Goal: Task Accomplishment & Management: Use online tool/utility

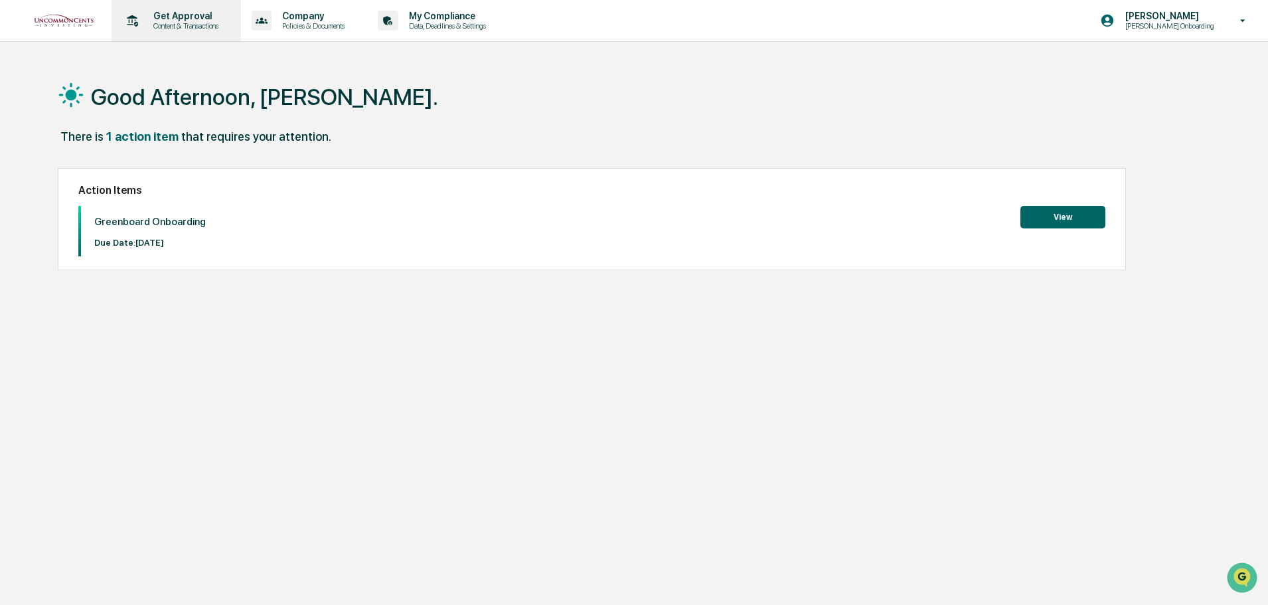
click at [173, 23] on p "Content & Transactions" at bounding box center [184, 25] width 82 height 9
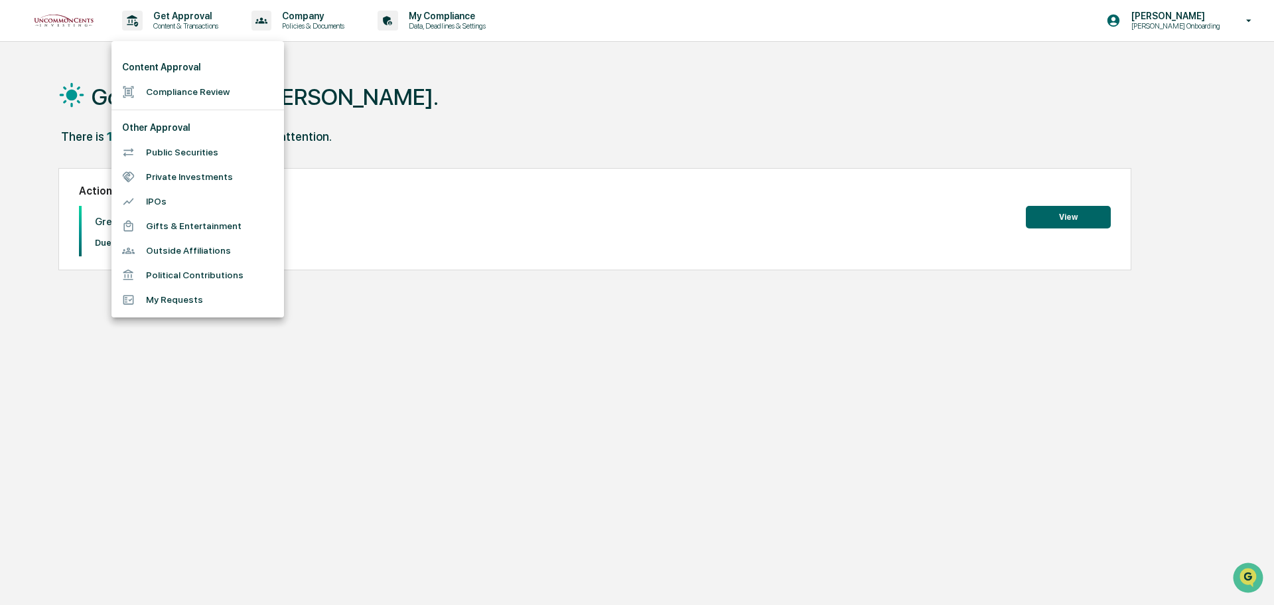
click at [431, 13] on div at bounding box center [637, 302] width 1274 height 605
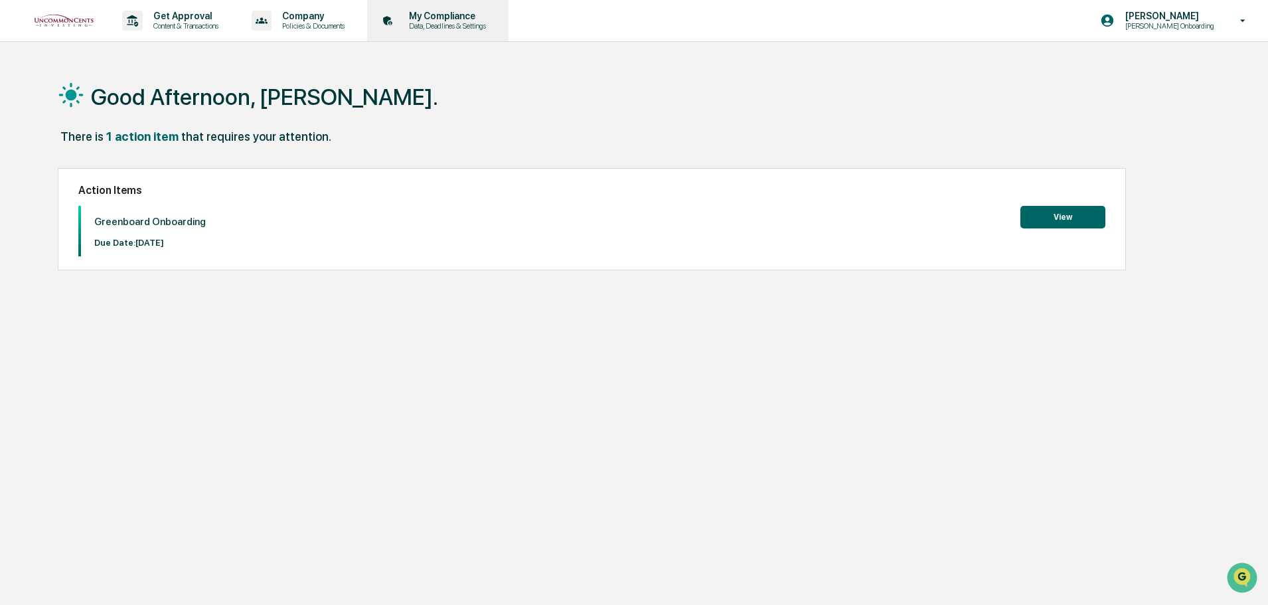
click at [437, 23] on p "Data, Deadlines & Settings" at bounding box center [445, 25] width 94 height 9
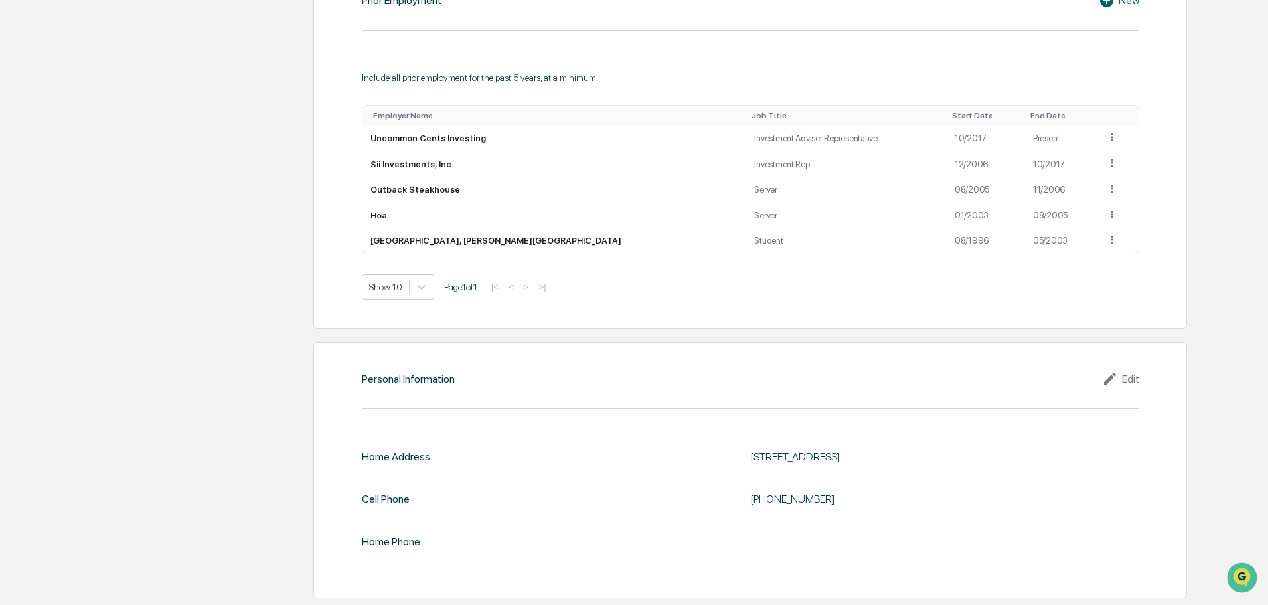
scroll to position [1199, 0]
click at [1128, 379] on div "Edit" at bounding box center [1120, 378] width 37 height 16
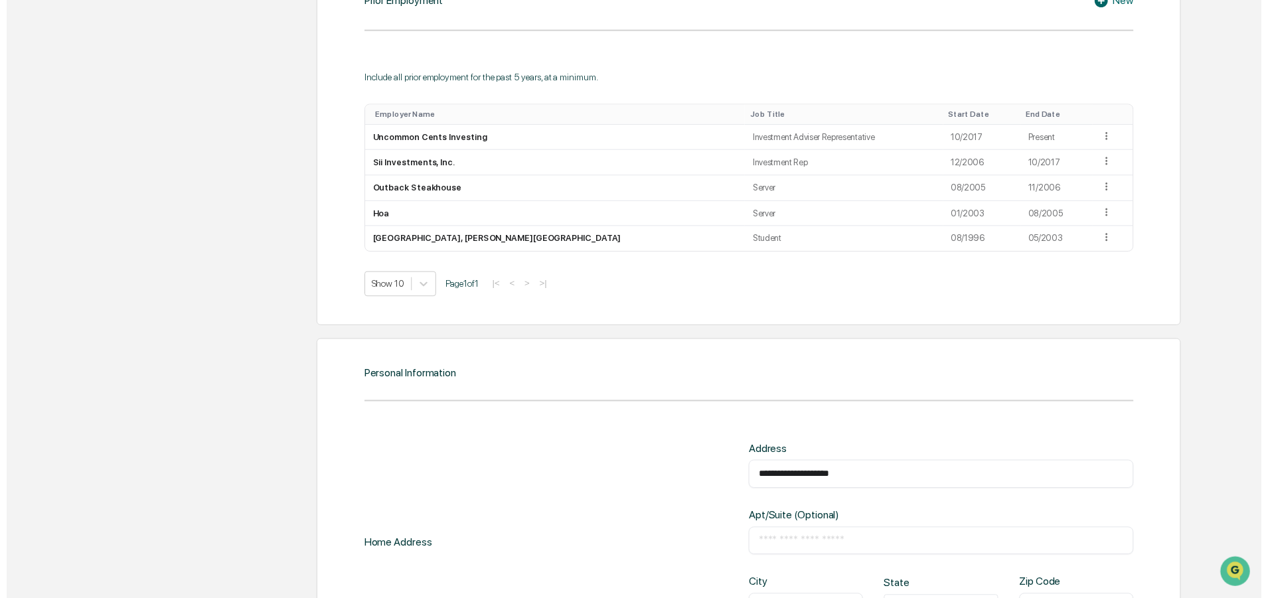
scroll to position [1425, 0]
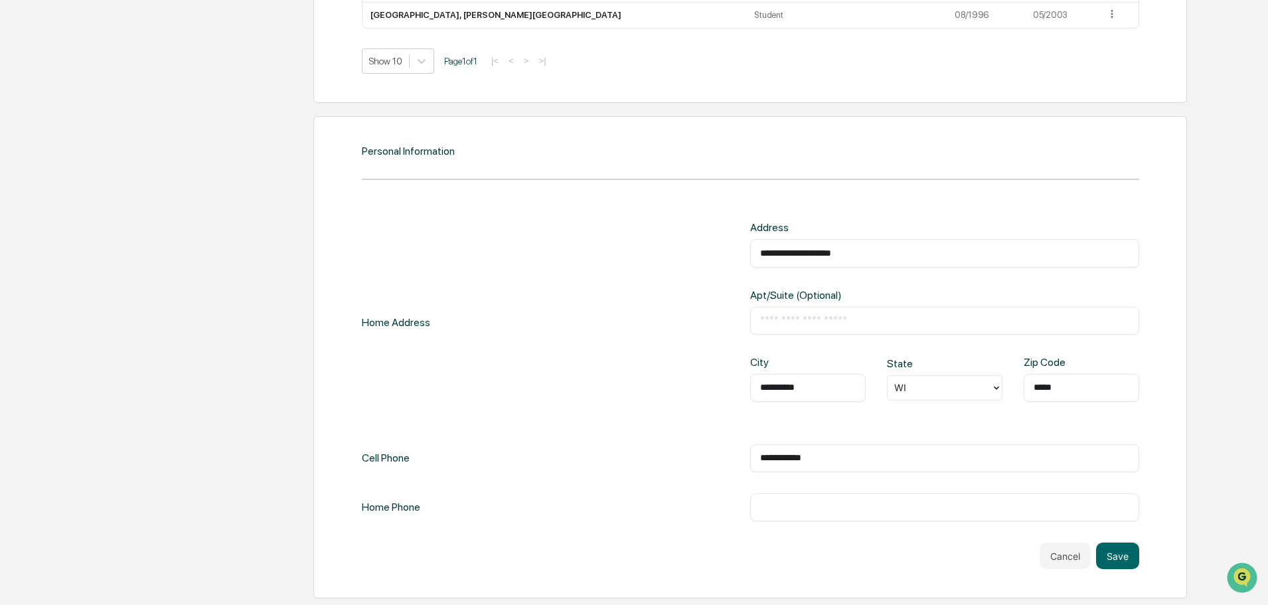
drag, startPoint x: 879, startPoint y: 460, endPoint x: 785, endPoint y: 465, distance: 95.1
click at [785, 465] on div "**********" at bounding box center [944, 458] width 389 height 28
type input "**********"
click at [1114, 561] on button "Save" at bounding box center [1117, 555] width 43 height 27
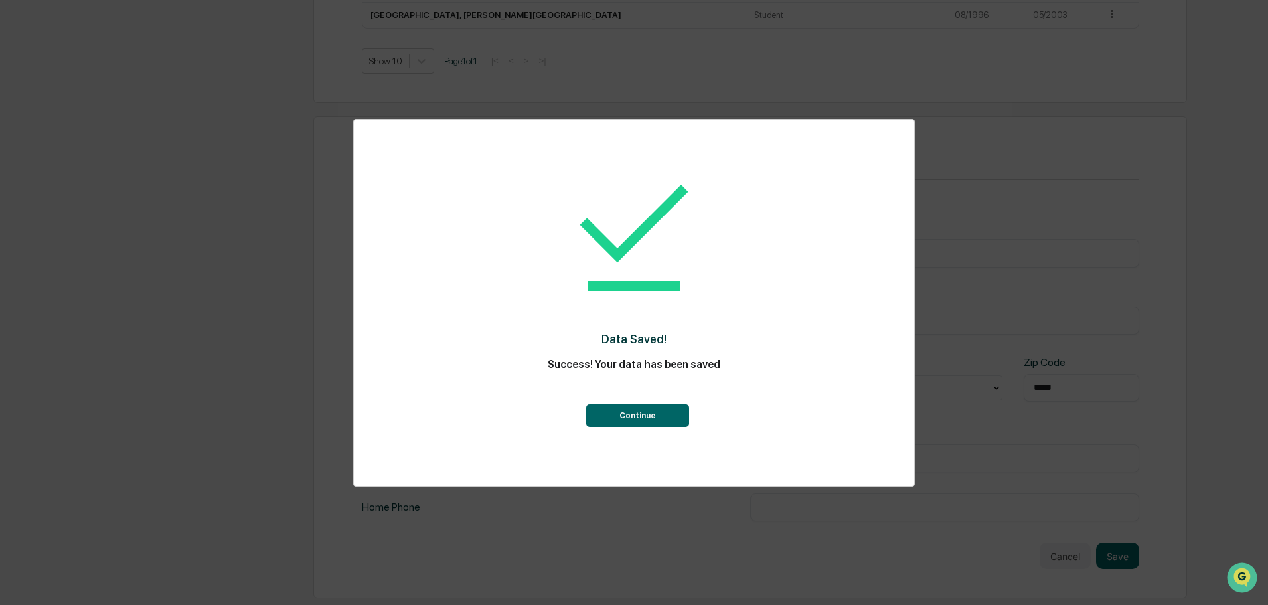
click at [655, 423] on button "Continue" at bounding box center [637, 415] width 103 height 23
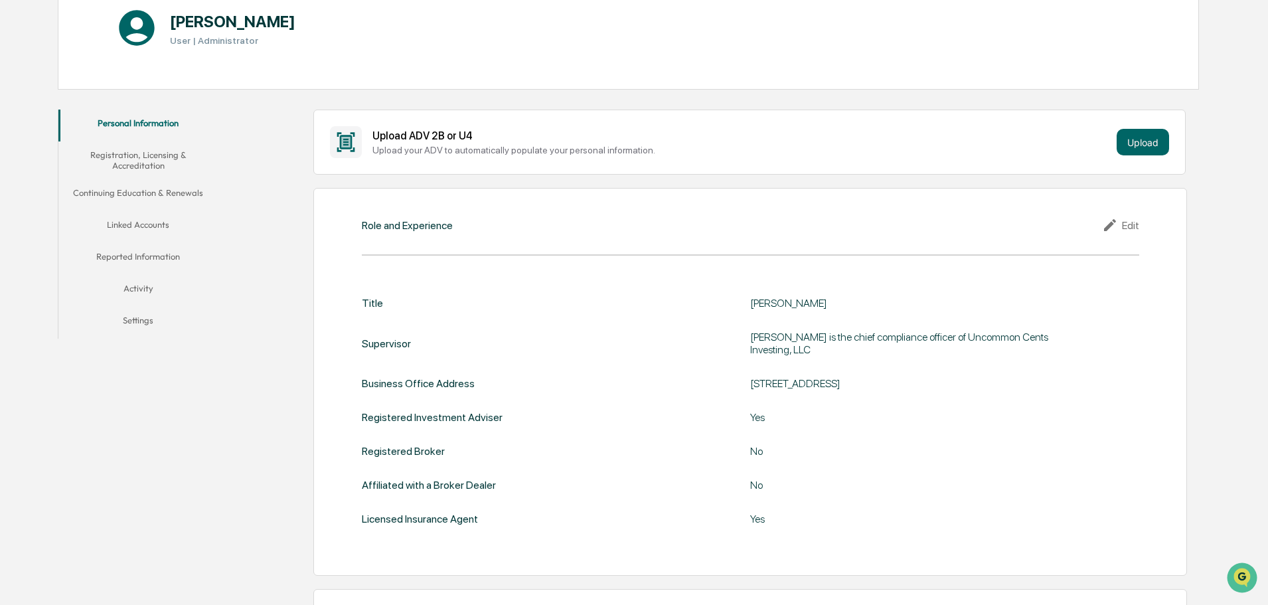
scroll to position [137, 0]
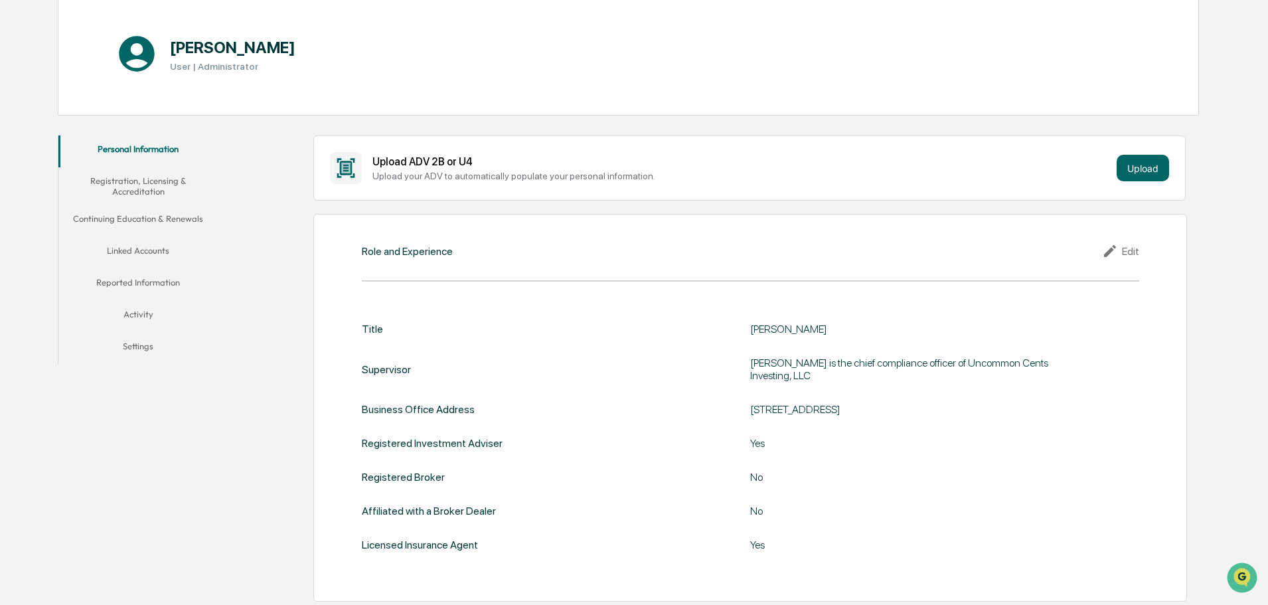
click at [131, 185] on button "Registration, Licensing & Accreditation" at bounding box center [137, 186] width 159 height 38
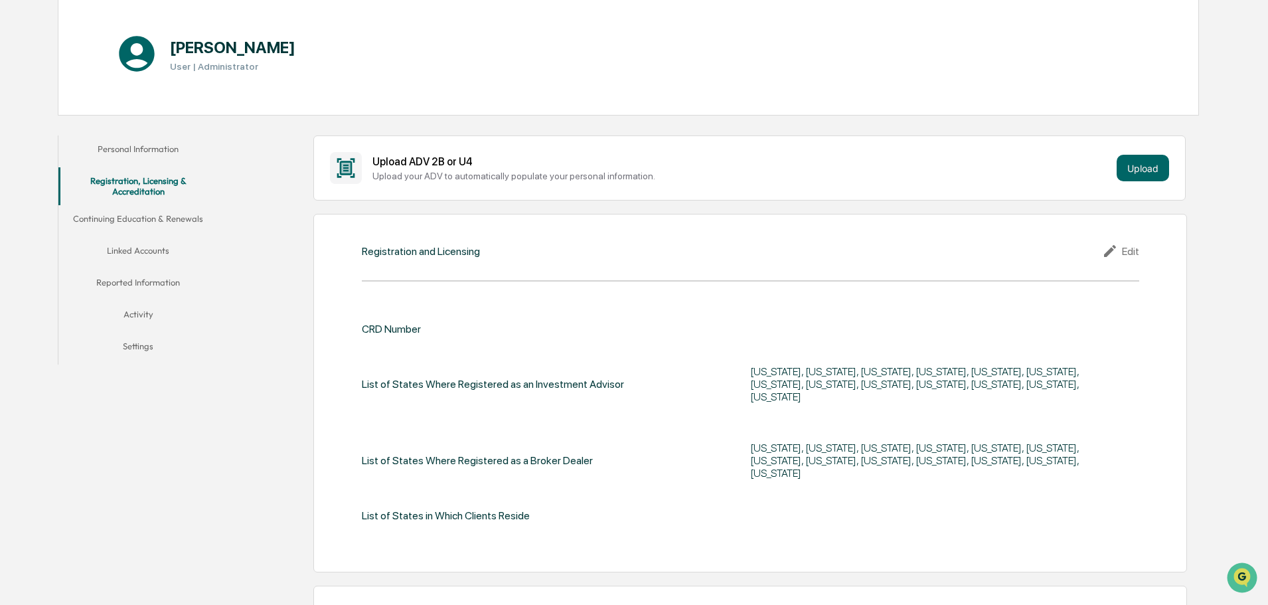
click at [779, 344] on div "CRD Number List of States Where Registered as an Investment Advisor [US_STATE],…" at bounding box center [750, 422] width 777 height 199
click at [785, 335] on div at bounding box center [944, 329] width 389 height 13
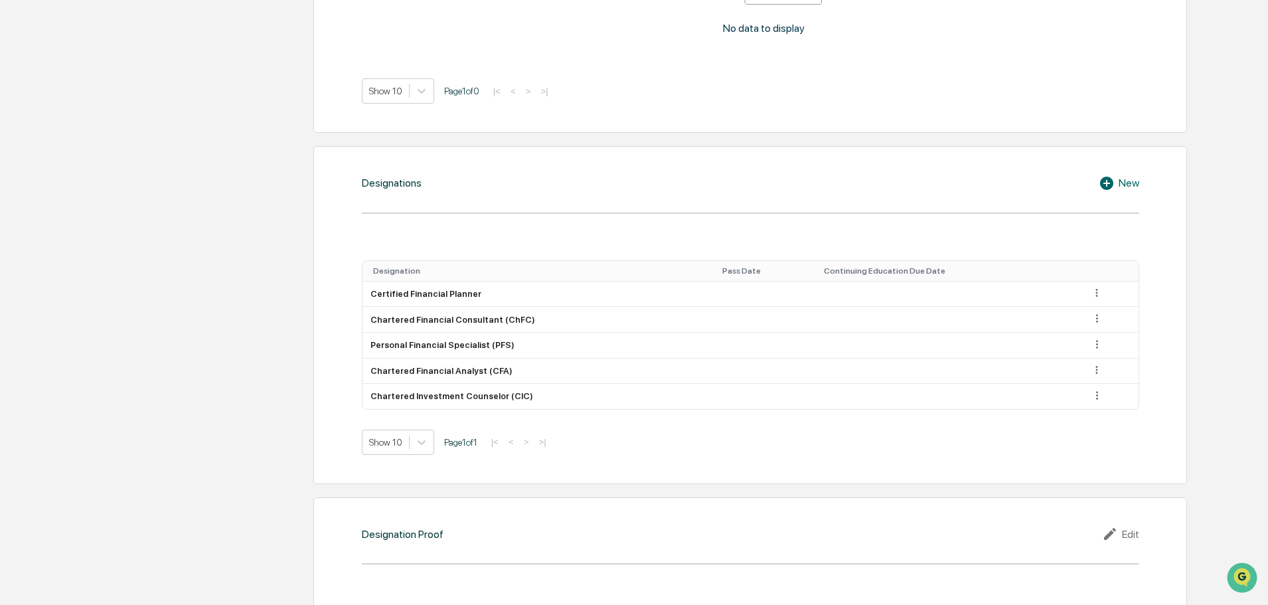
scroll to position [1000, 0]
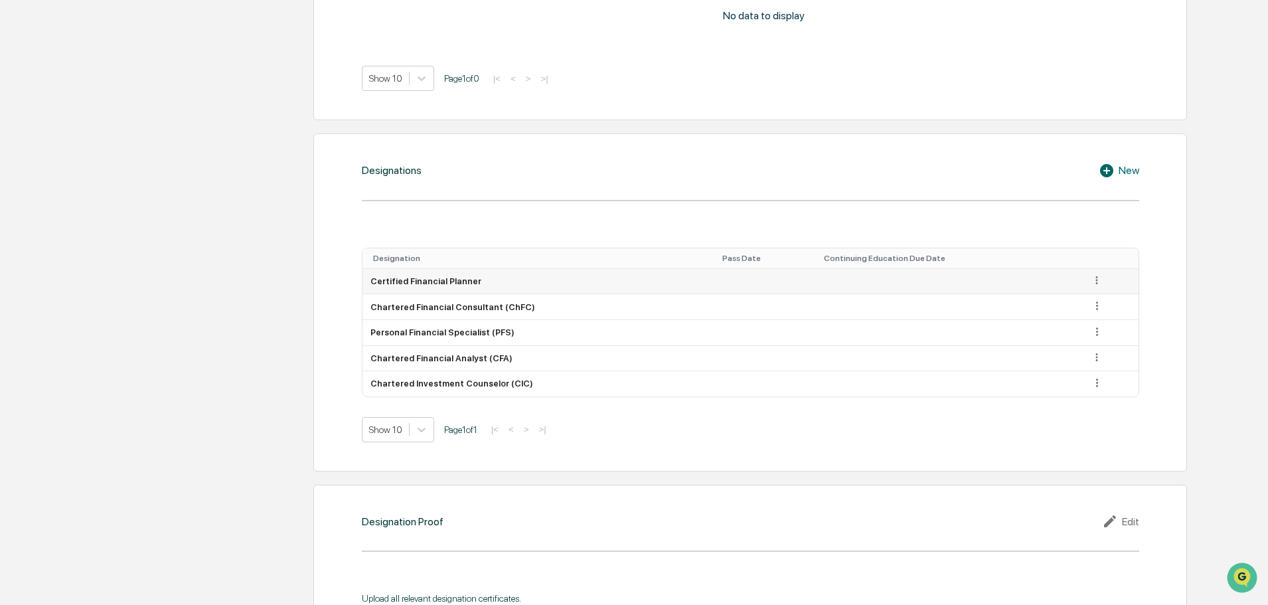
click at [1094, 274] on icon at bounding box center [1097, 280] width 13 height 13
click at [1134, 269] on td "Edit Delete" at bounding box center [1111, 282] width 56 height 26
click at [1093, 299] on icon at bounding box center [1097, 305] width 13 height 13
click at [1079, 335] on div "Delete" at bounding box center [1081, 345] width 42 height 21
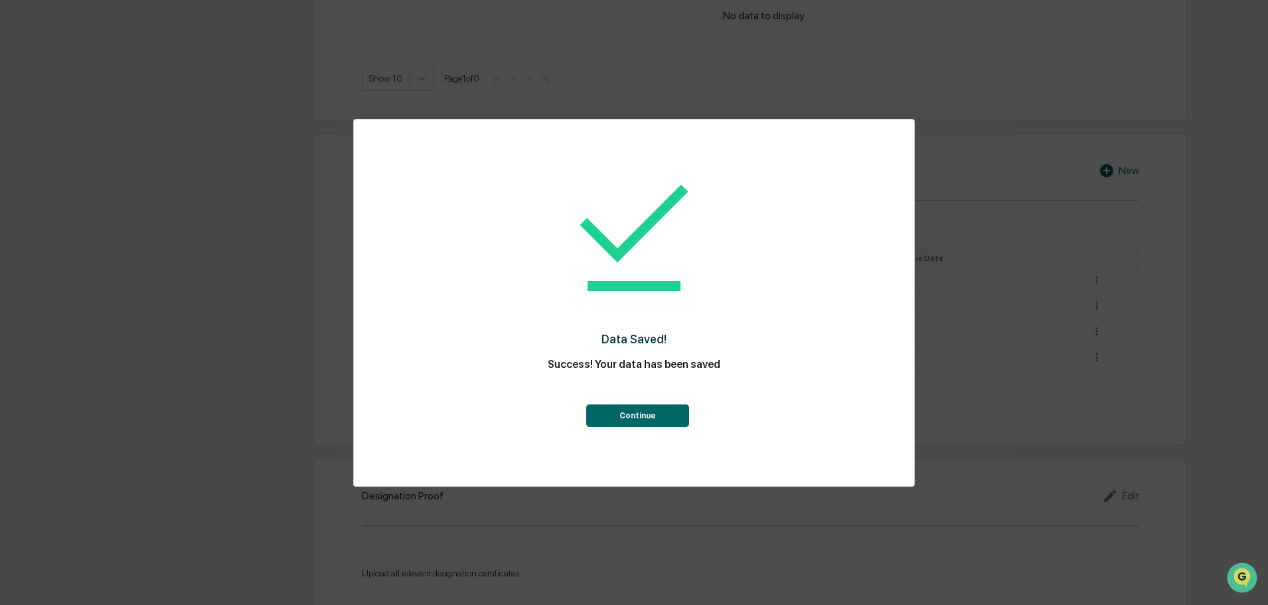
click at [637, 421] on button "Continue" at bounding box center [637, 415] width 103 height 23
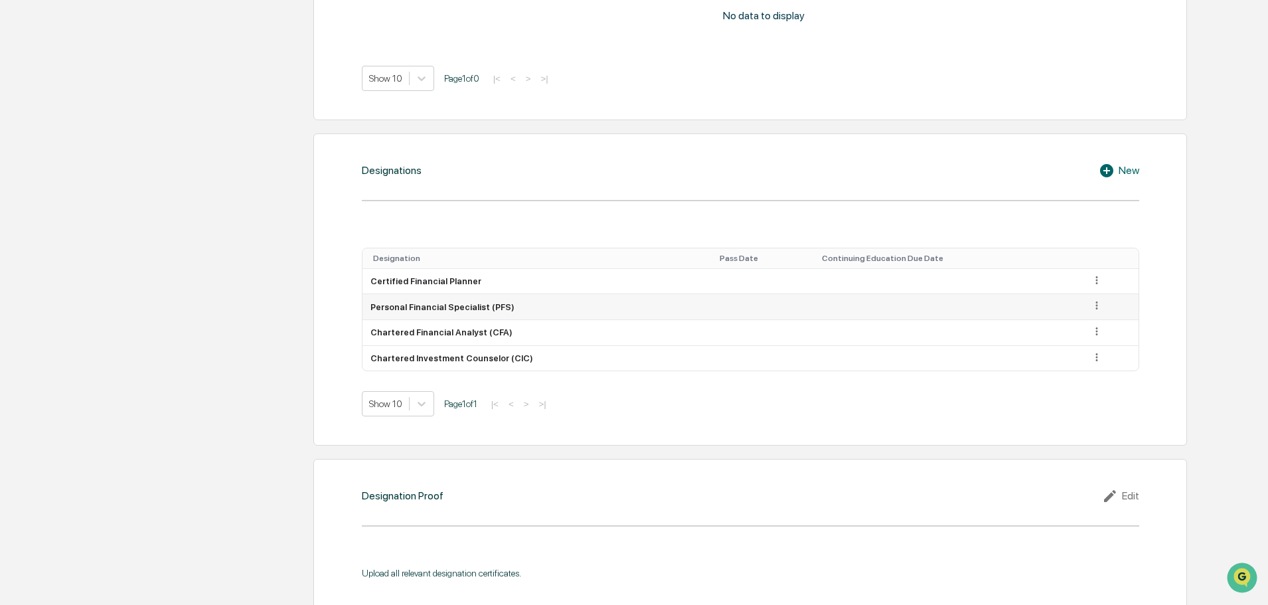
click at [1094, 299] on icon at bounding box center [1097, 305] width 13 height 13
click at [1076, 335] on div "Delete" at bounding box center [1081, 345] width 42 height 21
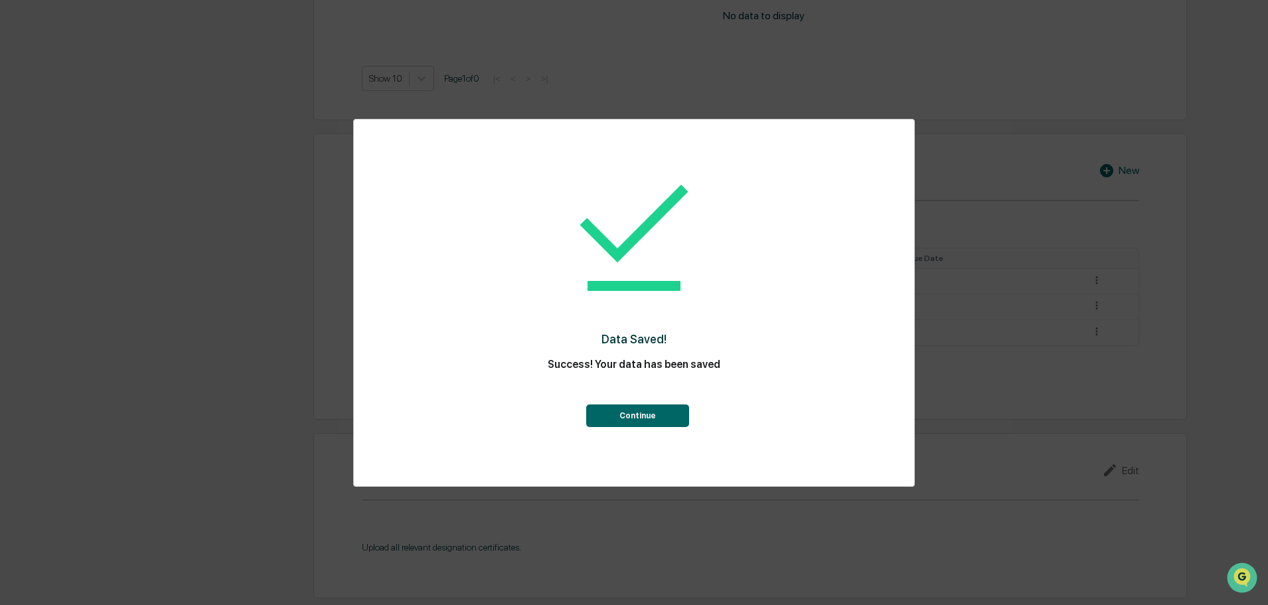
click at [631, 416] on button "Continue" at bounding box center [637, 415] width 103 height 23
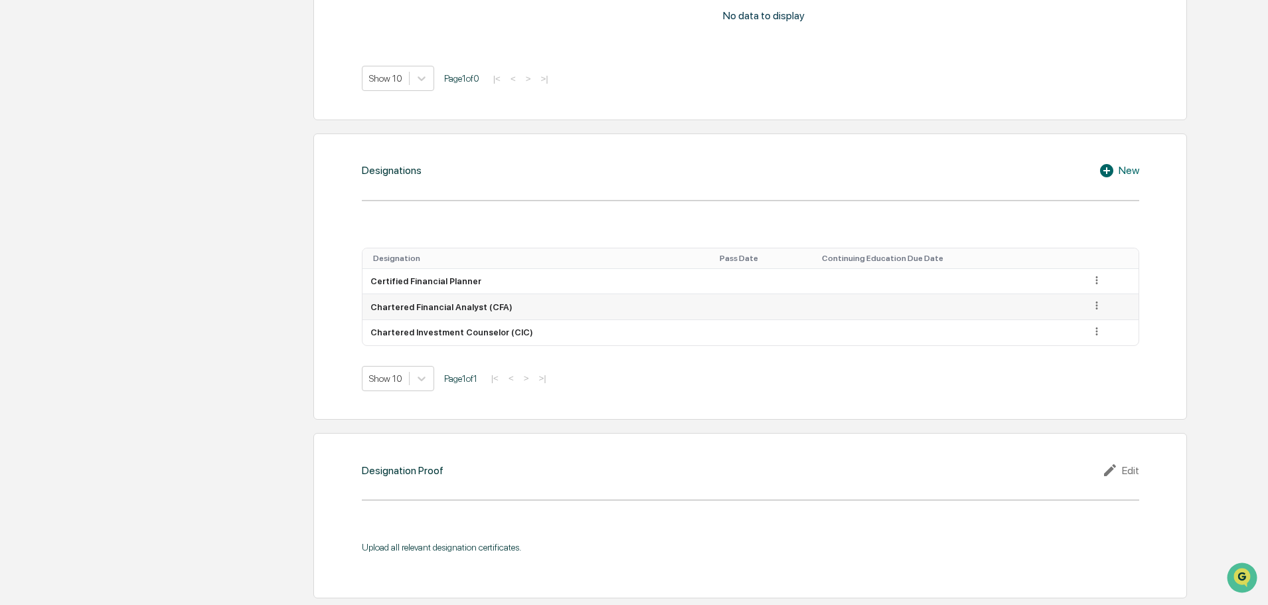
click at [1091, 299] on icon at bounding box center [1097, 305] width 13 height 13
click at [1073, 335] on div "Delete" at bounding box center [1081, 345] width 42 height 21
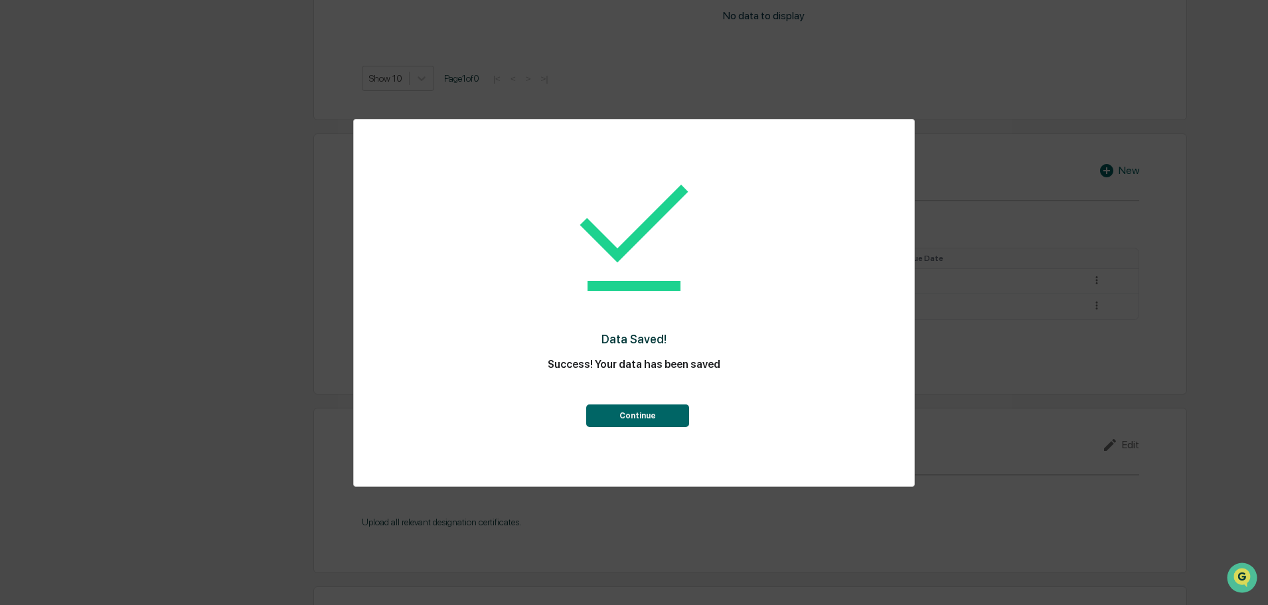
click at [621, 410] on button "Continue" at bounding box center [637, 415] width 103 height 23
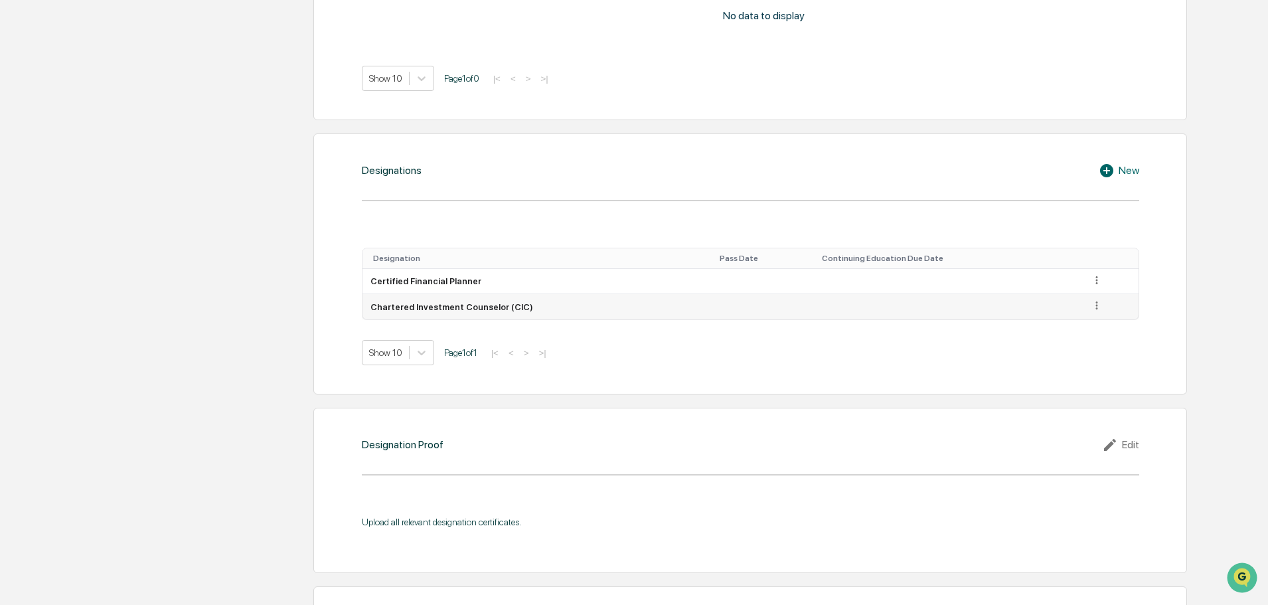
click at [1096, 302] on icon at bounding box center [1097, 306] width 2 height 8
click at [1073, 335] on div "Delete" at bounding box center [1081, 345] width 42 height 21
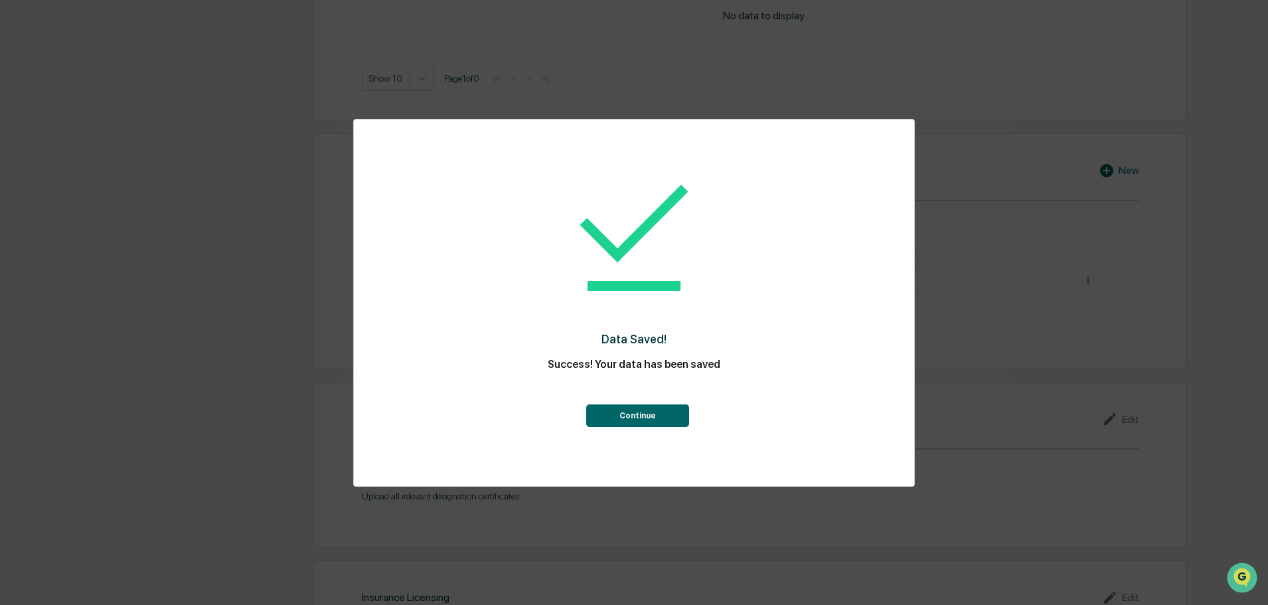
click at [662, 414] on button "Continue" at bounding box center [637, 415] width 103 height 23
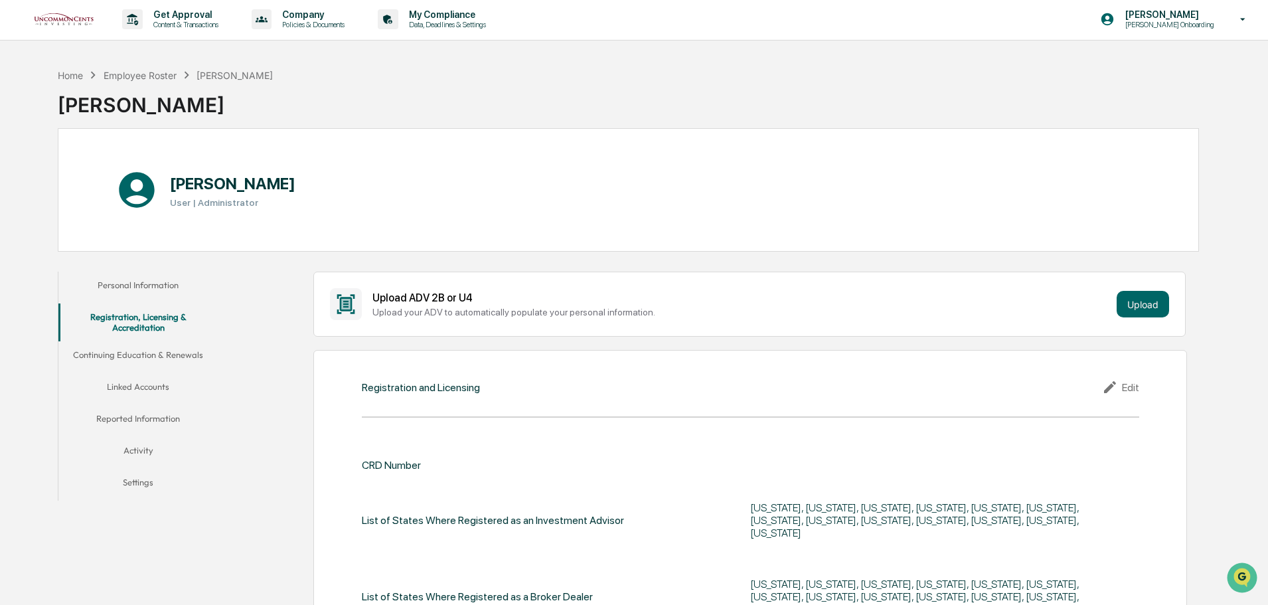
scroll to position [0, 0]
click at [1154, 305] on button "Upload" at bounding box center [1142, 305] width 52 height 27
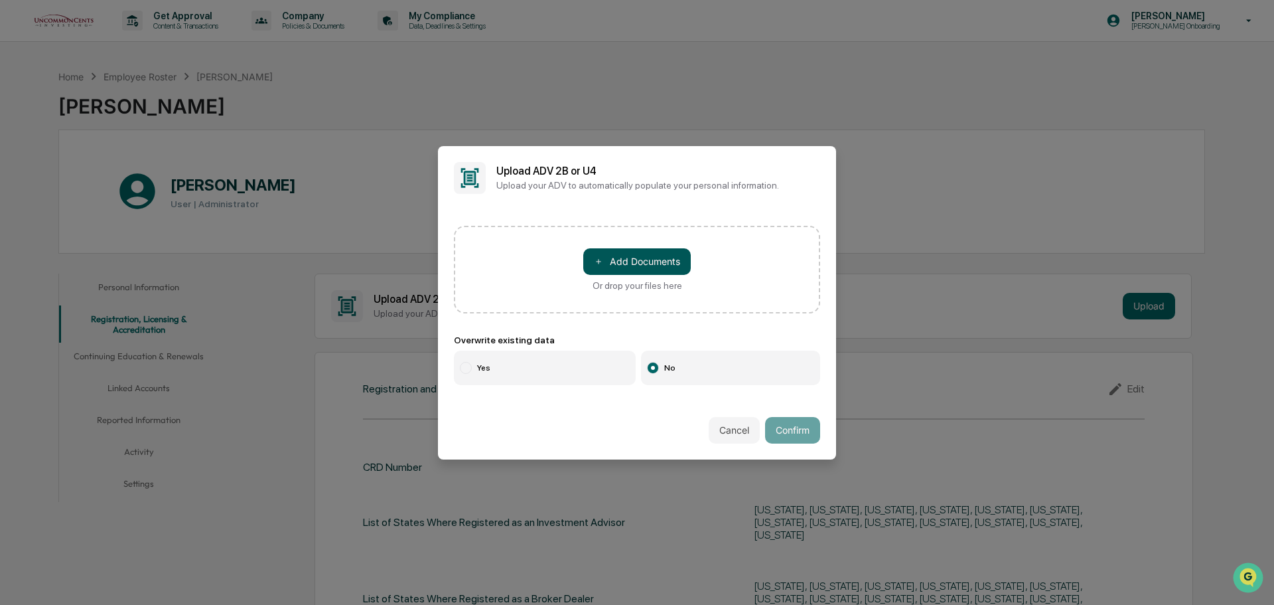
click at [652, 266] on button "＋ Add Documents" at bounding box center [637, 261] width 108 height 27
click at [733, 420] on button "Cancel" at bounding box center [734, 430] width 51 height 27
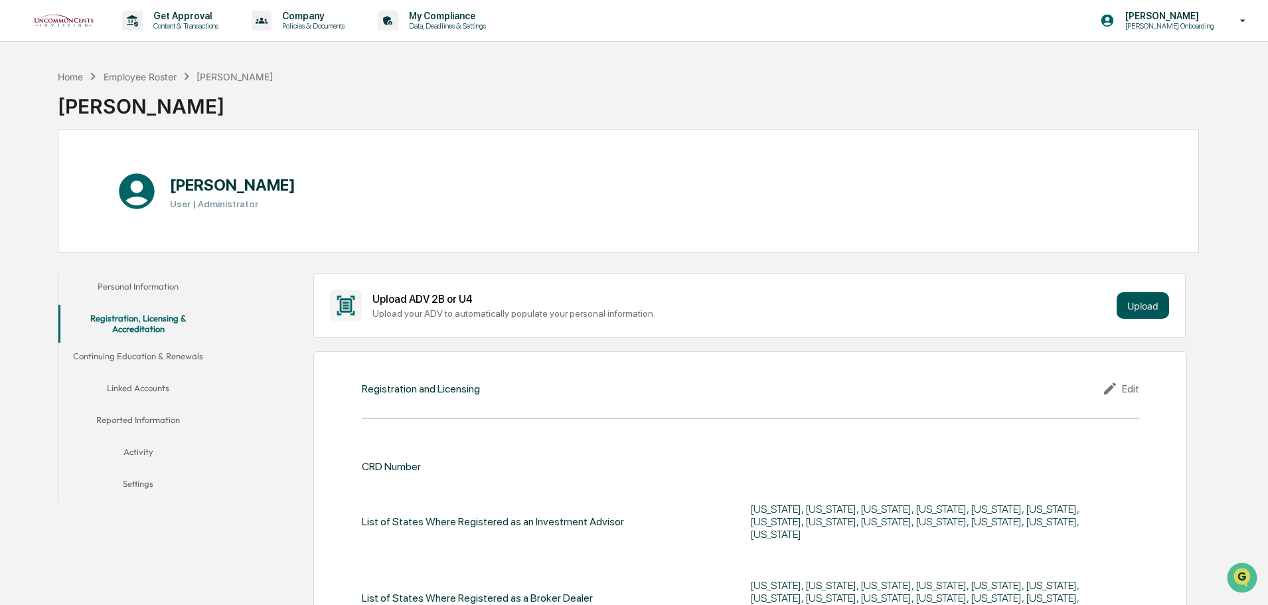
click at [1138, 299] on button "Upload" at bounding box center [1142, 305] width 52 height 27
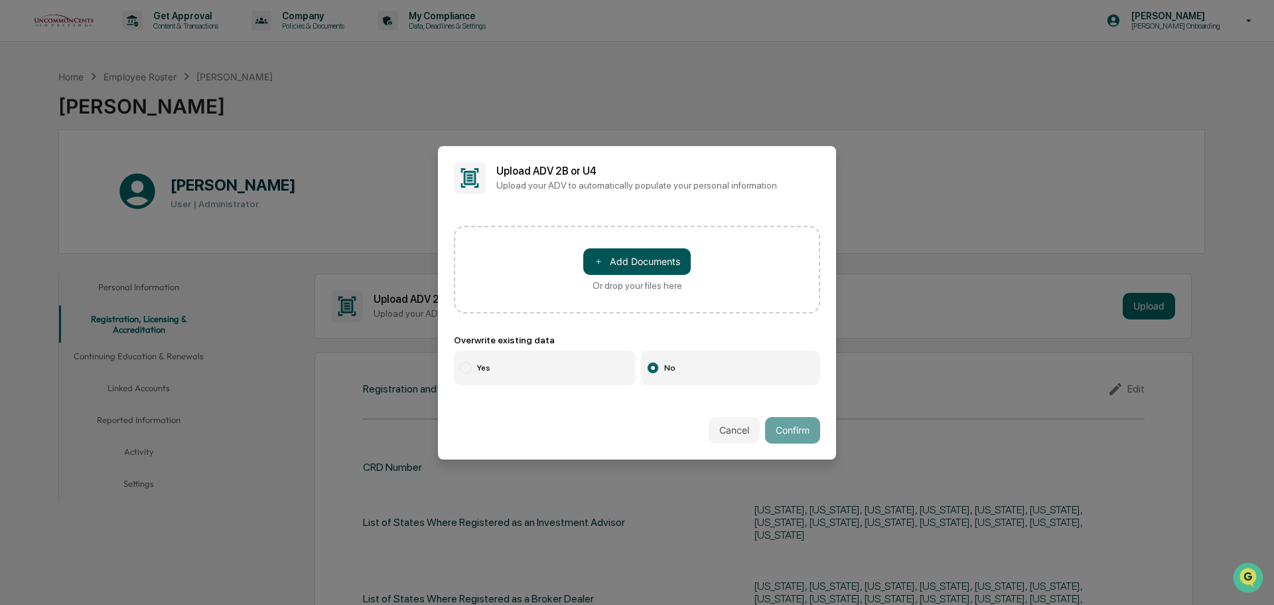
click at [618, 252] on button "＋ Add Documents" at bounding box center [637, 261] width 108 height 27
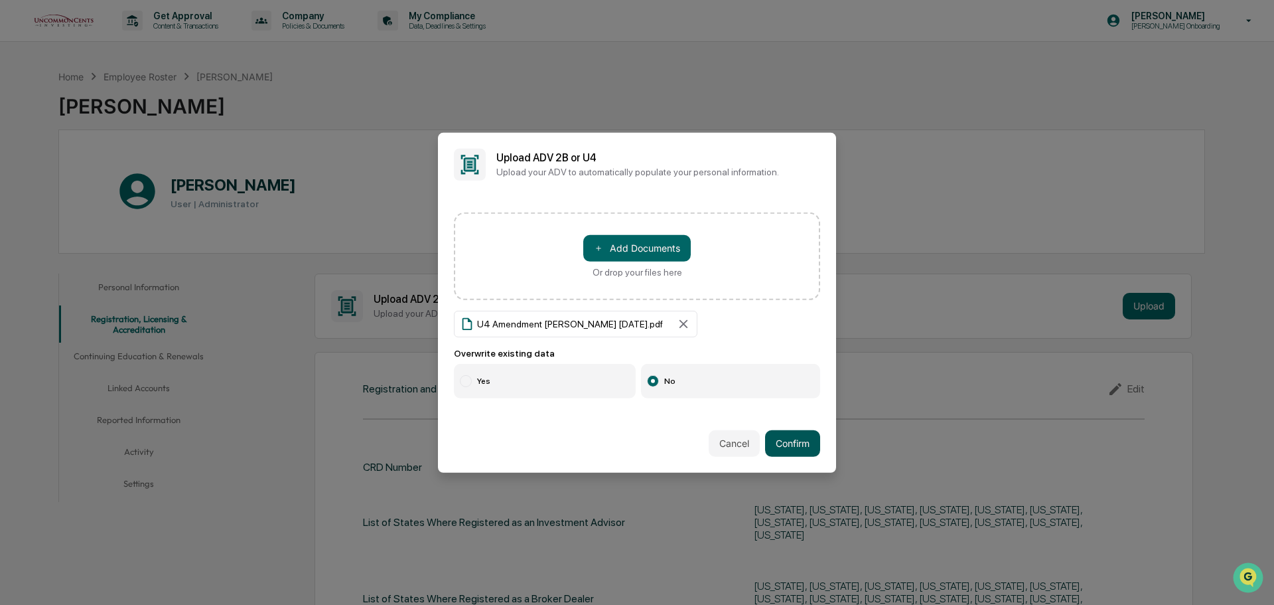
click at [786, 439] on button "Confirm" at bounding box center [792, 443] width 55 height 27
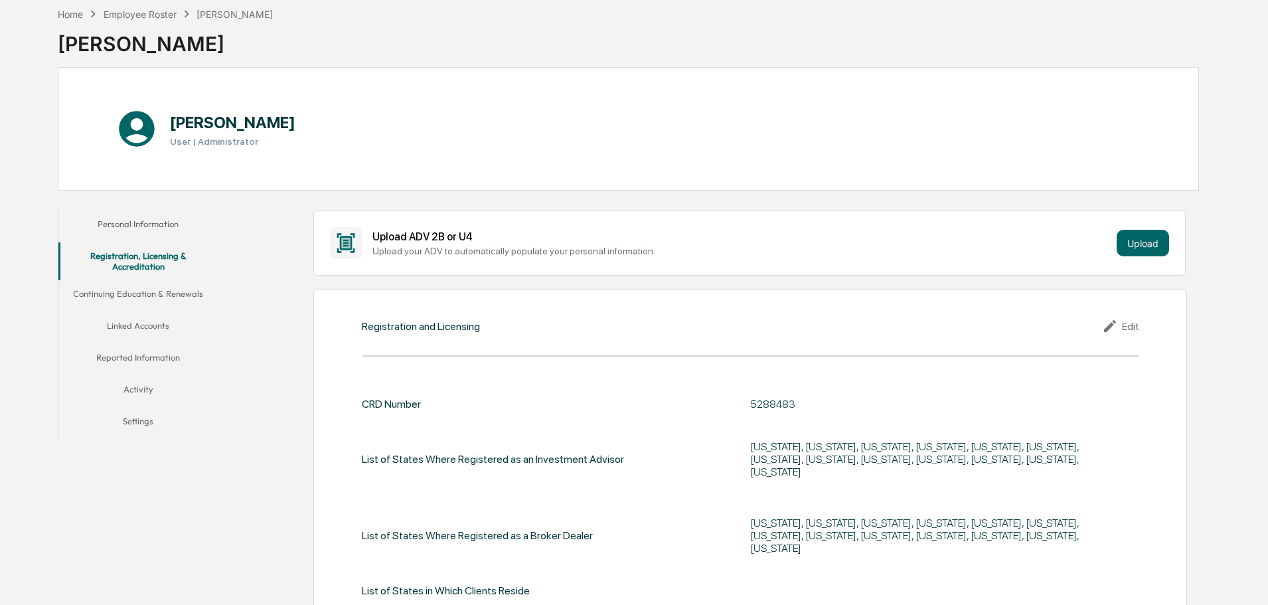
scroll to position [66, 0]
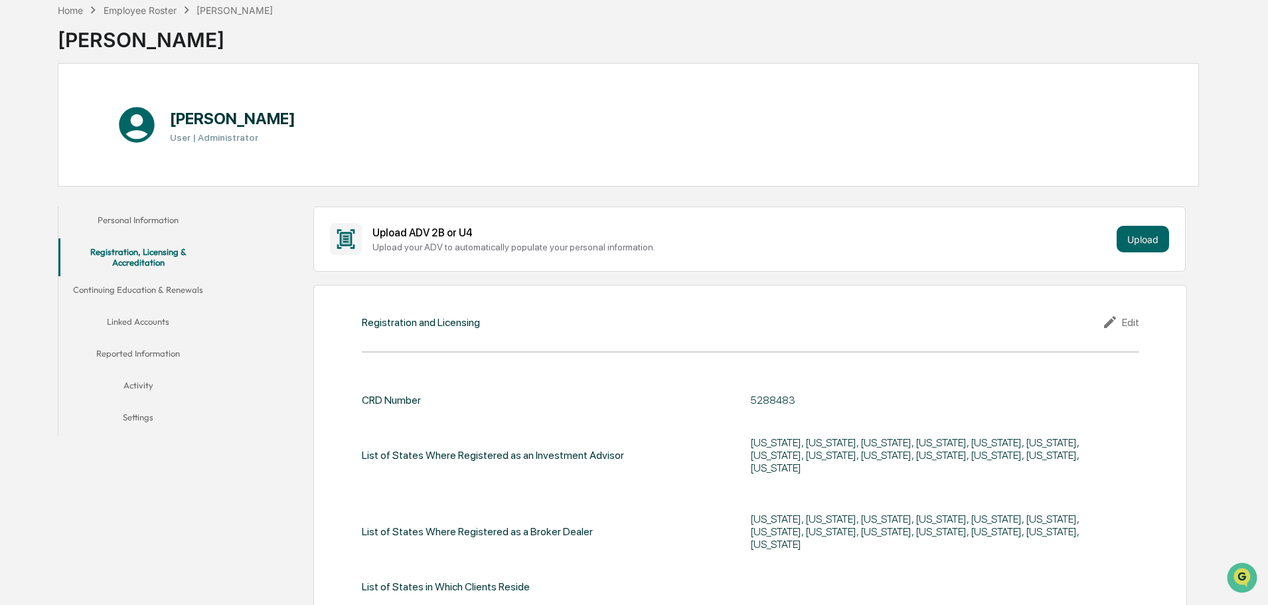
click at [127, 222] on button "Personal Information" at bounding box center [137, 222] width 159 height 32
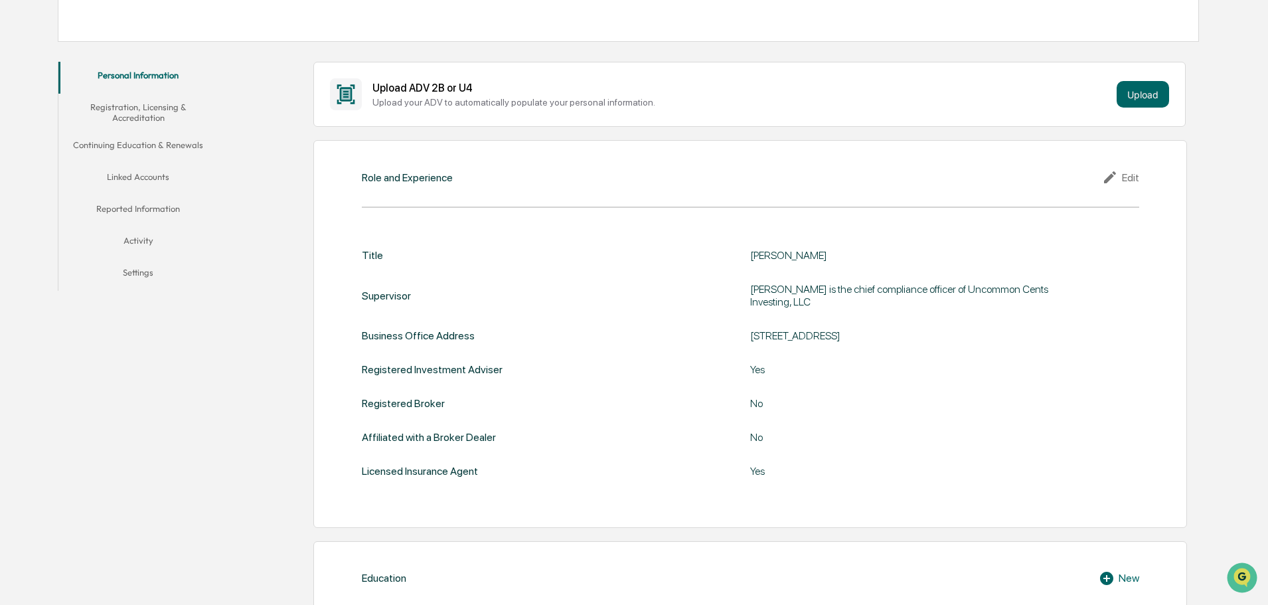
scroll to position [204, 0]
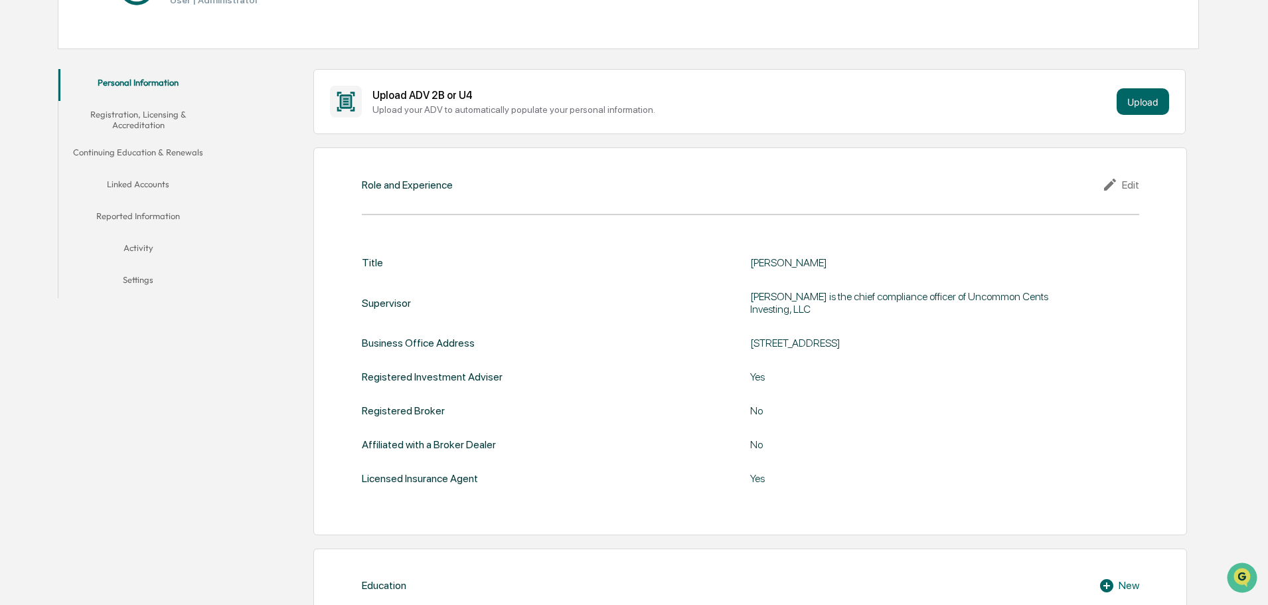
click at [132, 118] on button "Registration, Licensing & Accreditation" at bounding box center [137, 120] width 159 height 38
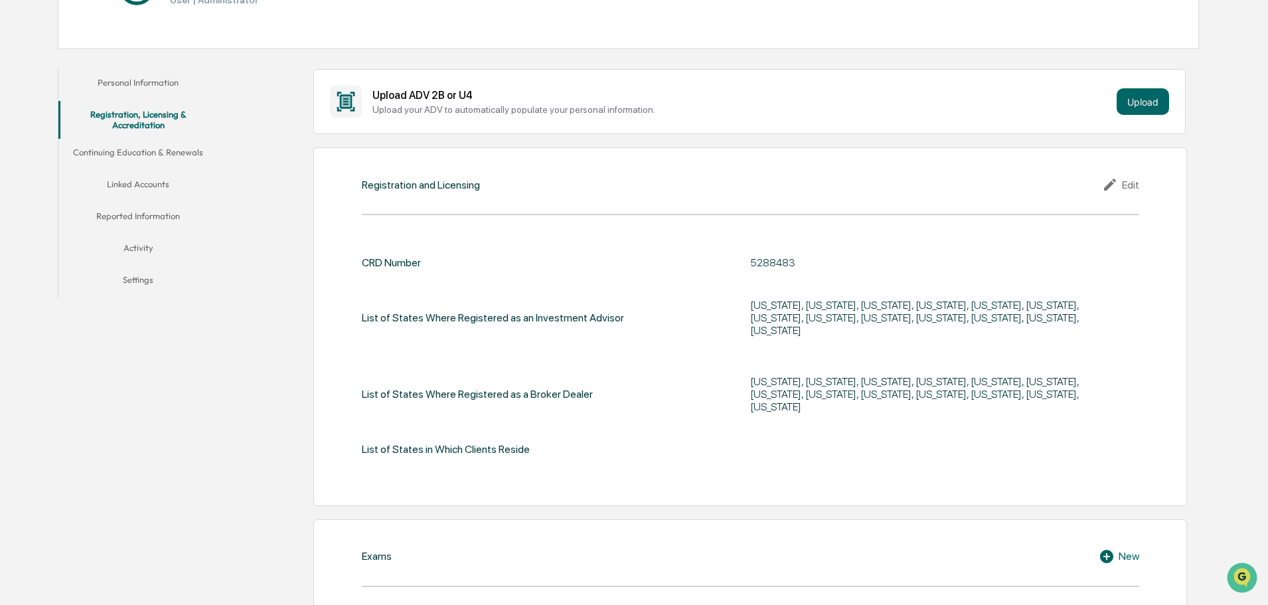
click at [1123, 183] on div "Edit" at bounding box center [1120, 185] width 37 height 16
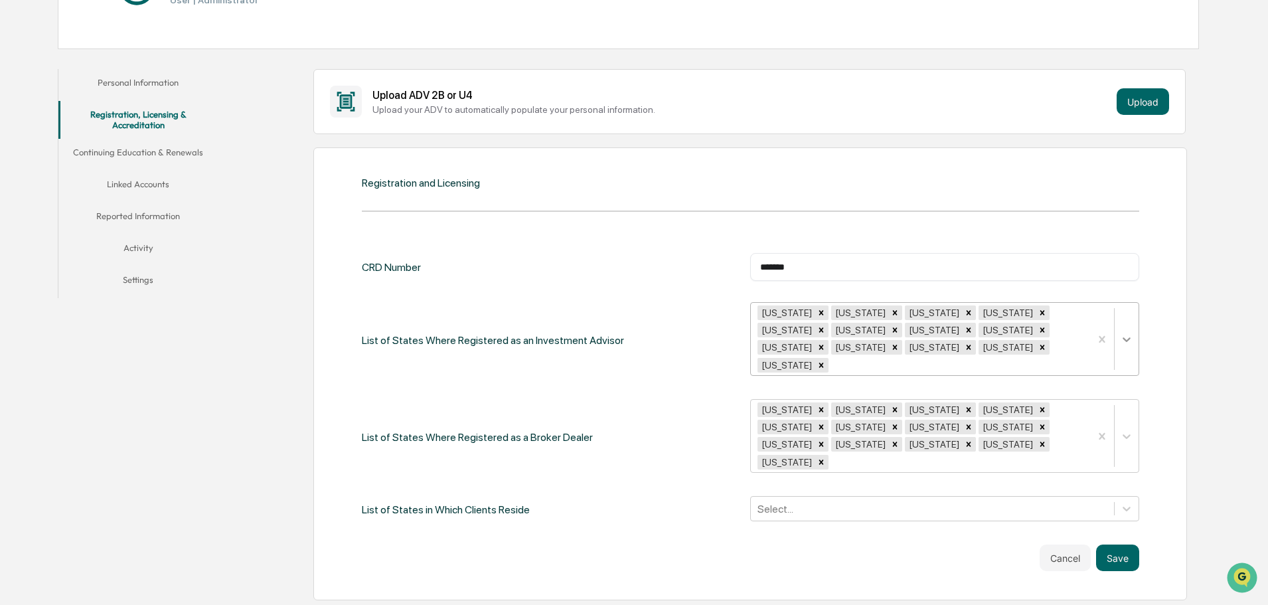
click at [1124, 337] on icon at bounding box center [1126, 339] width 8 height 5
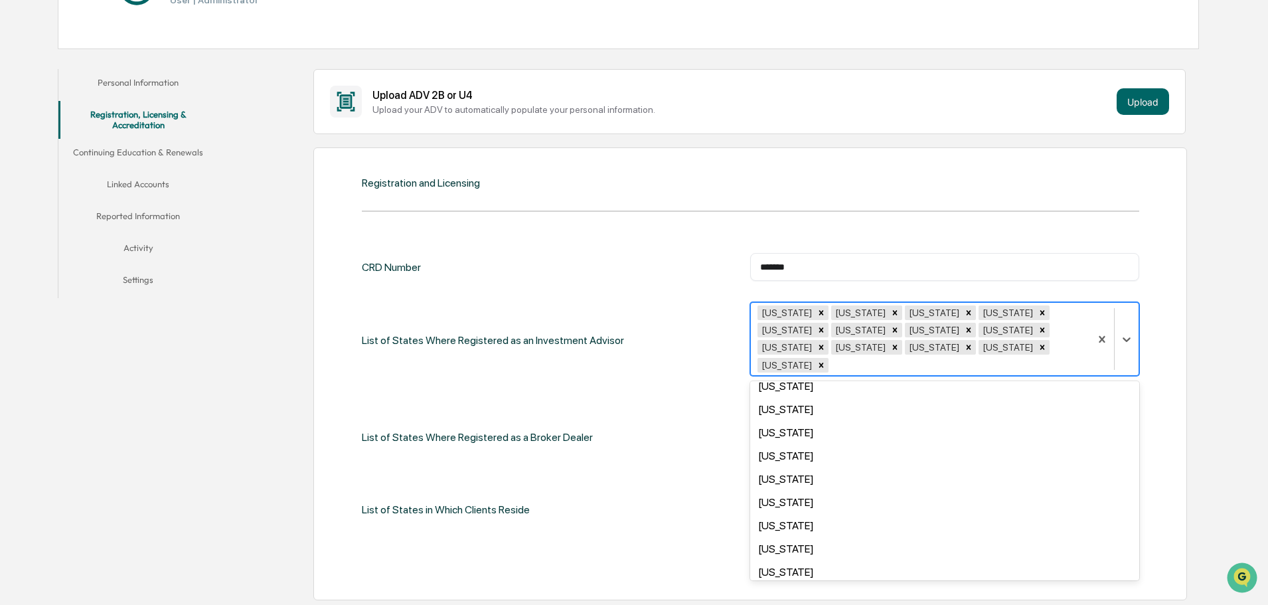
scroll to position [666, 0]
click at [1161, 383] on div "Registration and Licensing CRD Number ******* ​ List of States Where Registered…" at bounding box center [749, 373] width 873 height 453
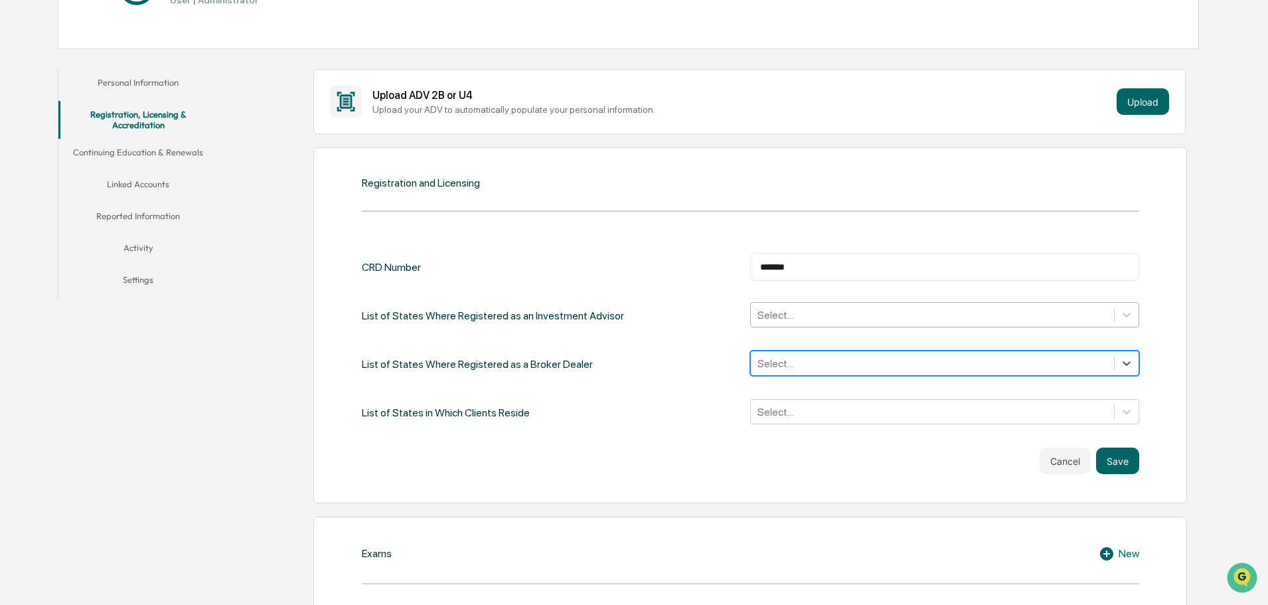
click at [408, 430] on div "CRD Number ******* ​ List of States Where Registered as an Investment Advisor S…" at bounding box center [750, 363] width 777 height 221
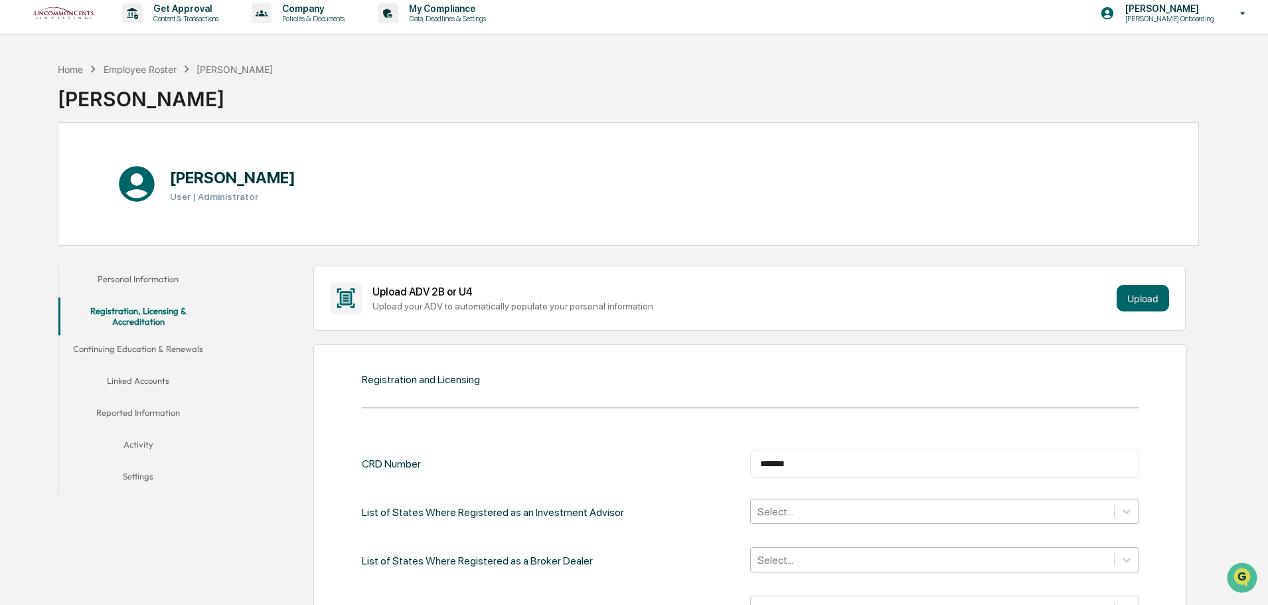
scroll to position [0, 0]
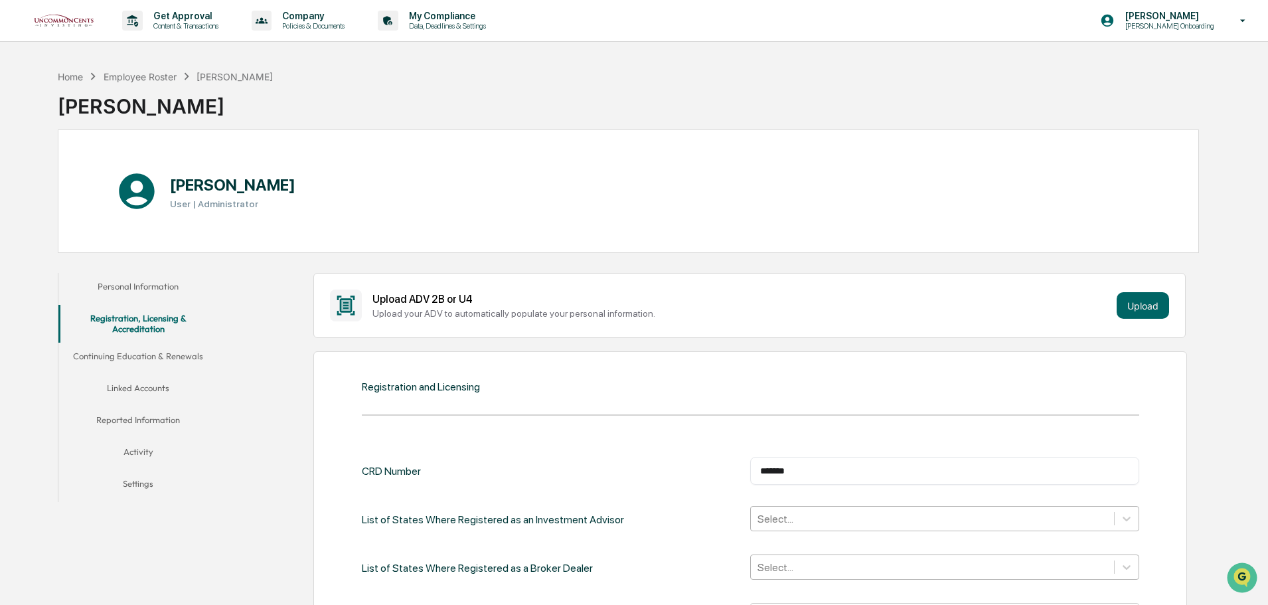
click at [137, 352] on button "Continuing Education & Renewals" at bounding box center [137, 358] width 159 height 32
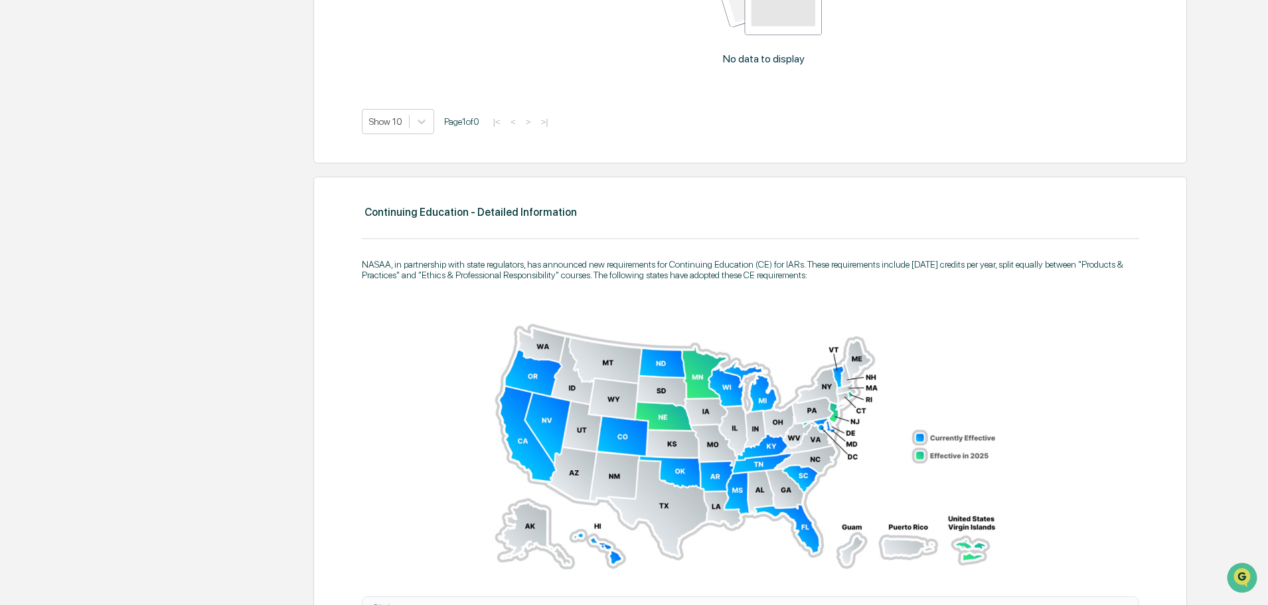
scroll to position [1128, 0]
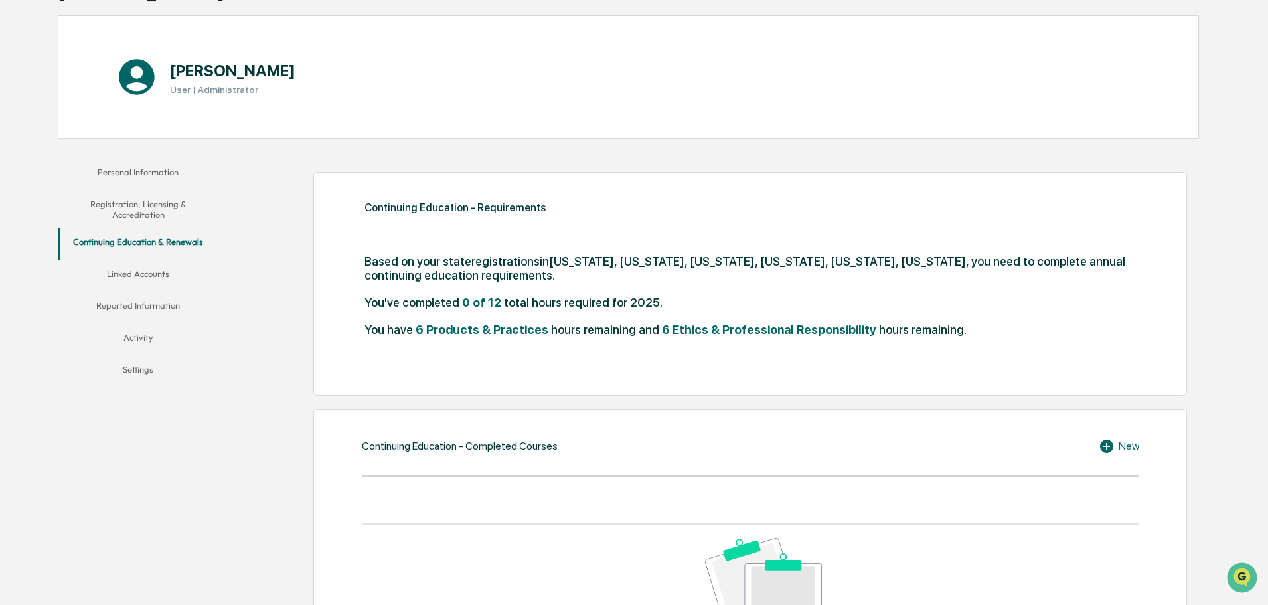
click at [143, 270] on button "Linked Accounts" at bounding box center [137, 276] width 159 height 32
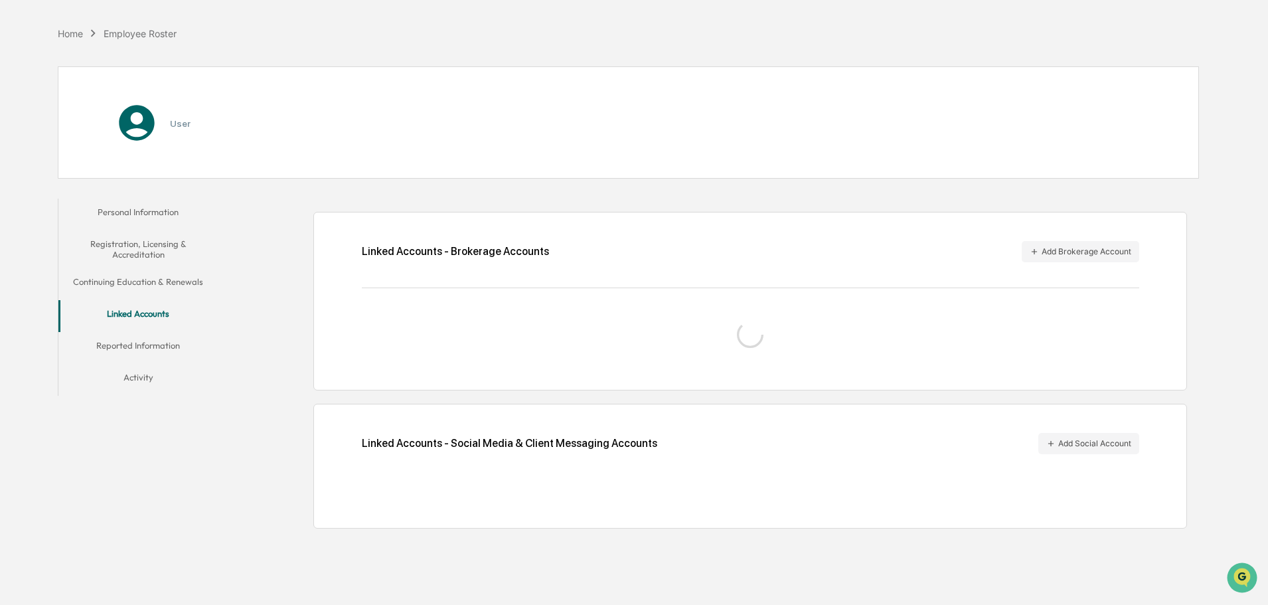
scroll to position [63, 0]
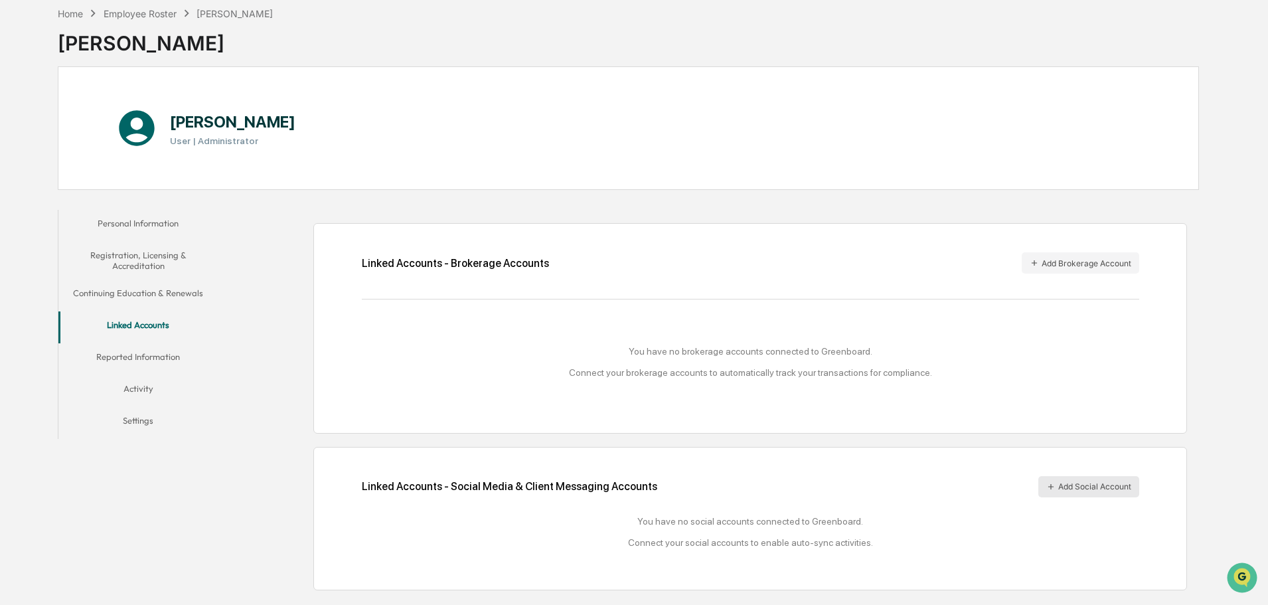
click at [1091, 477] on button "Add Social Account" at bounding box center [1088, 486] width 101 height 21
click at [113, 351] on button "Reported Information" at bounding box center [137, 359] width 159 height 32
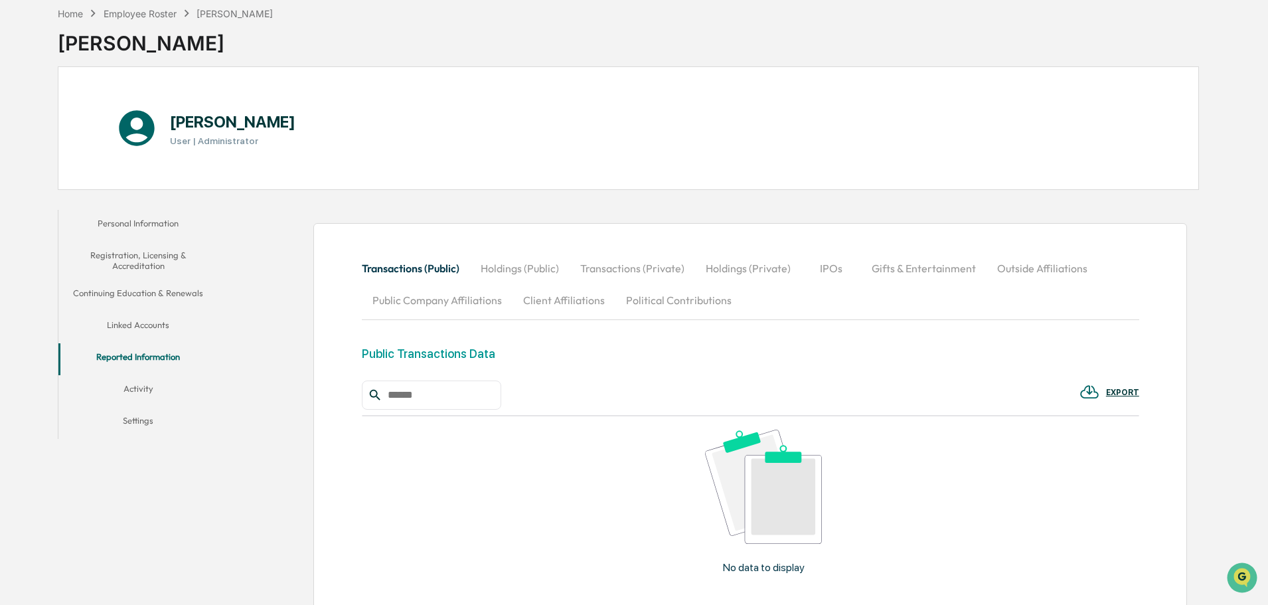
click at [534, 269] on button "Holdings (Public)" at bounding box center [520, 268] width 100 height 32
click at [653, 269] on button "Transactions (Private)" at bounding box center [632, 268] width 125 height 32
click at [776, 269] on button "Holdings (Private)" at bounding box center [748, 268] width 106 height 32
click at [812, 269] on button "IPOs" at bounding box center [832, 268] width 60 height 32
click at [893, 270] on button "Gifts & Entertainment" at bounding box center [923, 268] width 125 height 32
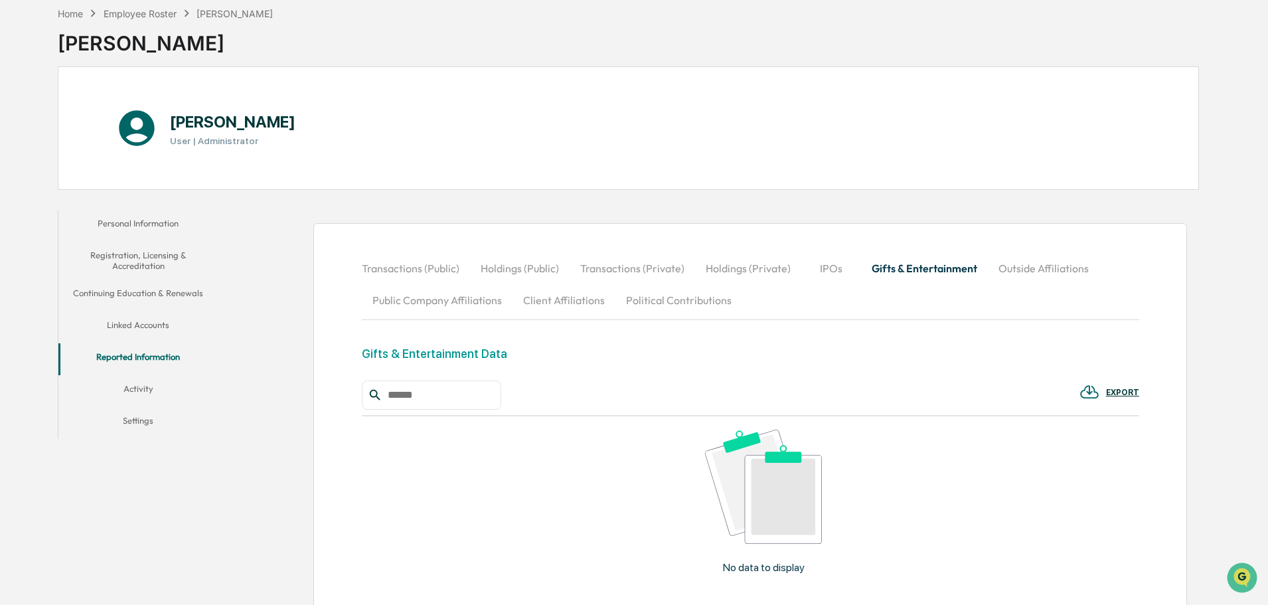
click at [149, 404] on button "Activity" at bounding box center [137, 391] width 159 height 32
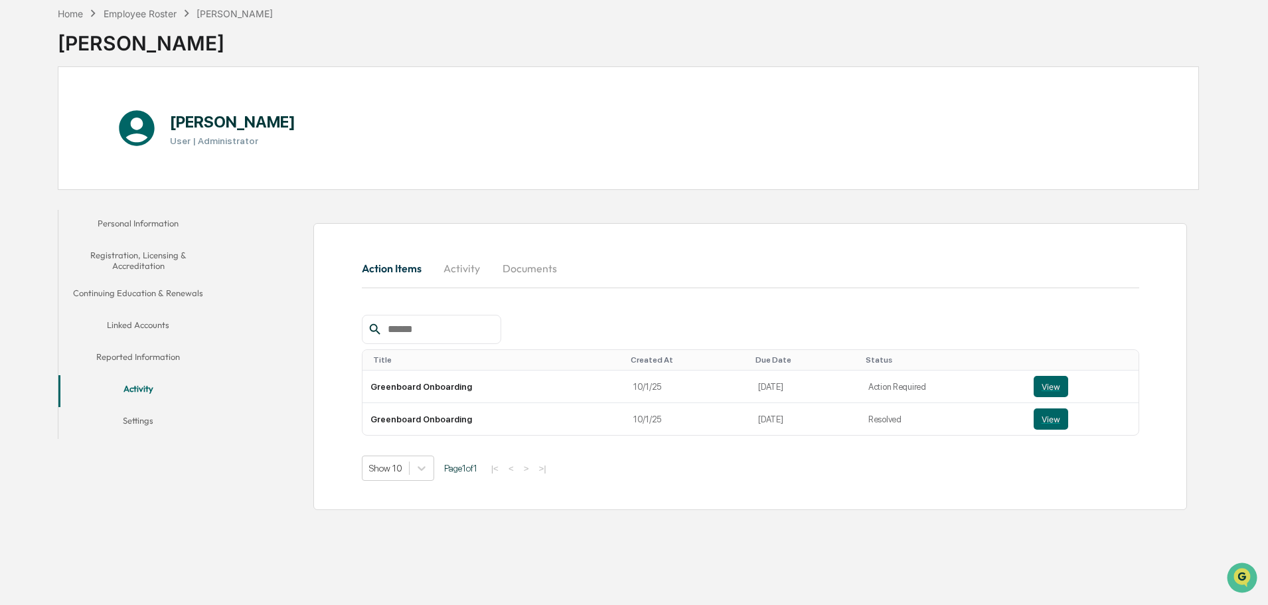
click at [148, 421] on button "Settings" at bounding box center [137, 423] width 159 height 32
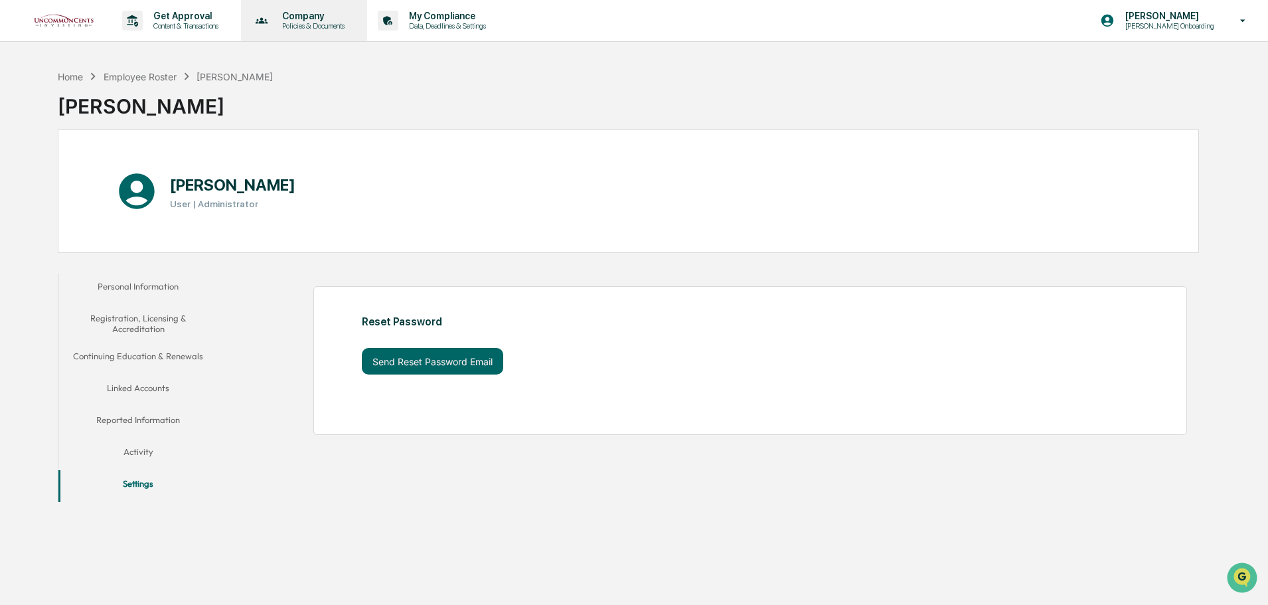
click at [309, 31] on div "Company Policies & Documents" at bounding box center [302, 20] width 113 height 41
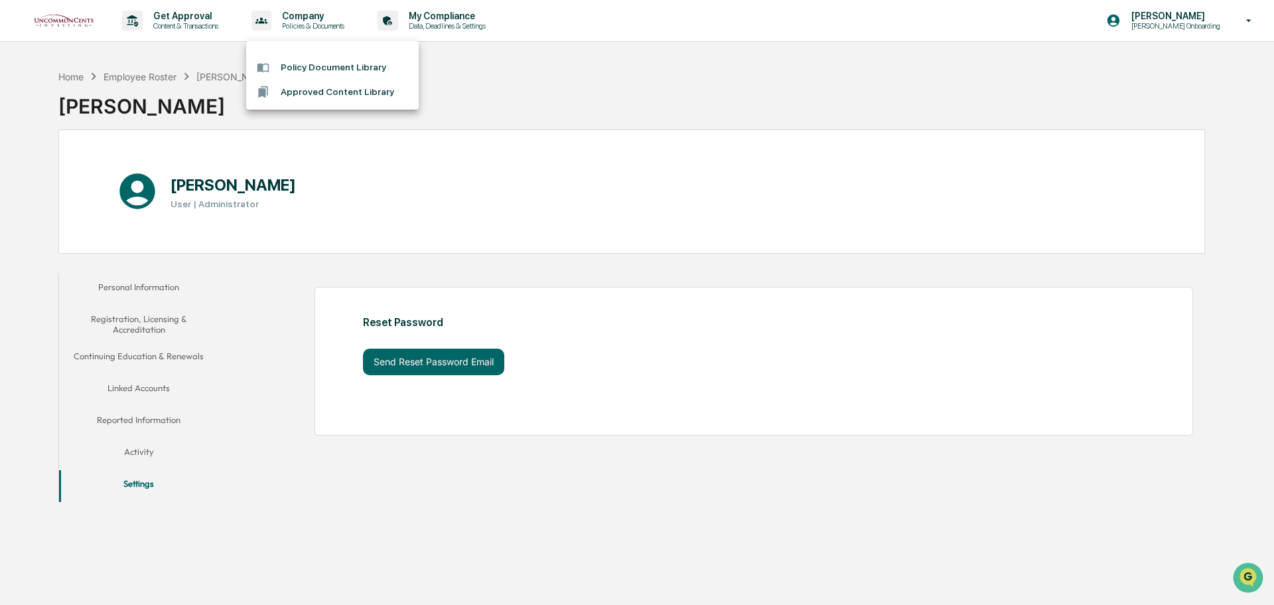
click at [325, 74] on li "Policy Document Library" at bounding box center [332, 67] width 173 height 25
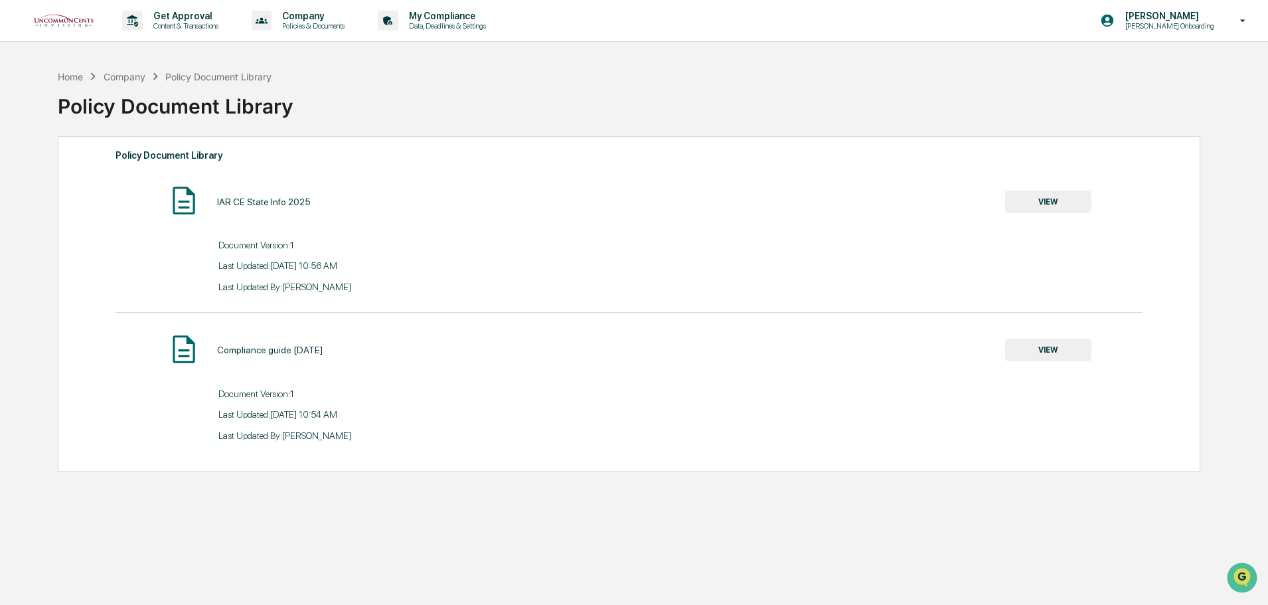
click at [635, 236] on div "Document Version: 1" at bounding box center [628, 239] width 1027 height 21
click at [289, 31] on div "Company Policies & Documents" at bounding box center [302, 20] width 113 height 41
click at [313, 100] on li "Approved Content Library" at bounding box center [332, 92] width 173 height 25
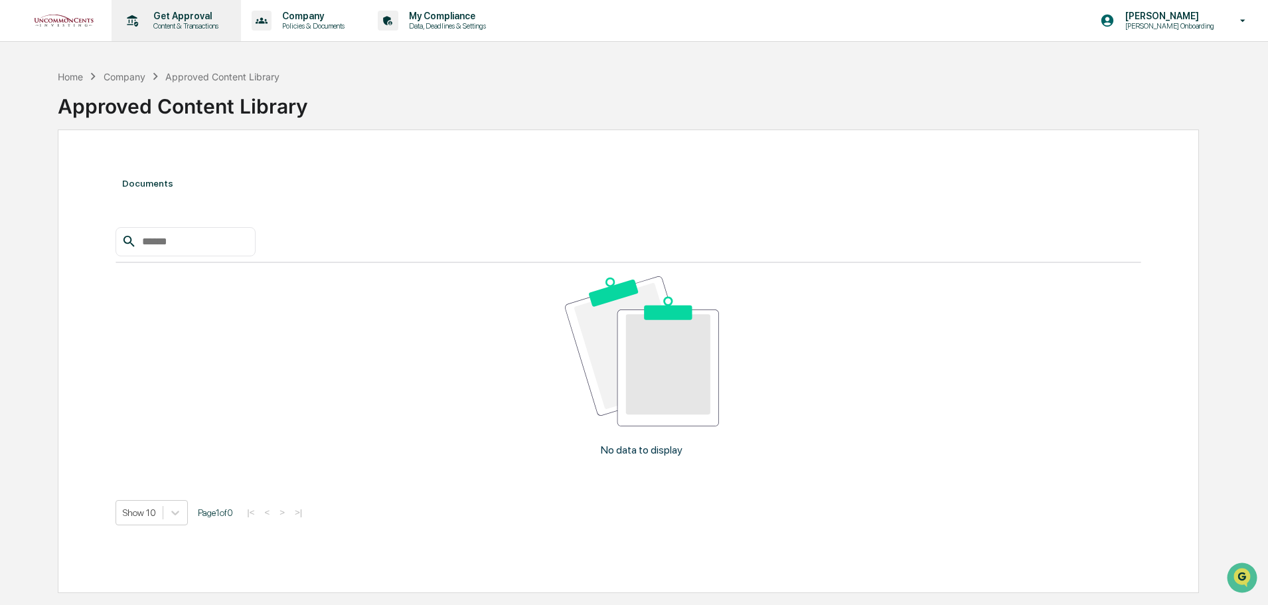
click at [215, 26] on p "Content & Transactions" at bounding box center [184, 25] width 82 height 9
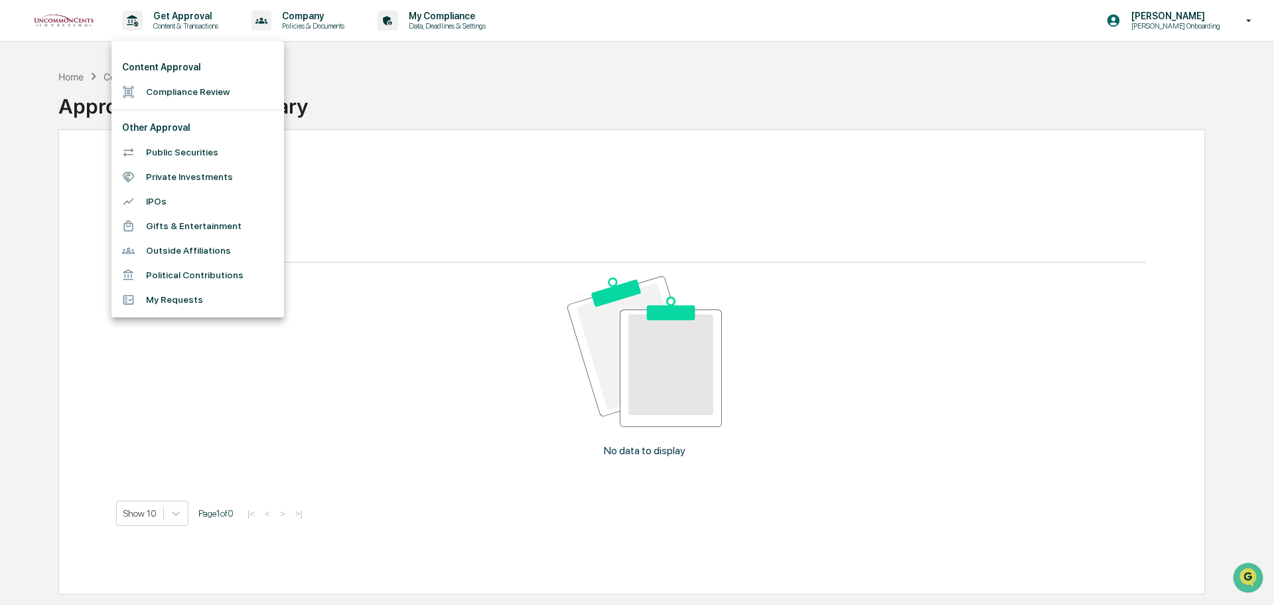
click at [184, 148] on li "Public Securities" at bounding box center [198, 152] width 173 height 25
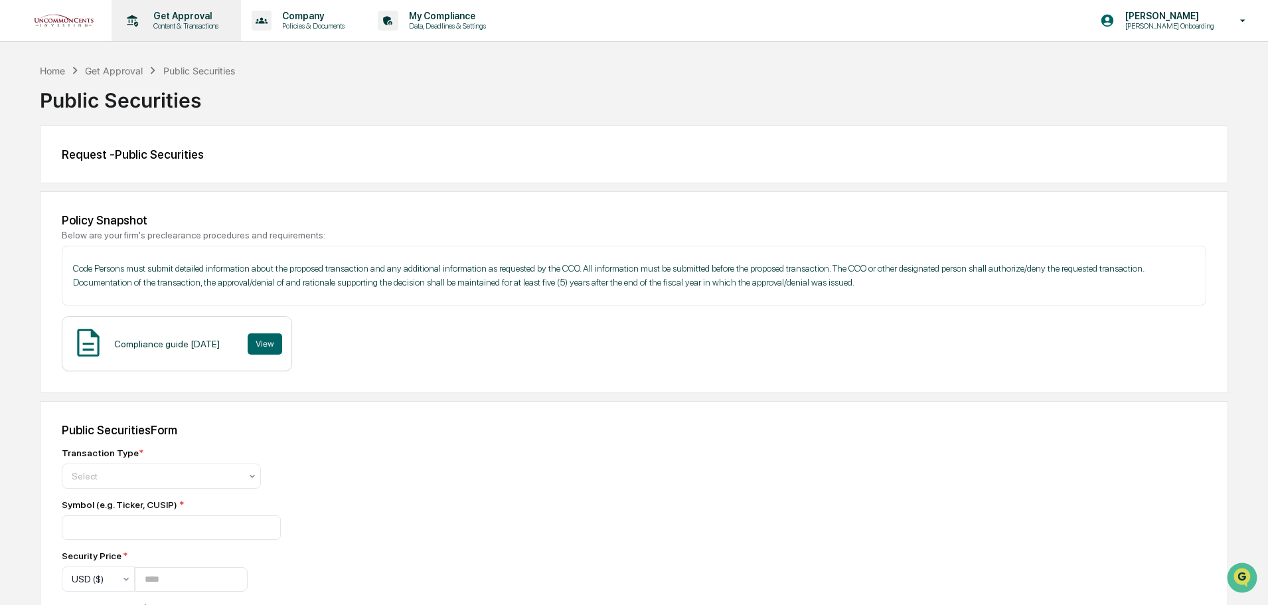
click at [212, 11] on p "Get Approval" at bounding box center [184, 16] width 82 height 11
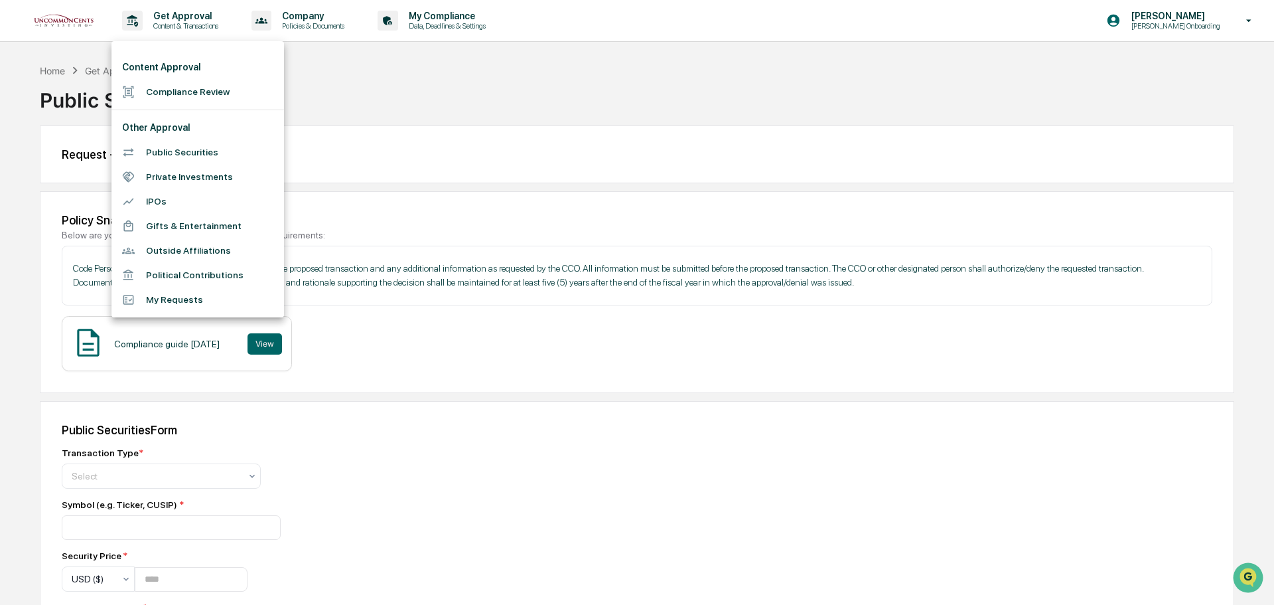
click at [181, 171] on li "Private Investments" at bounding box center [198, 177] width 173 height 25
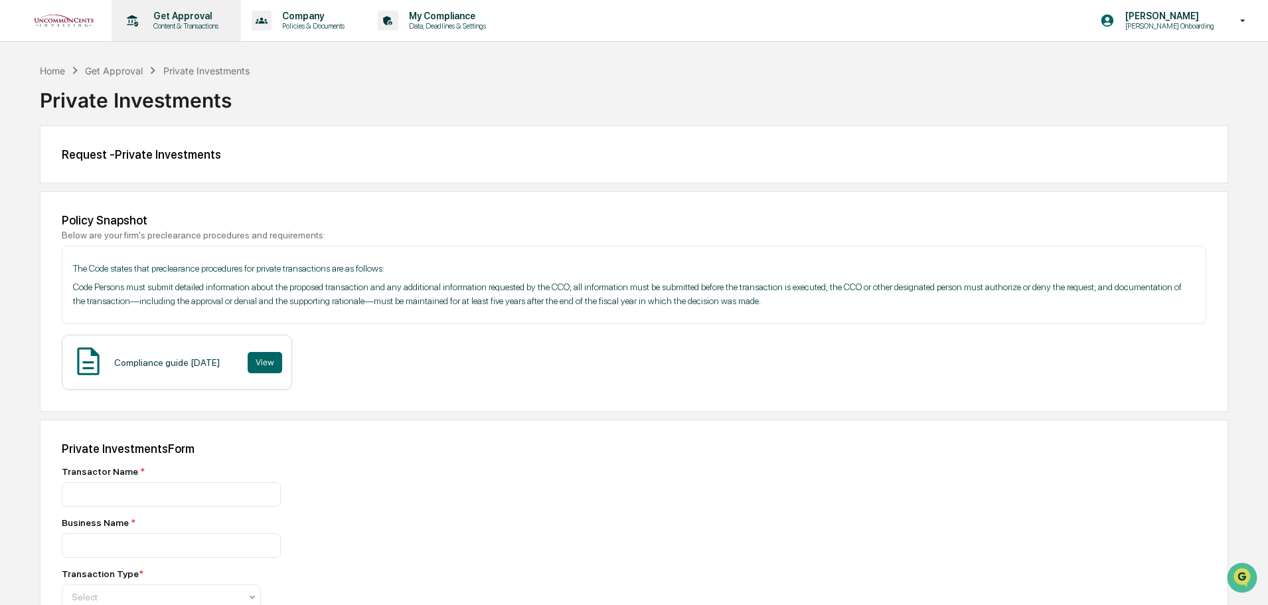
click at [159, 27] on p "Content & Transactions" at bounding box center [184, 25] width 82 height 9
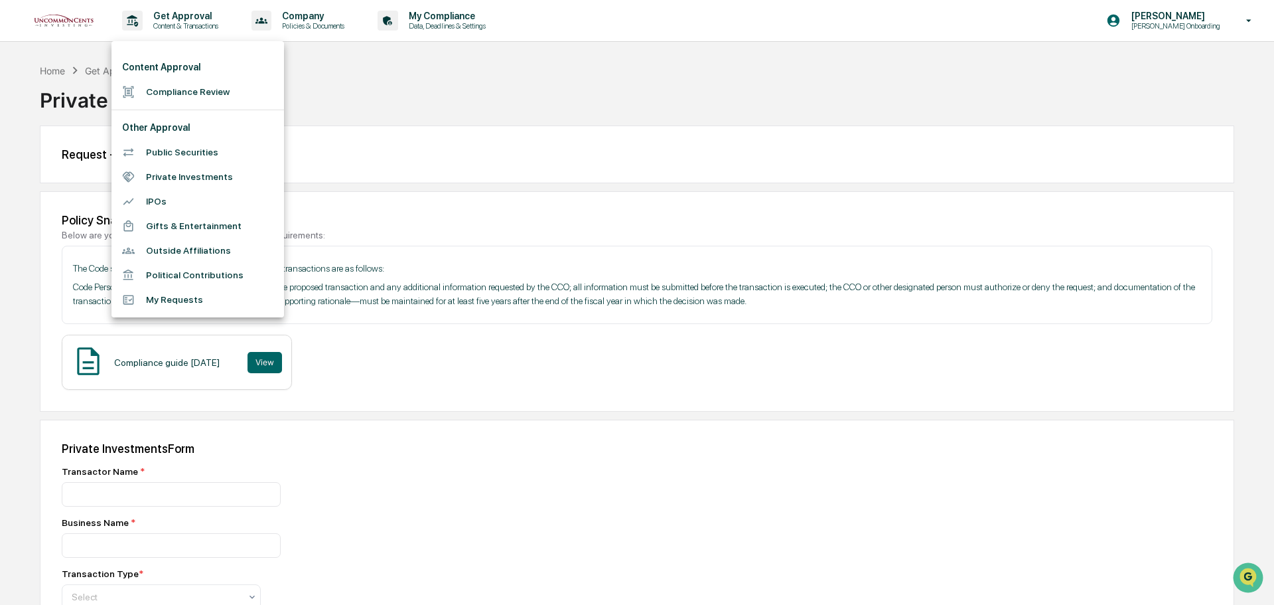
click at [484, 104] on div at bounding box center [637, 302] width 1274 height 605
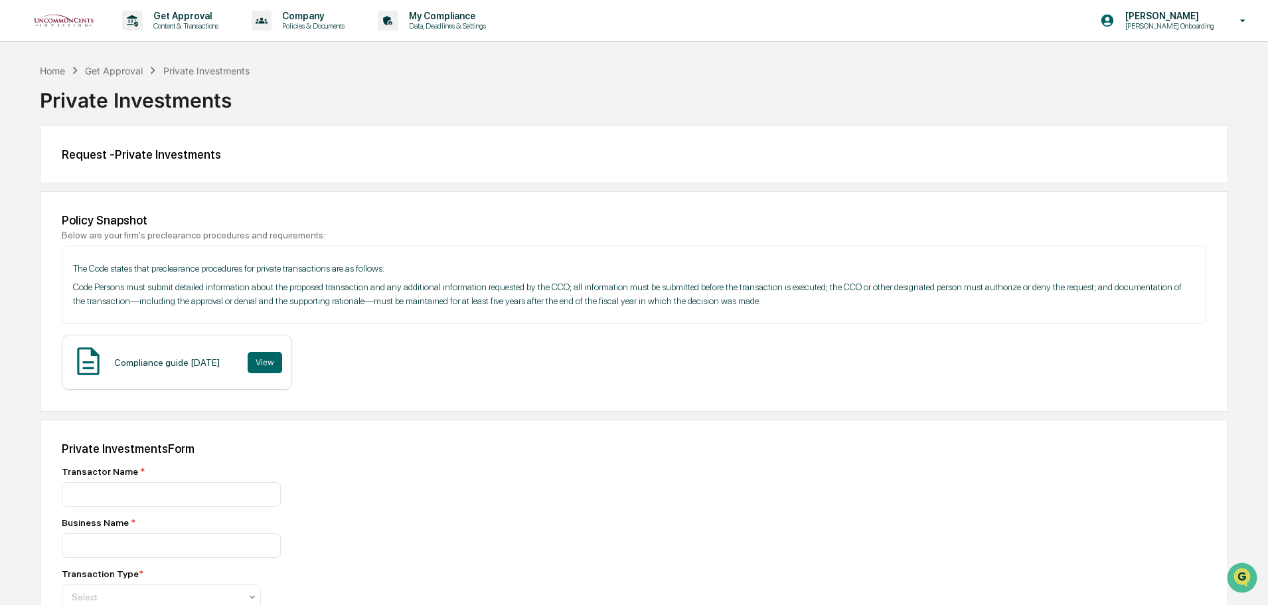
click at [68, 24] on img at bounding box center [64, 21] width 64 height 17
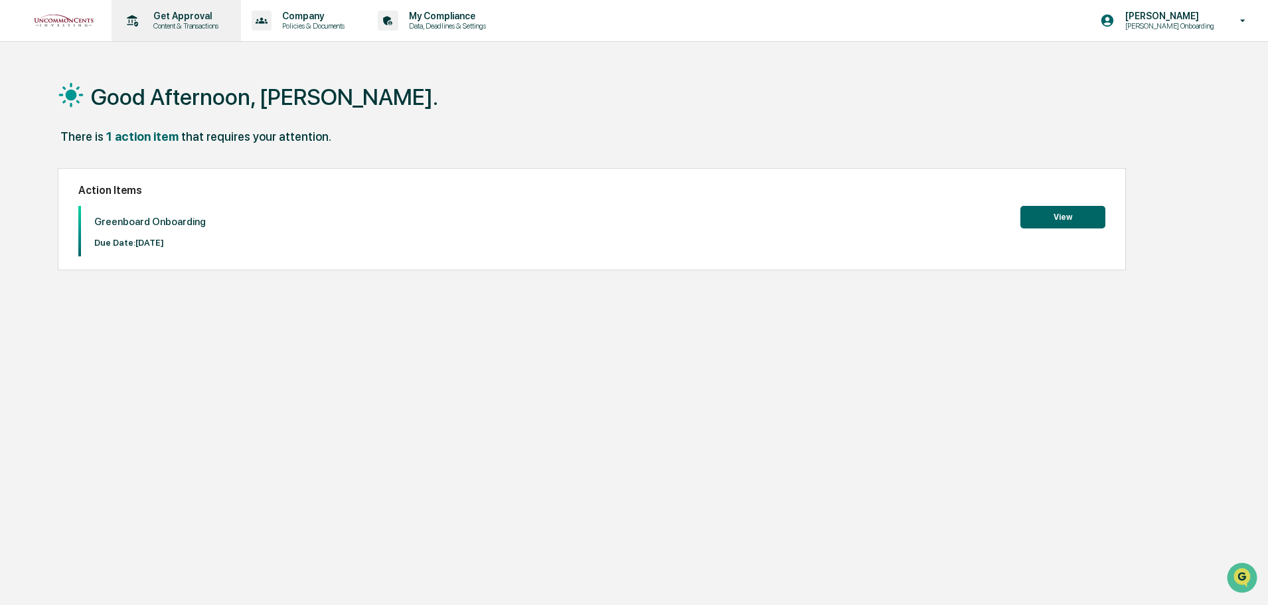
click at [218, 19] on p "Get Approval" at bounding box center [184, 16] width 82 height 11
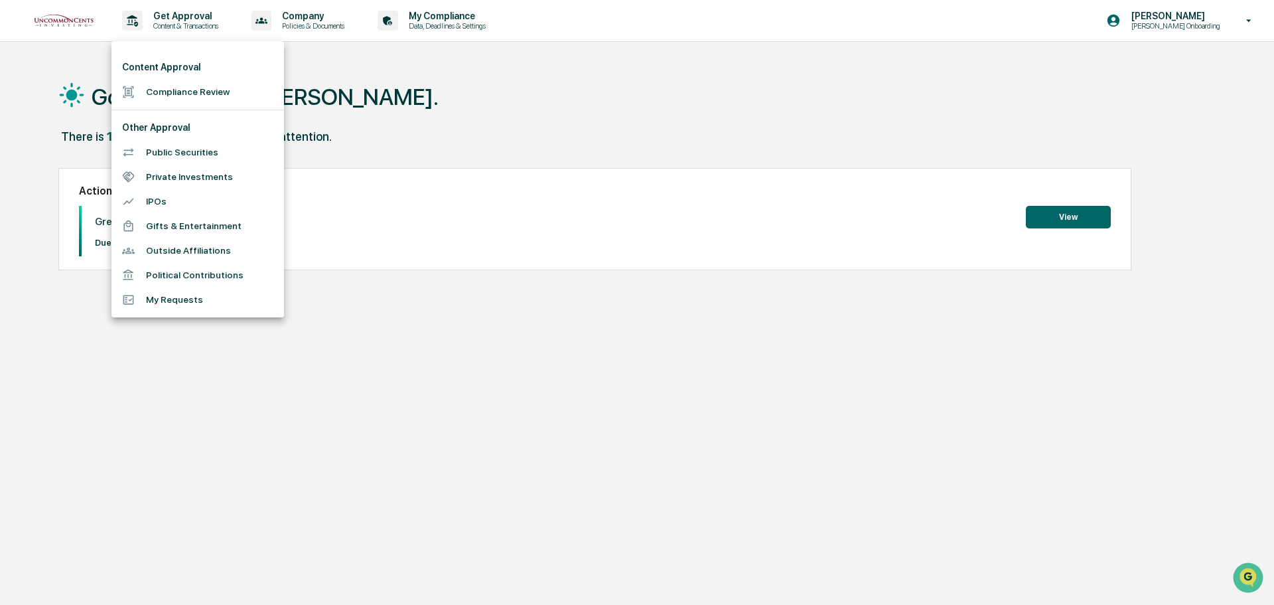
click at [199, 100] on li "Compliance Review" at bounding box center [198, 92] width 173 height 25
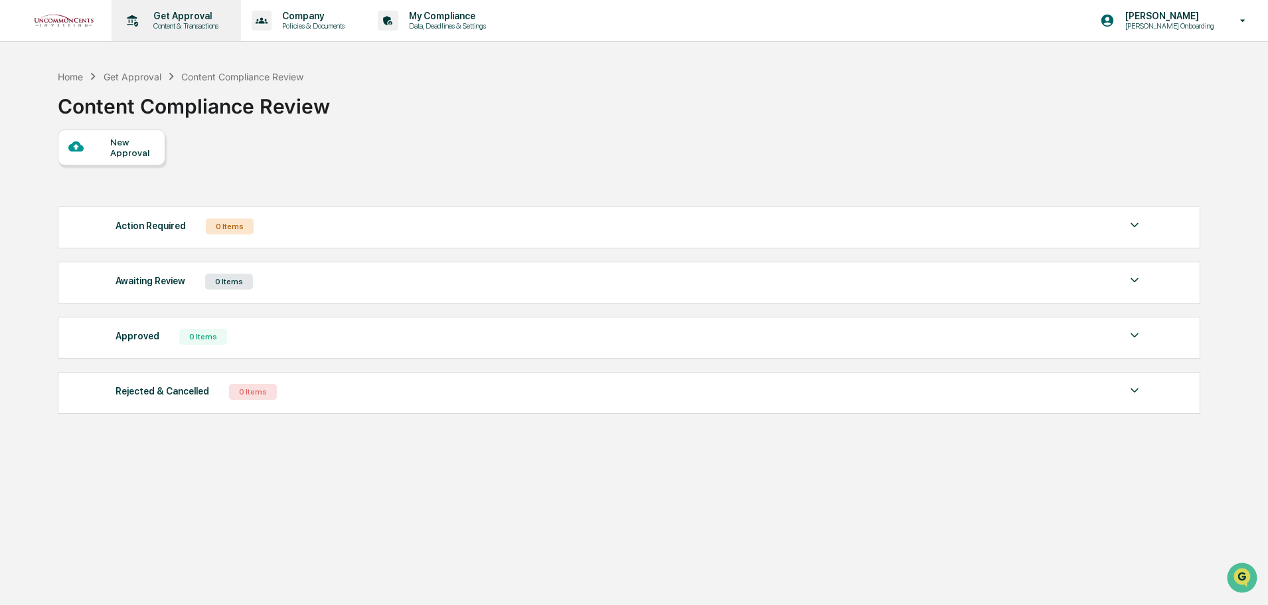
click at [202, 27] on p "Content & Transactions" at bounding box center [184, 25] width 82 height 9
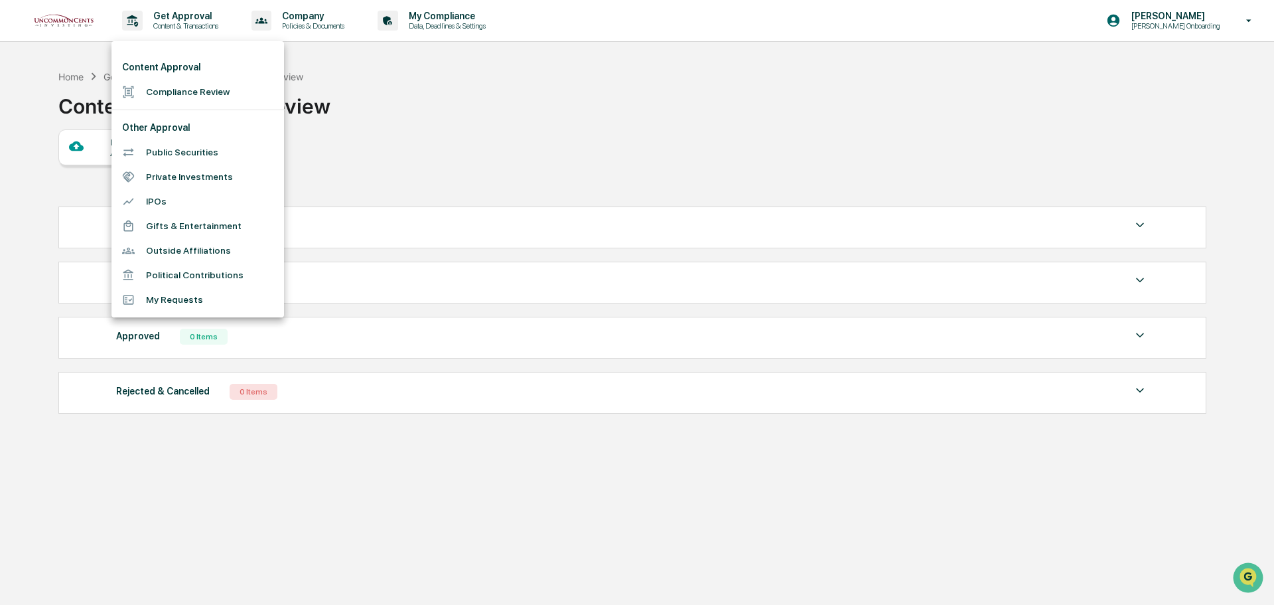
click at [452, 120] on div at bounding box center [637, 302] width 1274 height 605
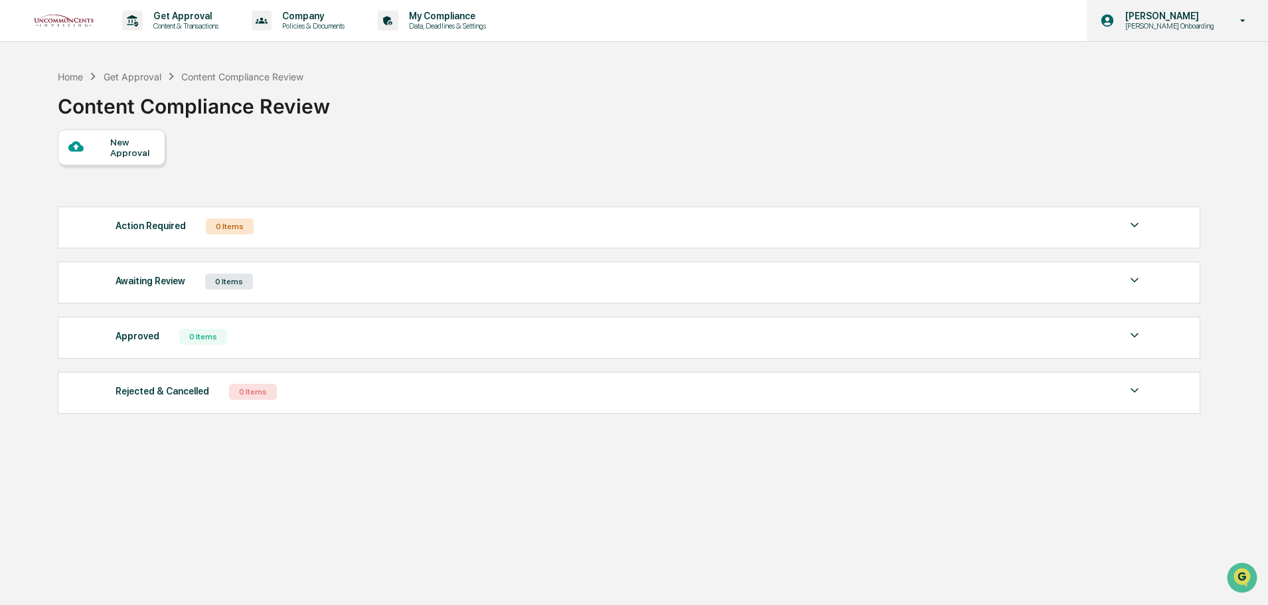
click at [1245, 27] on div "Sheena Hanson Sheena Onboarding" at bounding box center [1177, 20] width 181 height 41
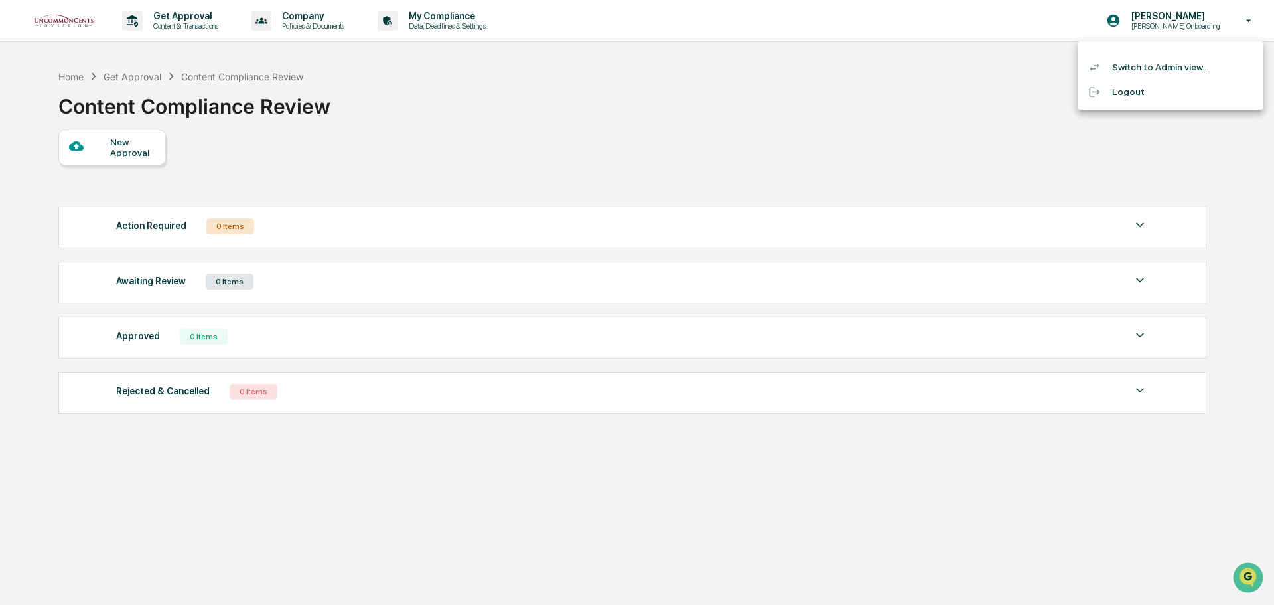
click at [1190, 62] on li "Switch to Admin view..." at bounding box center [1171, 67] width 186 height 25
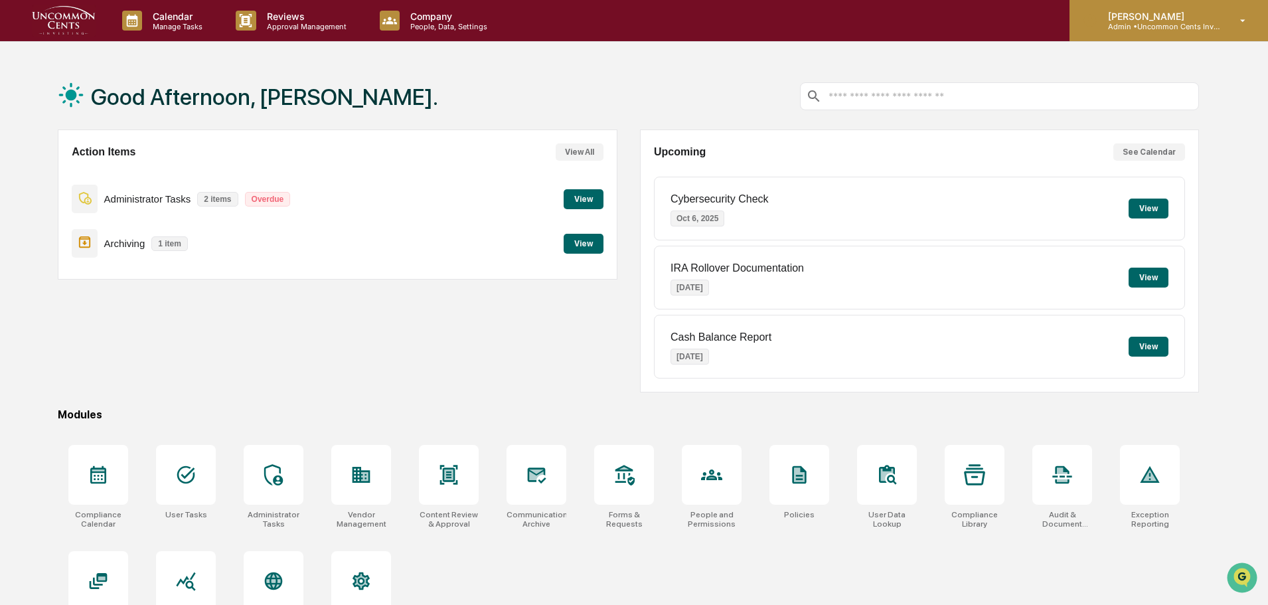
click at [1252, 25] on icon at bounding box center [1242, 21] width 23 height 13
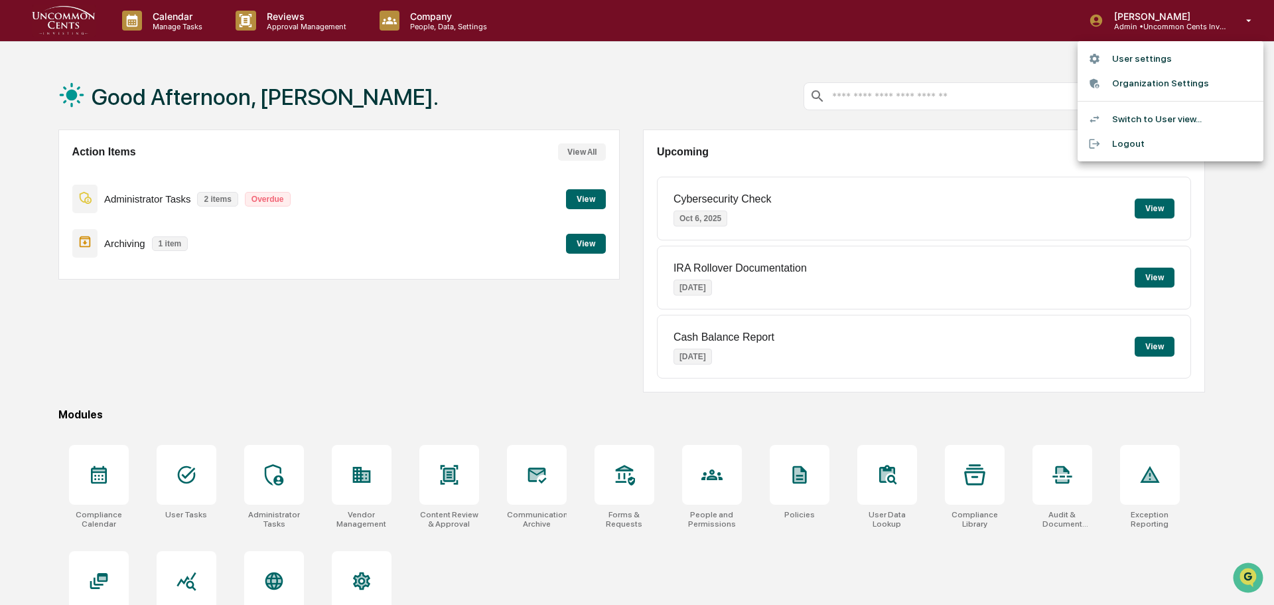
click at [1162, 117] on li "Switch to User view..." at bounding box center [1171, 119] width 186 height 25
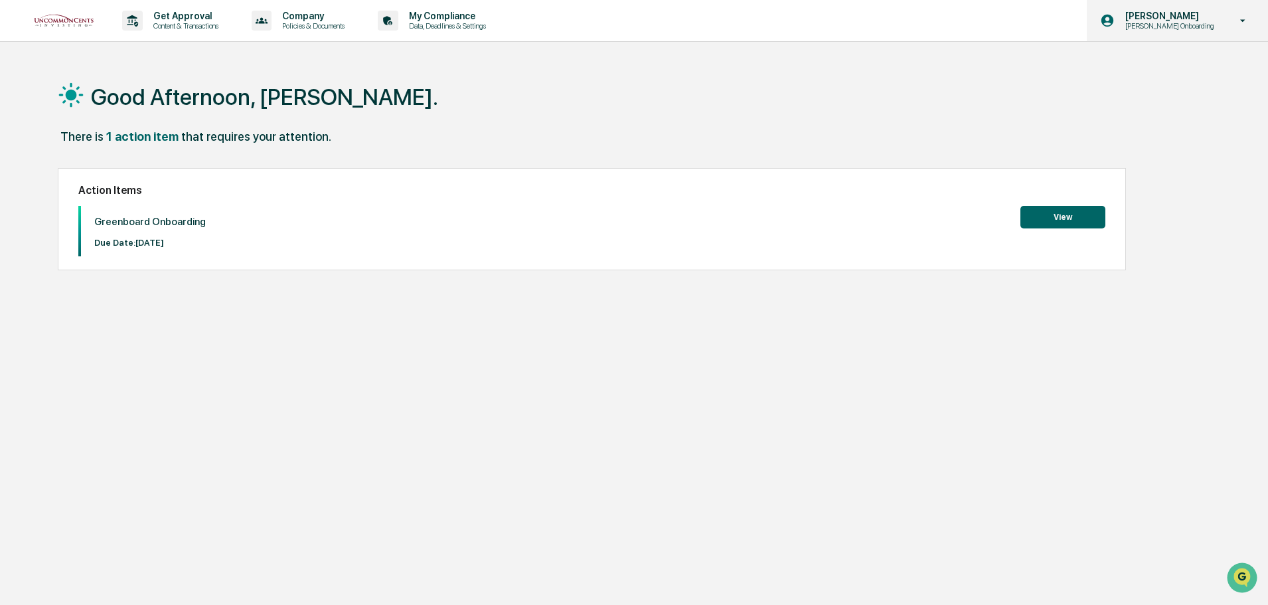
click at [1227, 26] on div "Sheena Hanson Sheena Onboarding" at bounding box center [1177, 20] width 181 height 41
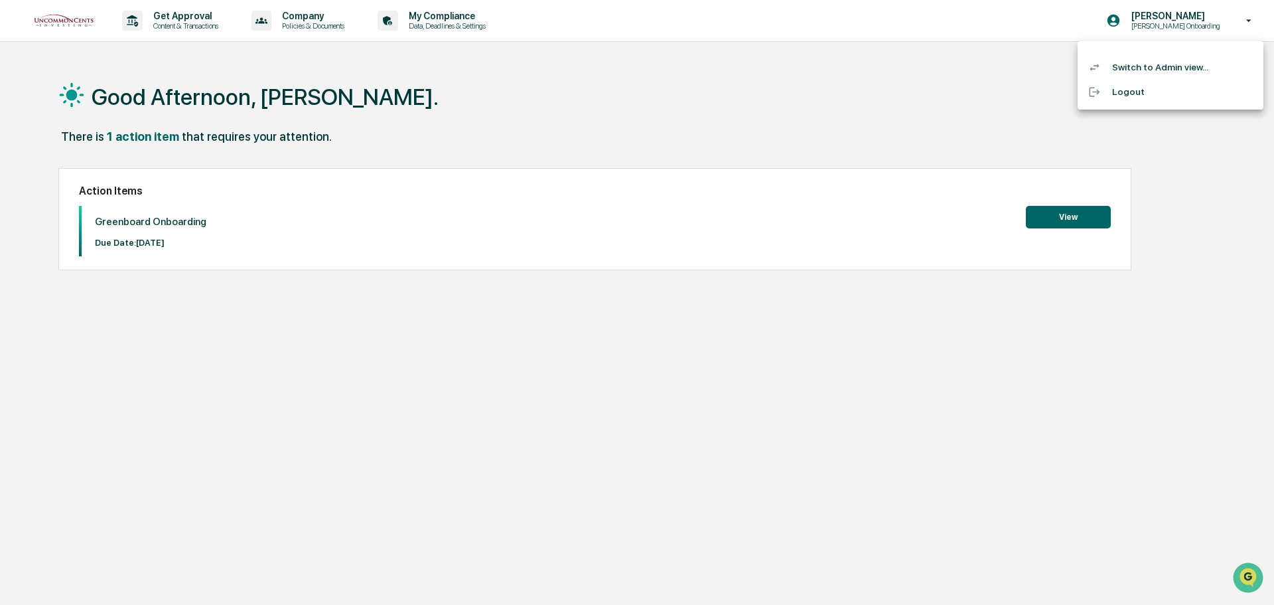
click at [1187, 67] on li "Switch to Admin view..." at bounding box center [1171, 67] width 186 height 25
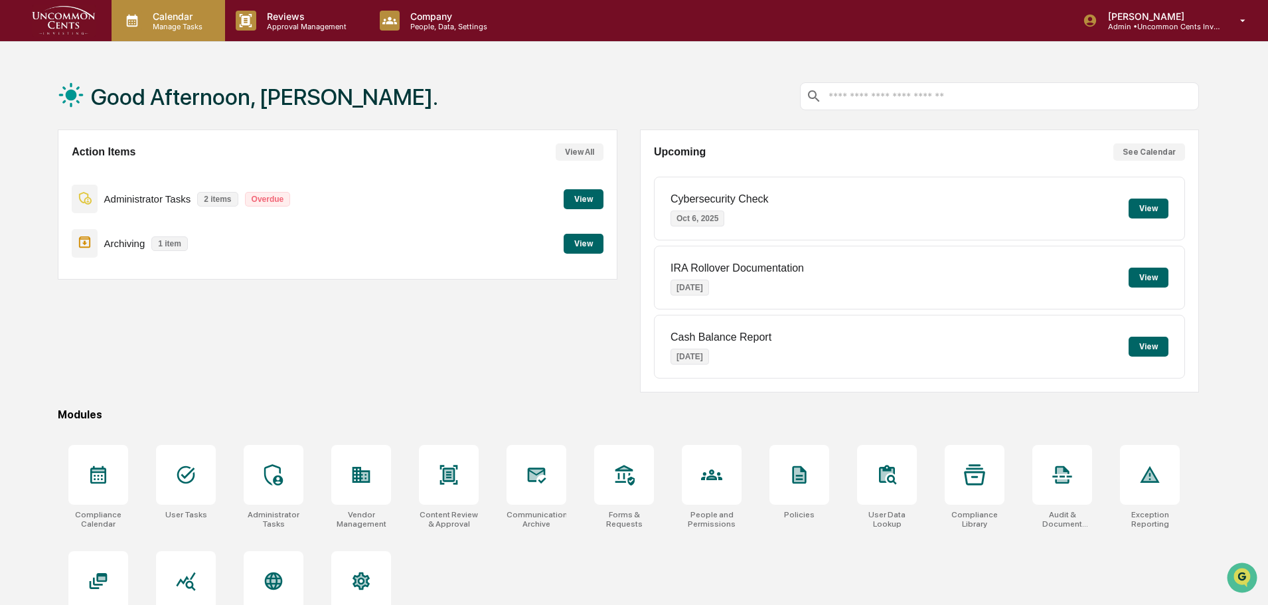
click at [166, 33] on div "Calendar Manage Tasks" at bounding box center [168, 20] width 113 height 41
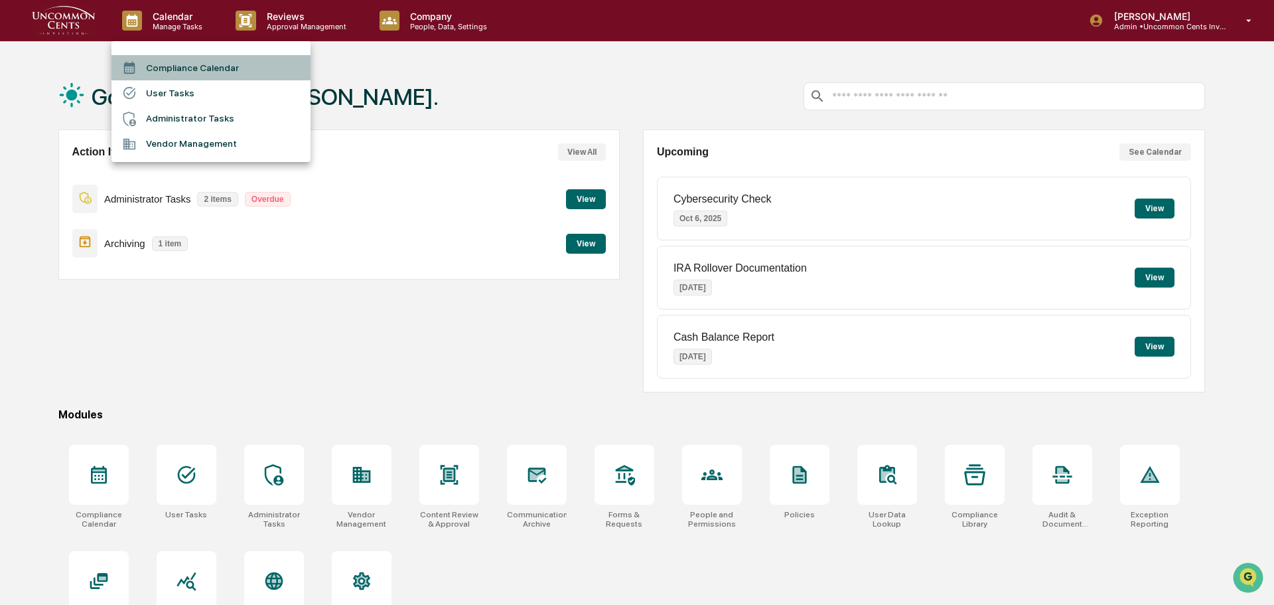
click at [212, 64] on li "Compliance Calendar" at bounding box center [211, 67] width 199 height 25
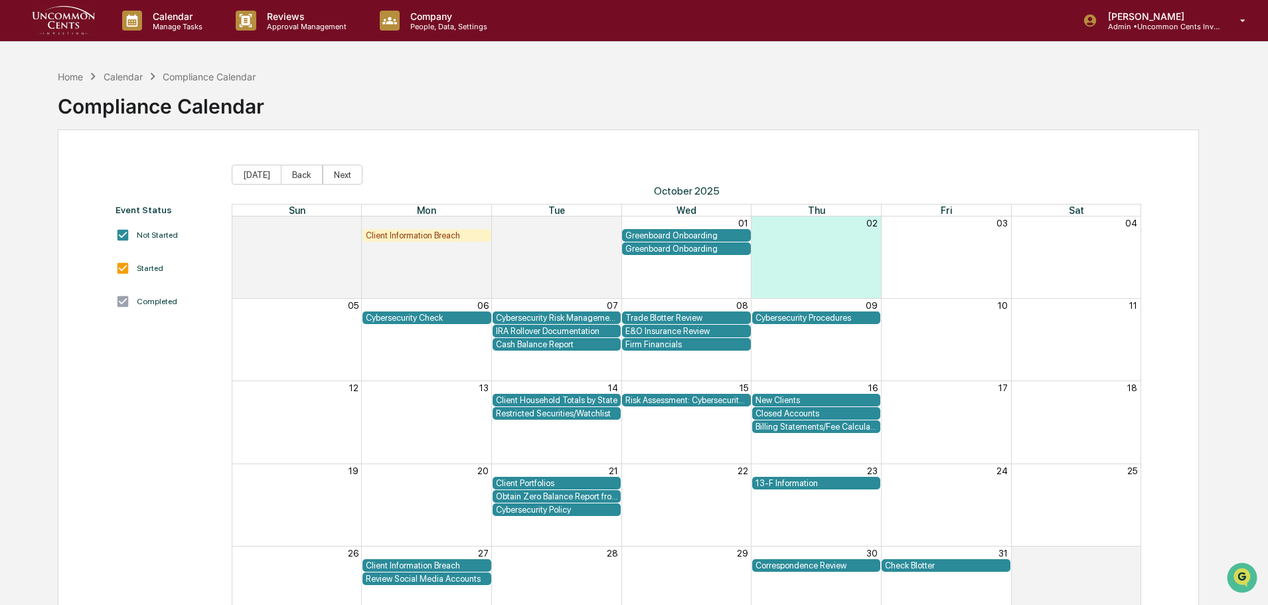
scroll to position [63, 0]
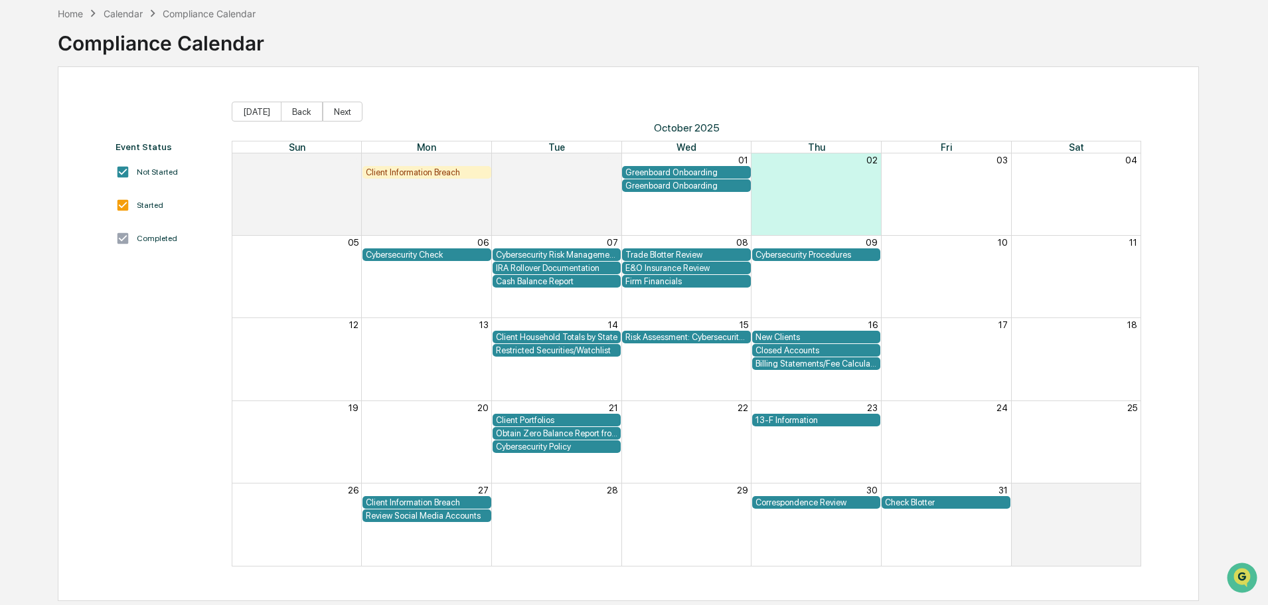
click at [422, 256] on div "Cybersecurity Check" at bounding box center [427, 255] width 122 height 10
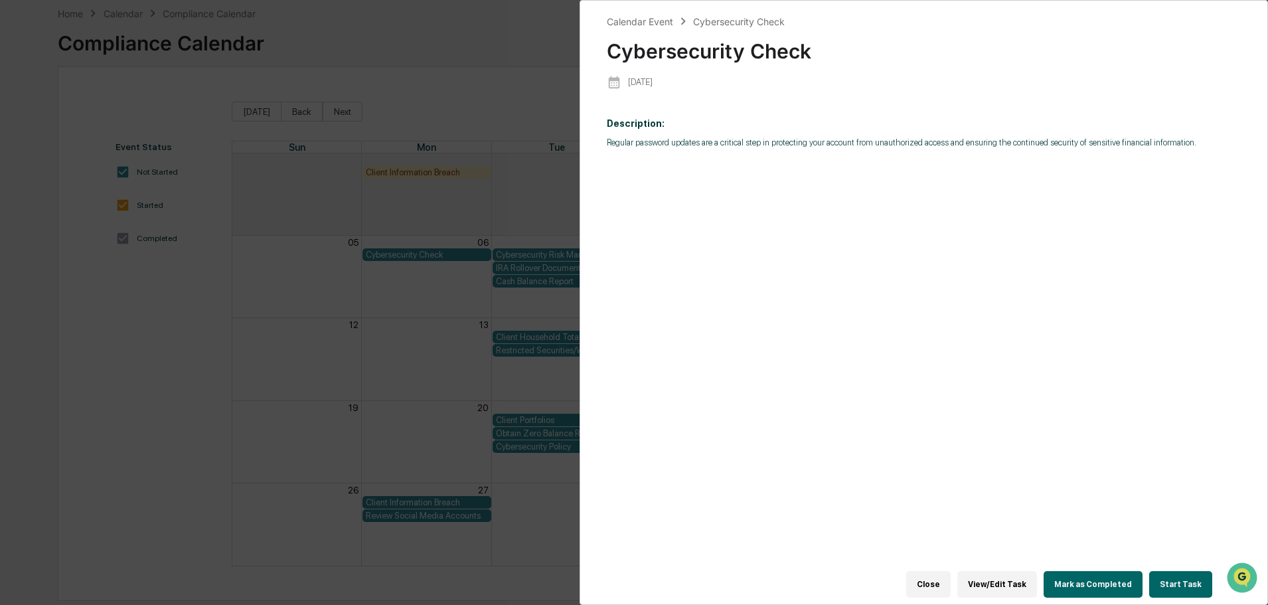
click at [499, 106] on div "Calendar Event Cybersecurity Check Cybersecurity Check 2025-10-06 Description: …" at bounding box center [634, 302] width 1268 height 605
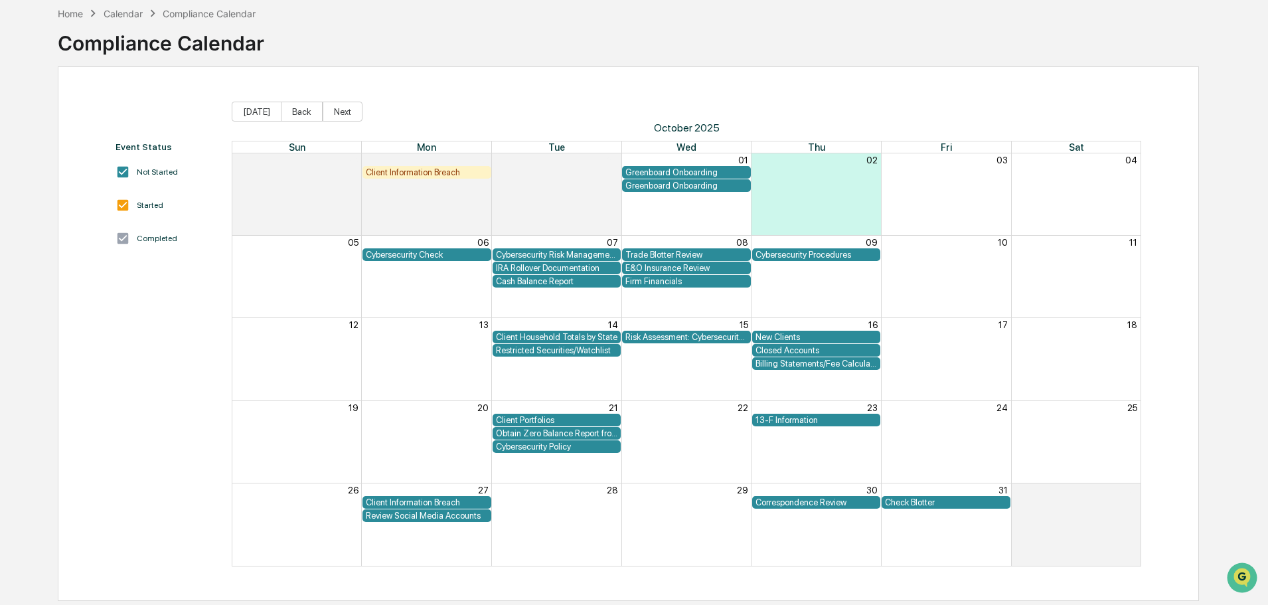
click at [572, 252] on div "Cybersecurity Risk Management and Strategy" at bounding box center [557, 255] width 122 height 10
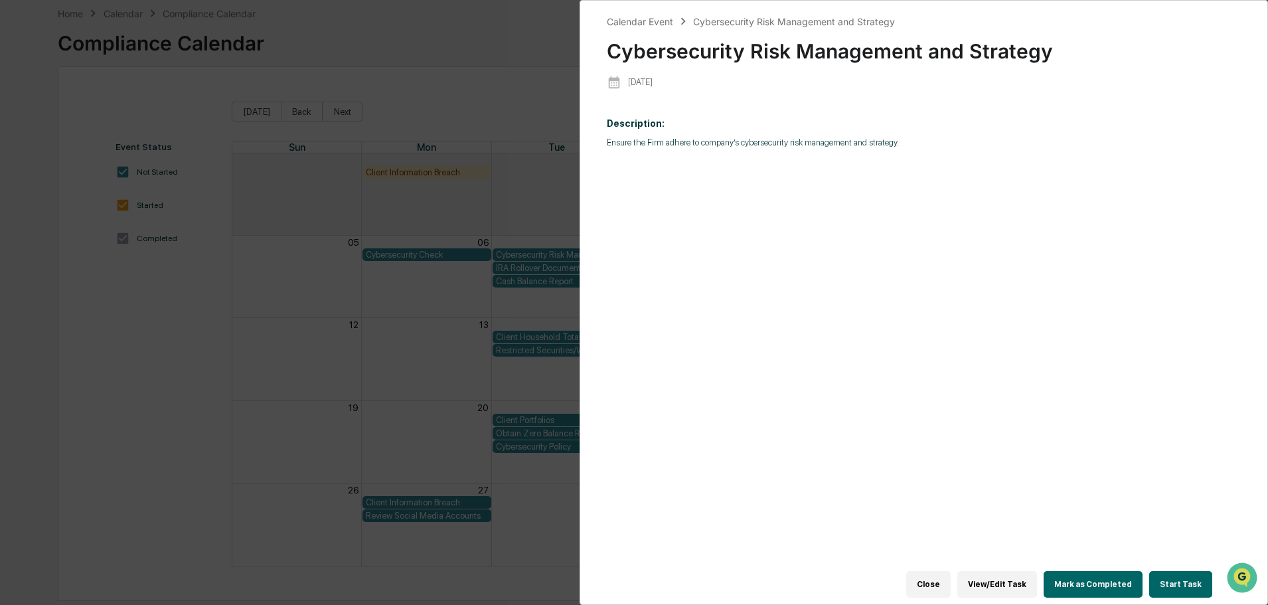
click at [1166, 576] on button "Start Task" at bounding box center [1180, 584] width 63 height 27
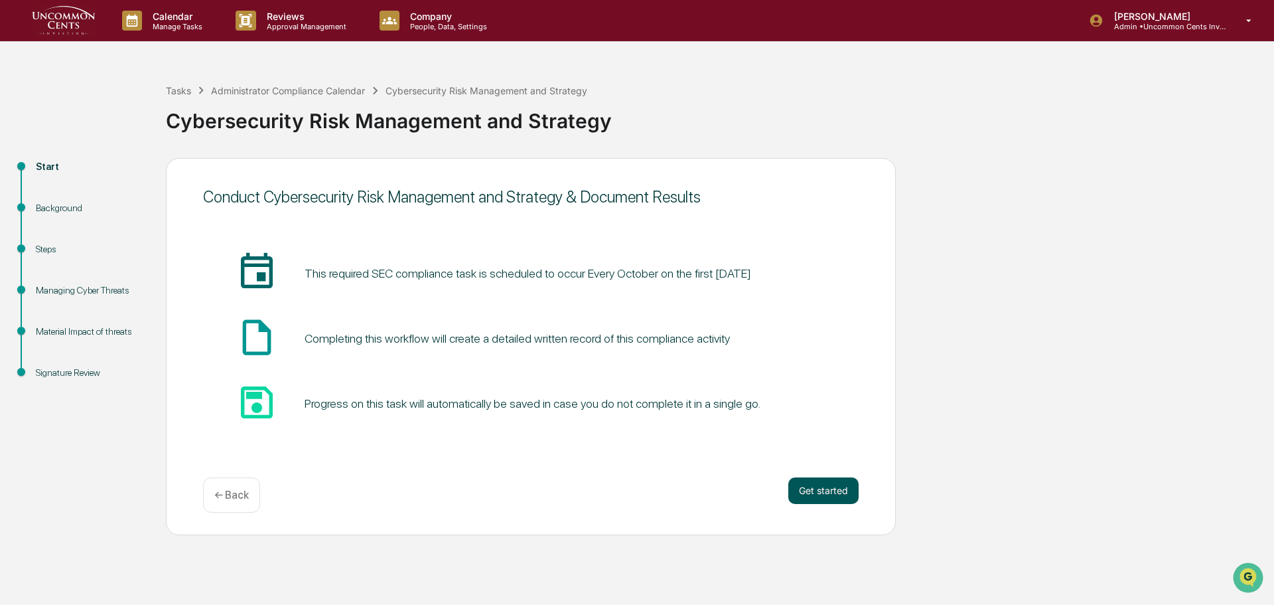
click at [809, 493] on button "Get started" at bounding box center [824, 490] width 70 height 27
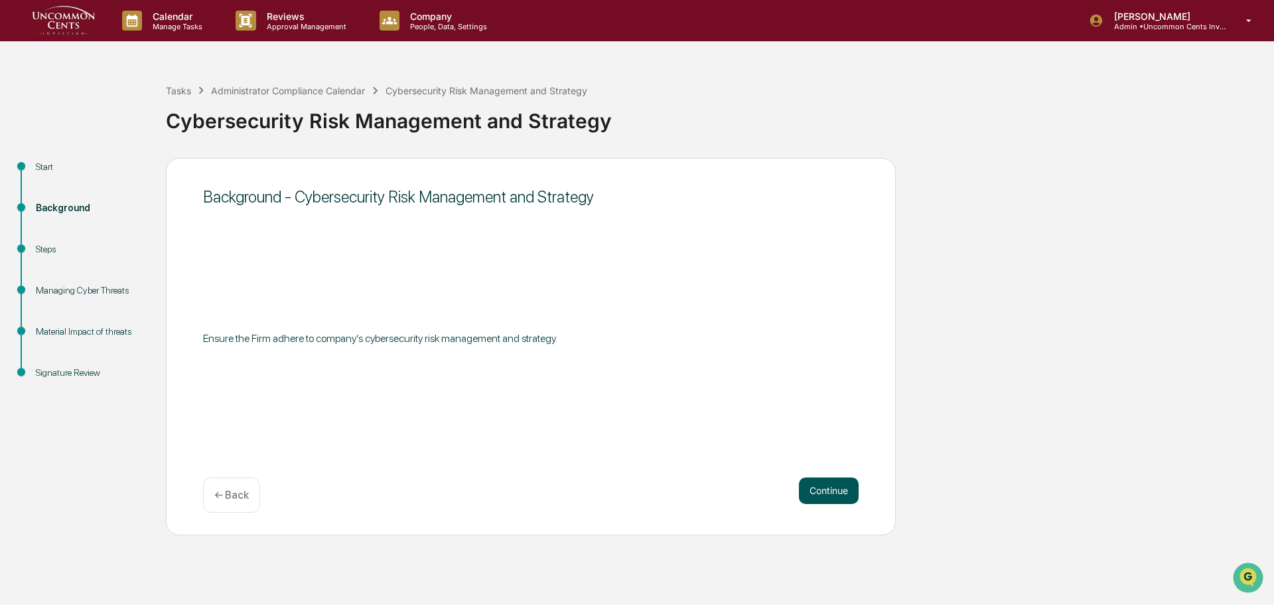
click at [809, 492] on button "Continue" at bounding box center [829, 490] width 60 height 27
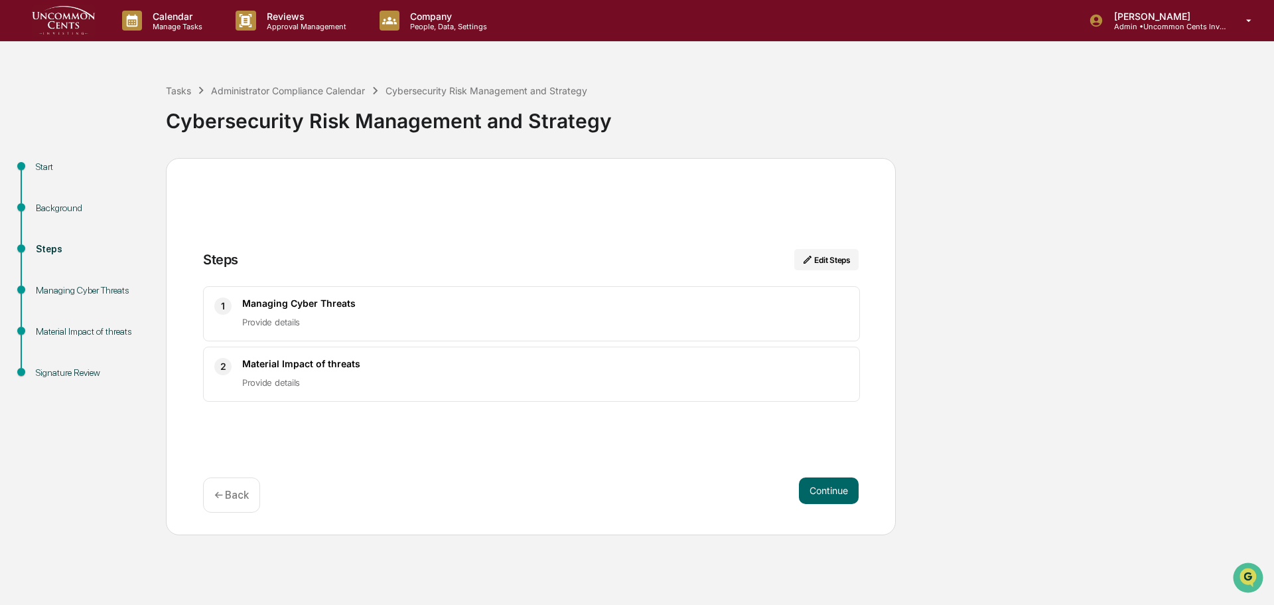
click at [264, 325] on span "Provide details" at bounding box center [271, 322] width 58 height 11
click at [304, 389] on p "Provide details" at bounding box center [545, 382] width 607 height 16
click at [814, 490] on button "Continue" at bounding box center [829, 490] width 60 height 27
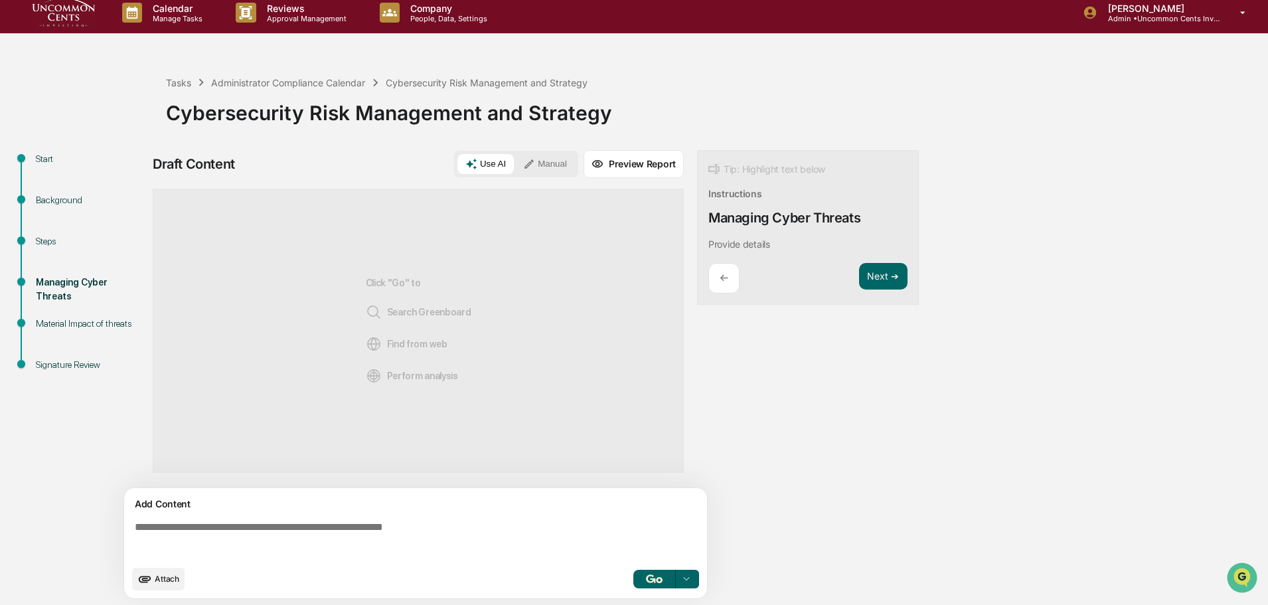
scroll to position [10, 0]
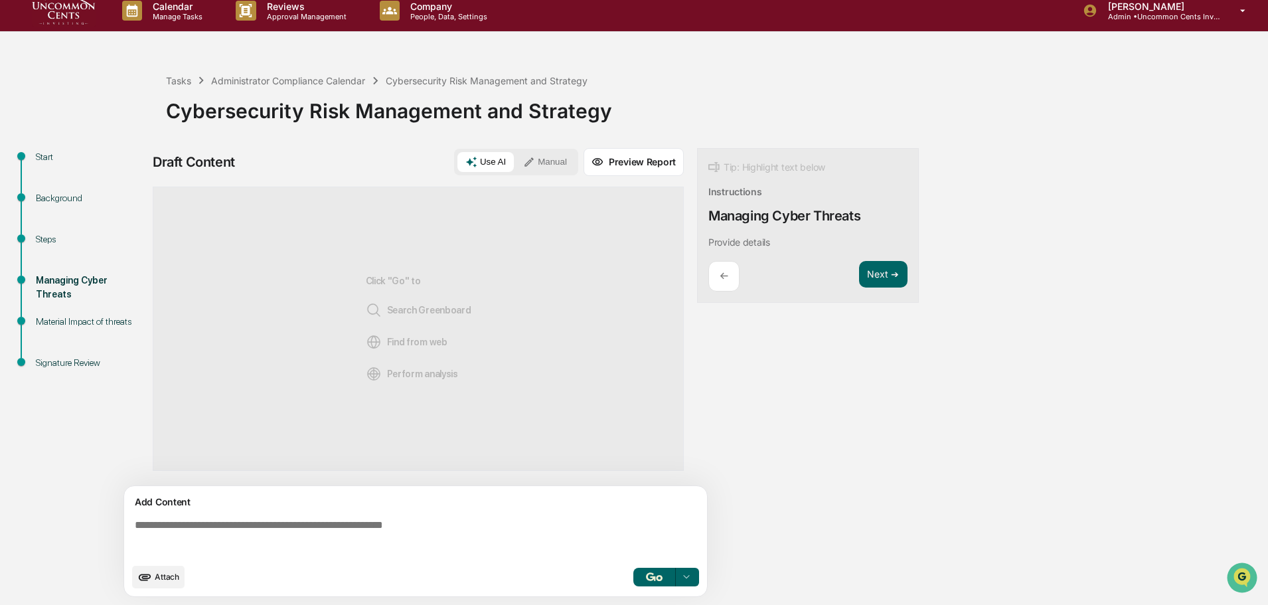
click at [64, 325] on div "Material Impact of threats" at bounding box center [90, 322] width 109 height 14
click at [76, 373] on div "Signature Review" at bounding box center [90, 378] width 130 height 41
click at [76, 363] on div "Signature Review" at bounding box center [90, 363] width 109 height 14
click at [82, 324] on div "Material Impact of threats" at bounding box center [90, 322] width 109 height 14
click at [285, 88] on div "Cybersecurity Risk Management and Strategy" at bounding box center [713, 105] width 1095 height 35
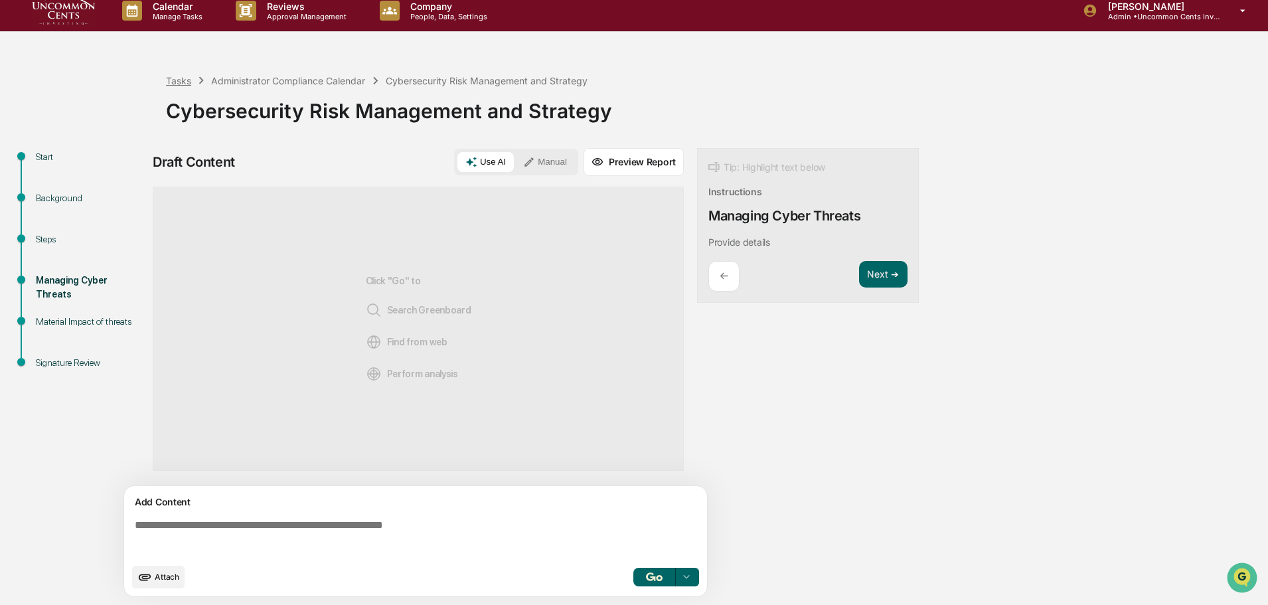
click at [180, 78] on div "Tasks" at bounding box center [178, 80] width 25 height 11
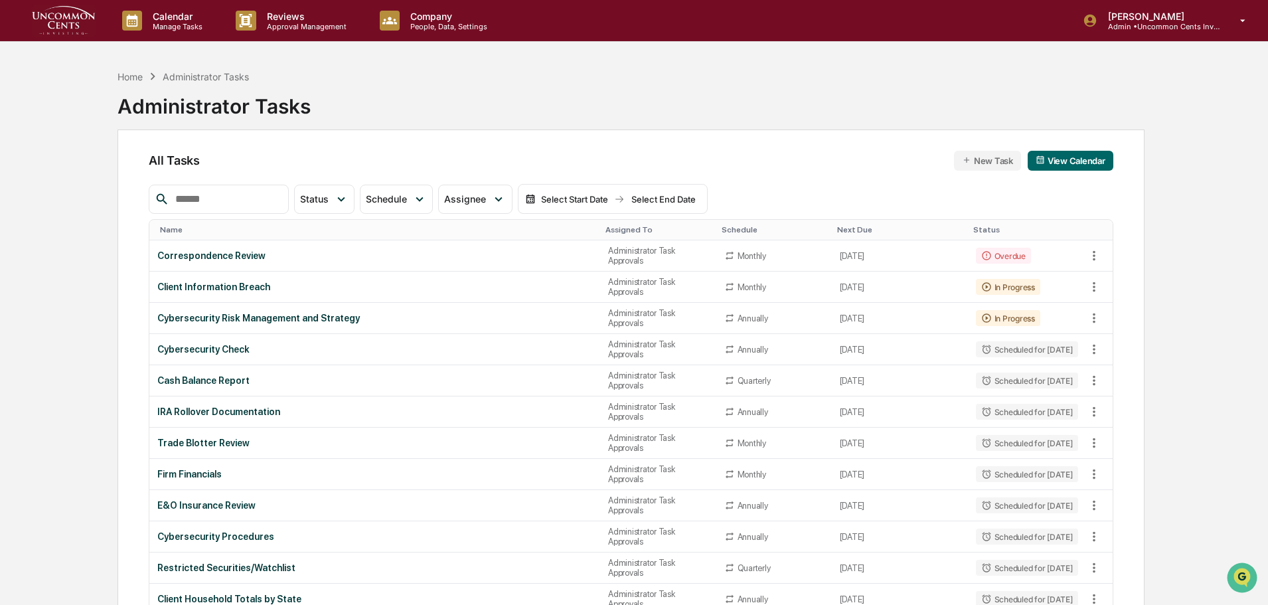
click at [126, 83] on div "Home Administrator Tasks" at bounding box center [182, 76] width 131 height 15
click at [124, 82] on div "Home Administrator Tasks" at bounding box center [182, 76] width 131 height 15
click at [133, 74] on div "Home" at bounding box center [129, 76] width 25 height 11
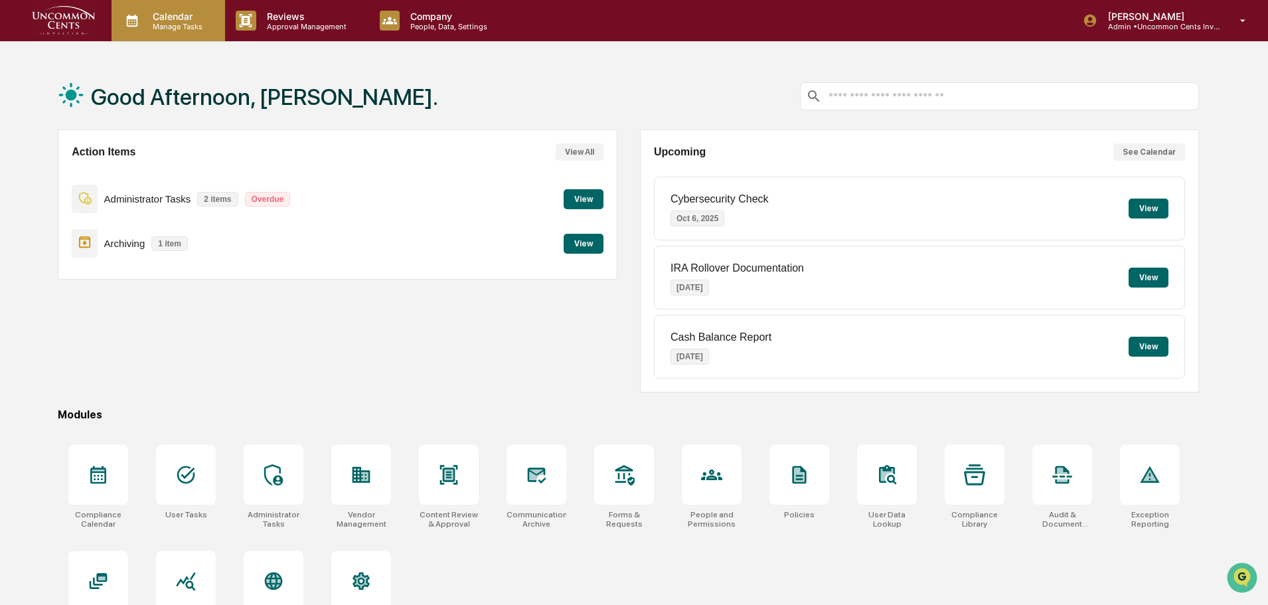
click at [187, 25] on p "Manage Tasks" at bounding box center [175, 26] width 67 height 9
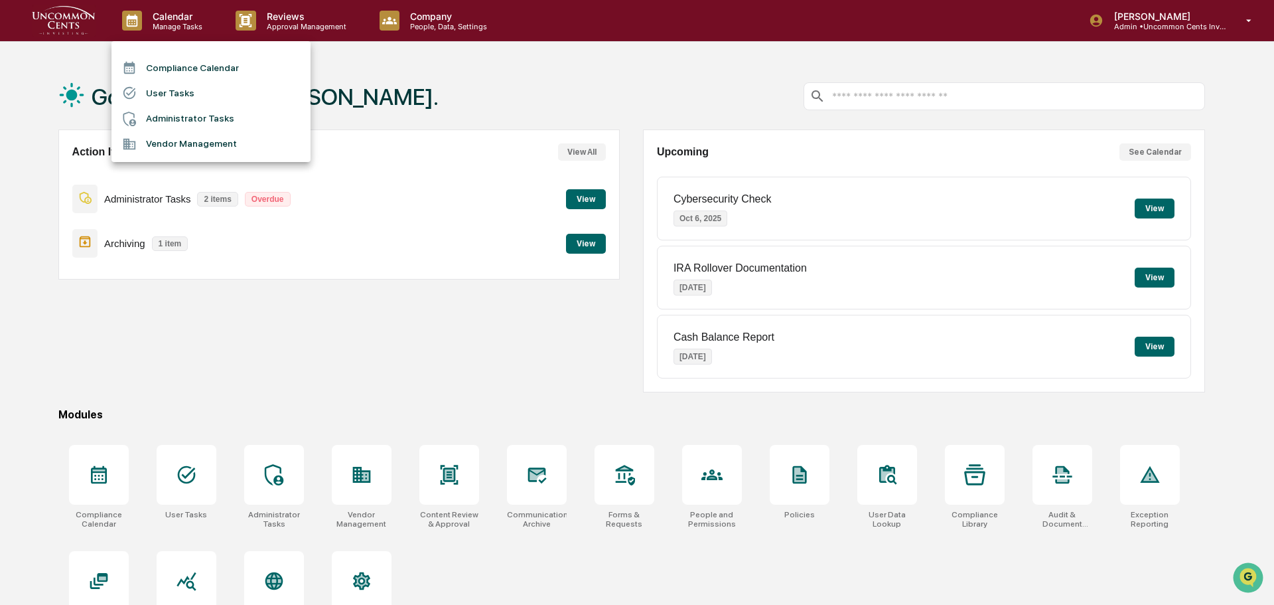
click at [181, 61] on li "Compliance Calendar" at bounding box center [211, 67] width 199 height 25
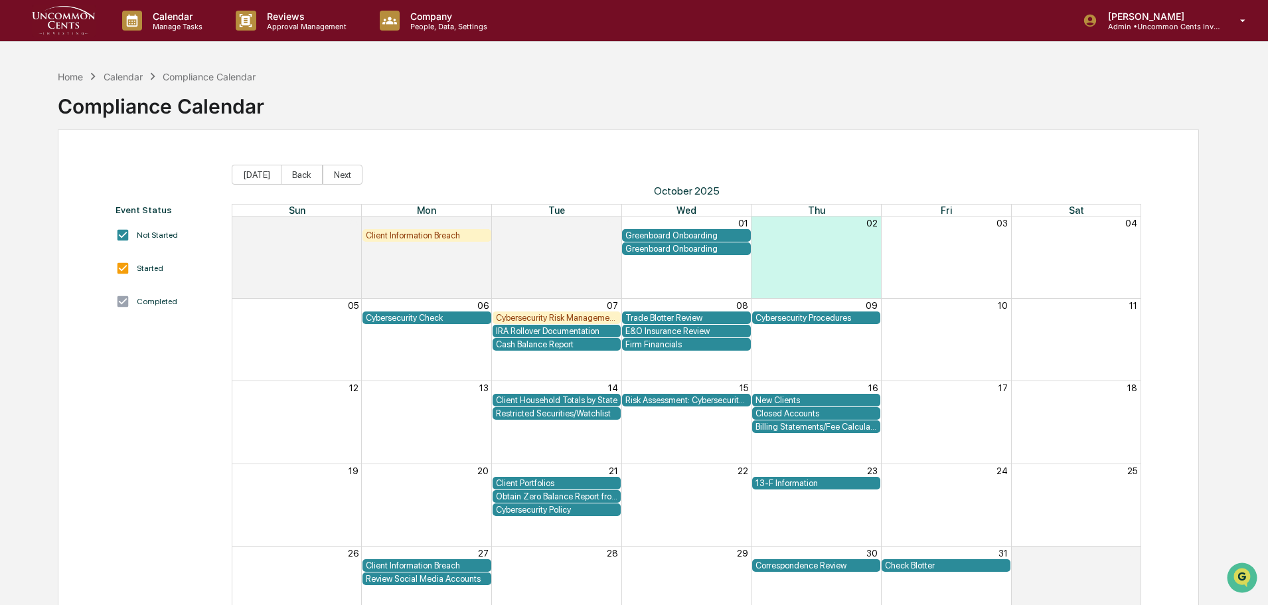
click at [844, 426] on div "Billing Statements/Fee Calculations Report" at bounding box center [816, 426] width 122 height 10
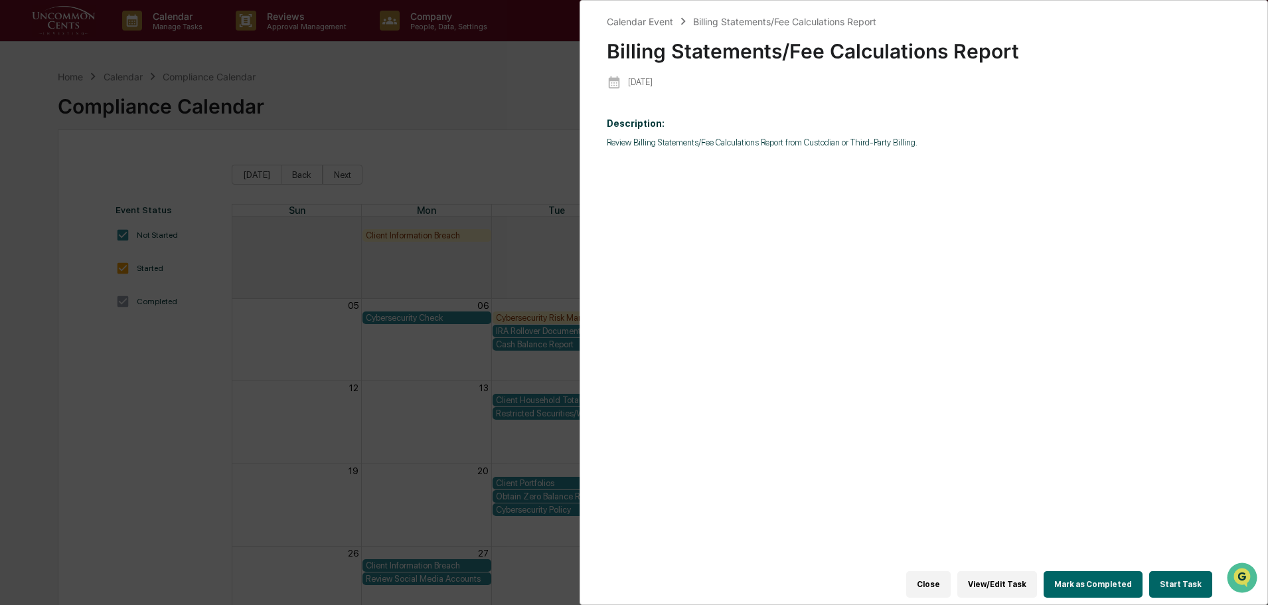
click at [1178, 572] on button "Start Task" at bounding box center [1180, 584] width 63 height 27
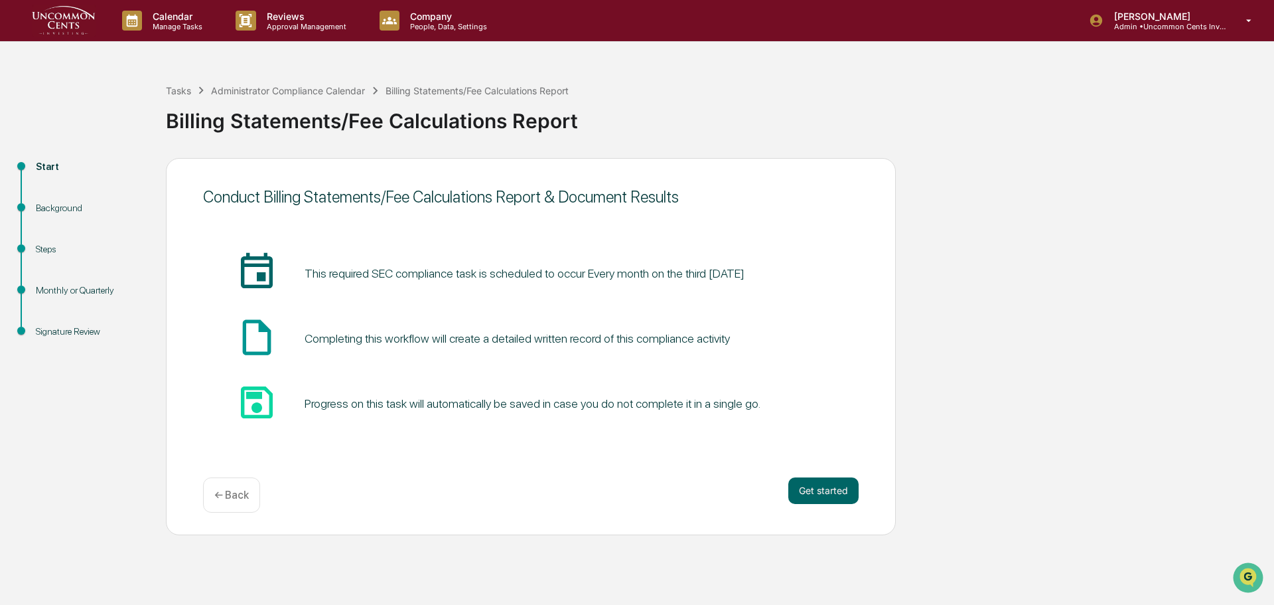
click at [62, 210] on div "Background" at bounding box center [90, 208] width 109 height 14
click at [820, 494] on button "Get started" at bounding box center [824, 490] width 70 height 27
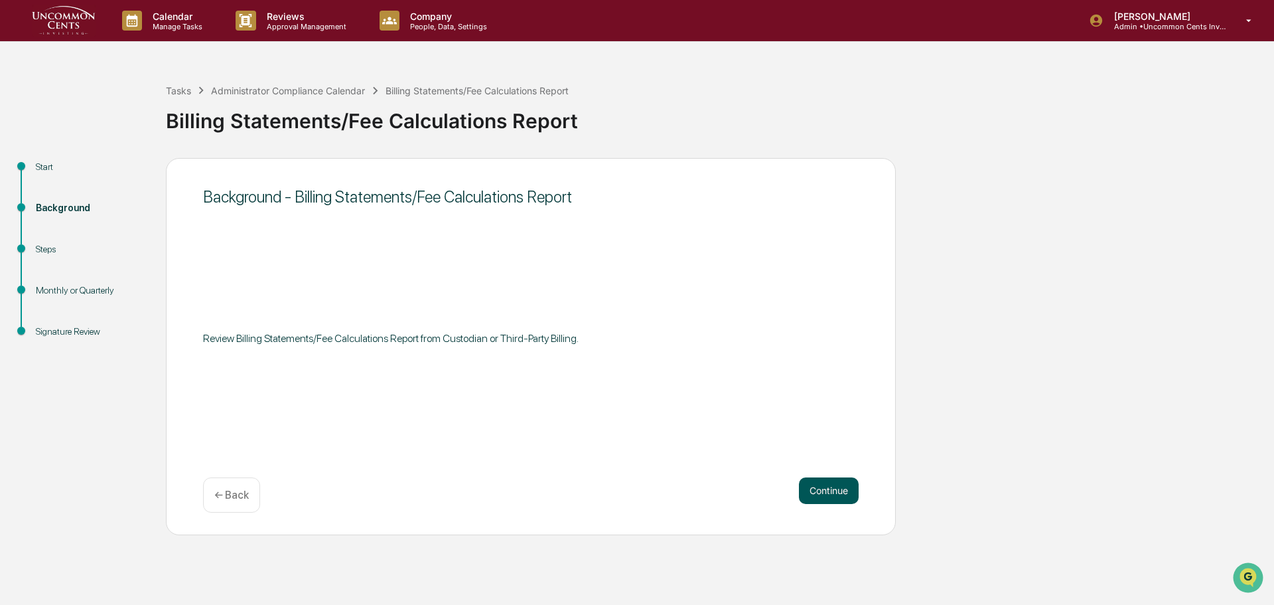
click at [828, 489] on button "Continue" at bounding box center [829, 490] width 60 height 27
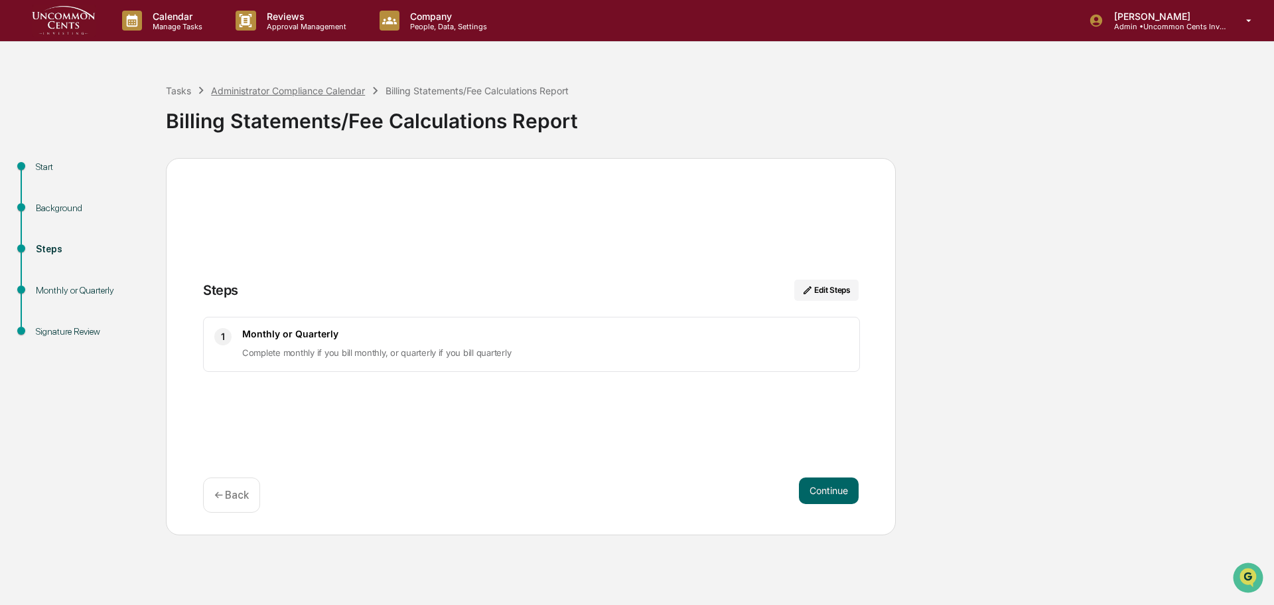
click at [212, 91] on div "Administrator Compliance Calendar" at bounding box center [288, 90] width 154 height 11
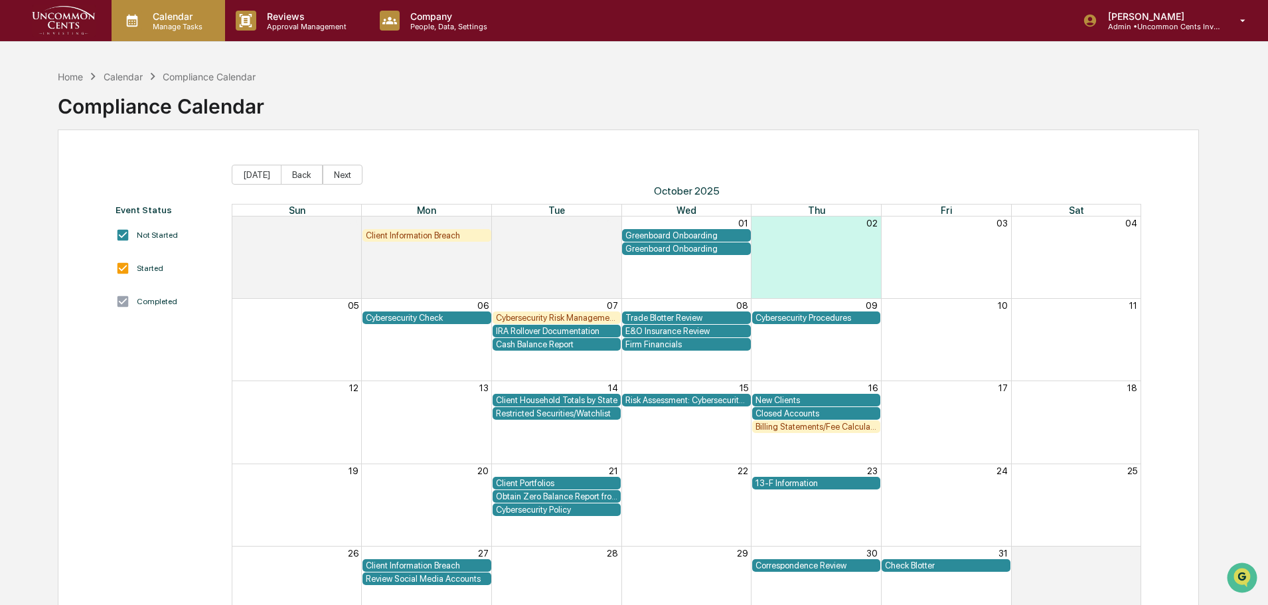
click at [190, 15] on p "Calendar" at bounding box center [175, 16] width 67 height 11
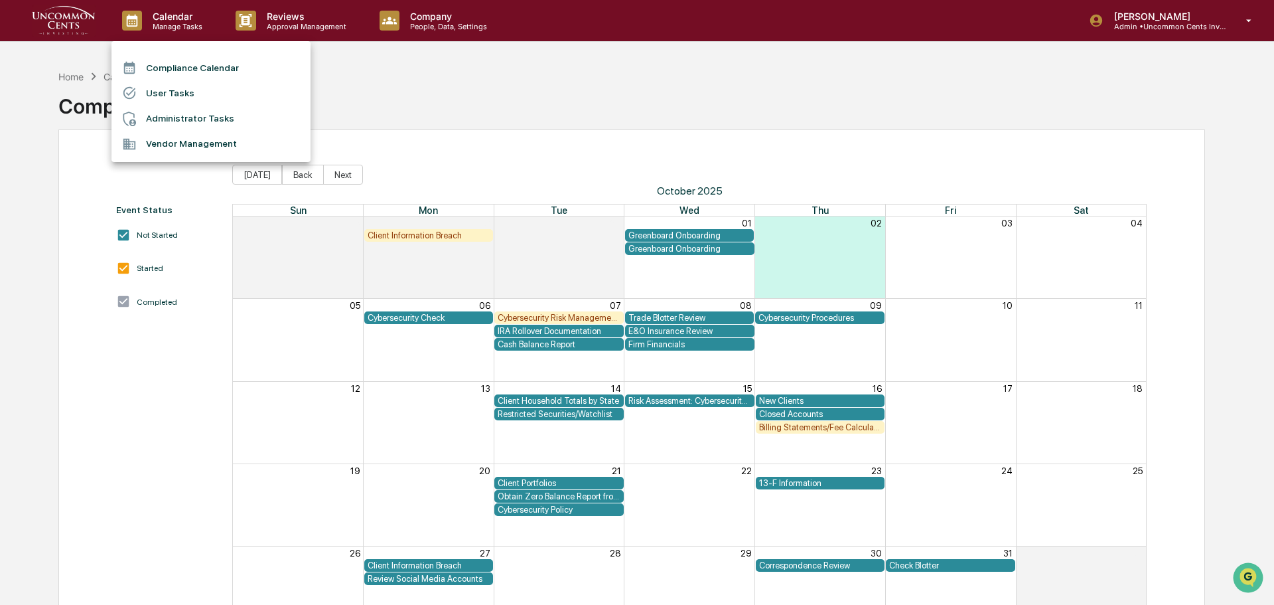
click at [208, 137] on li "Vendor Management" at bounding box center [211, 143] width 199 height 25
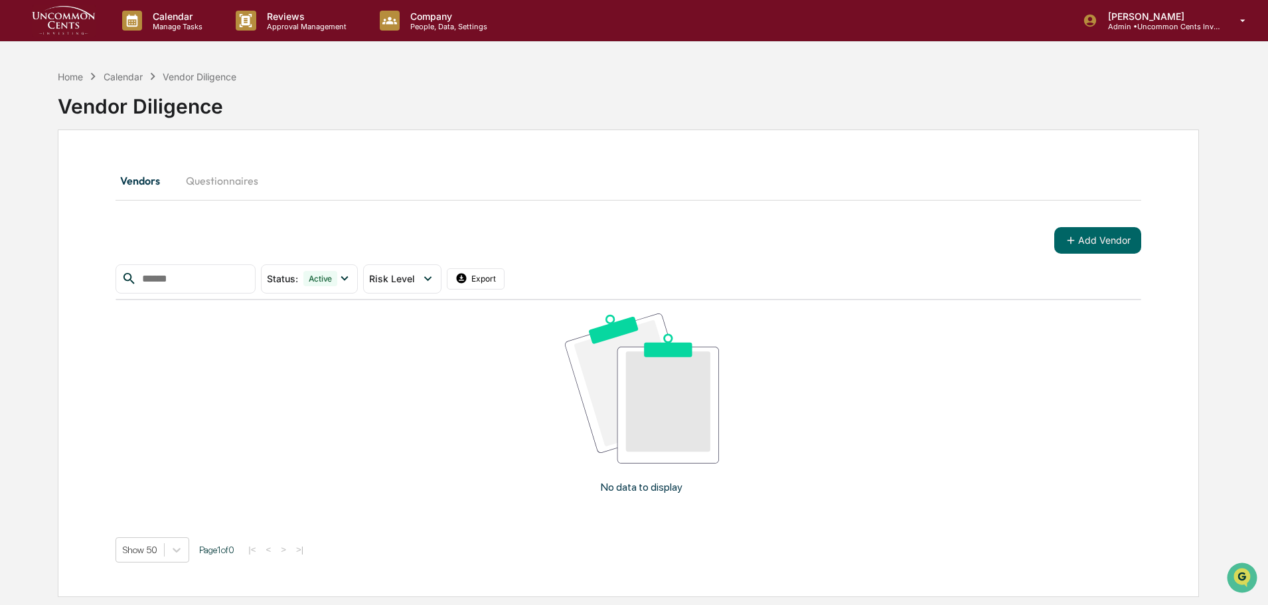
click at [215, 189] on button "Questionnaires" at bounding box center [222, 181] width 94 height 32
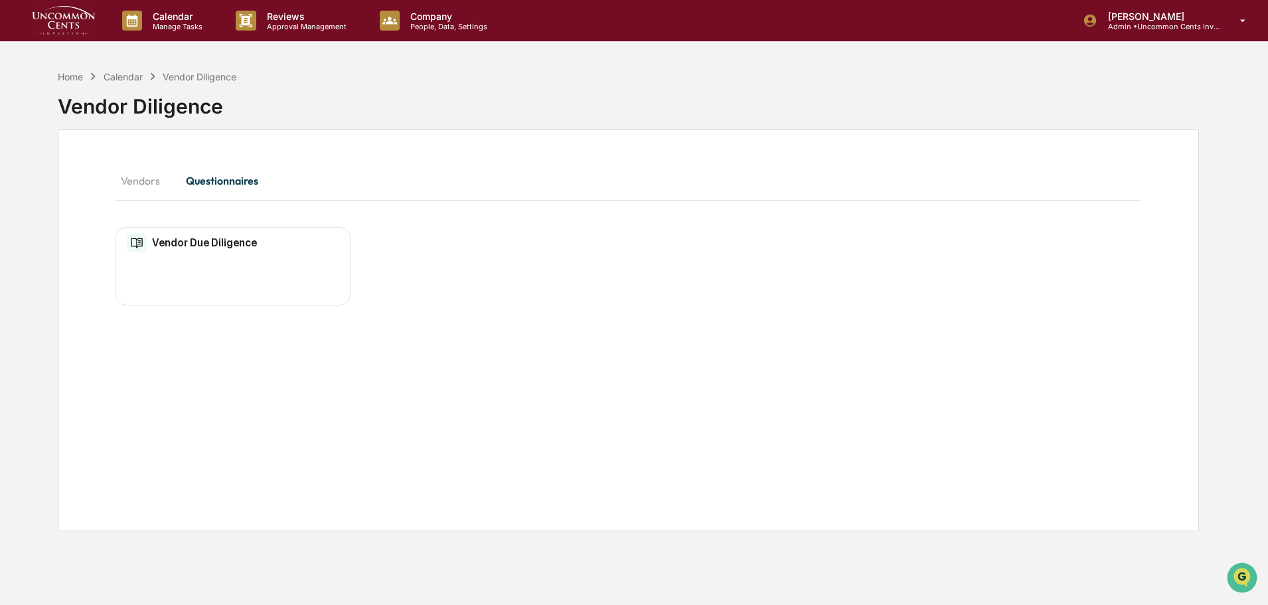
click at [150, 172] on button "Vendors" at bounding box center [145, 181] width 60 height 32
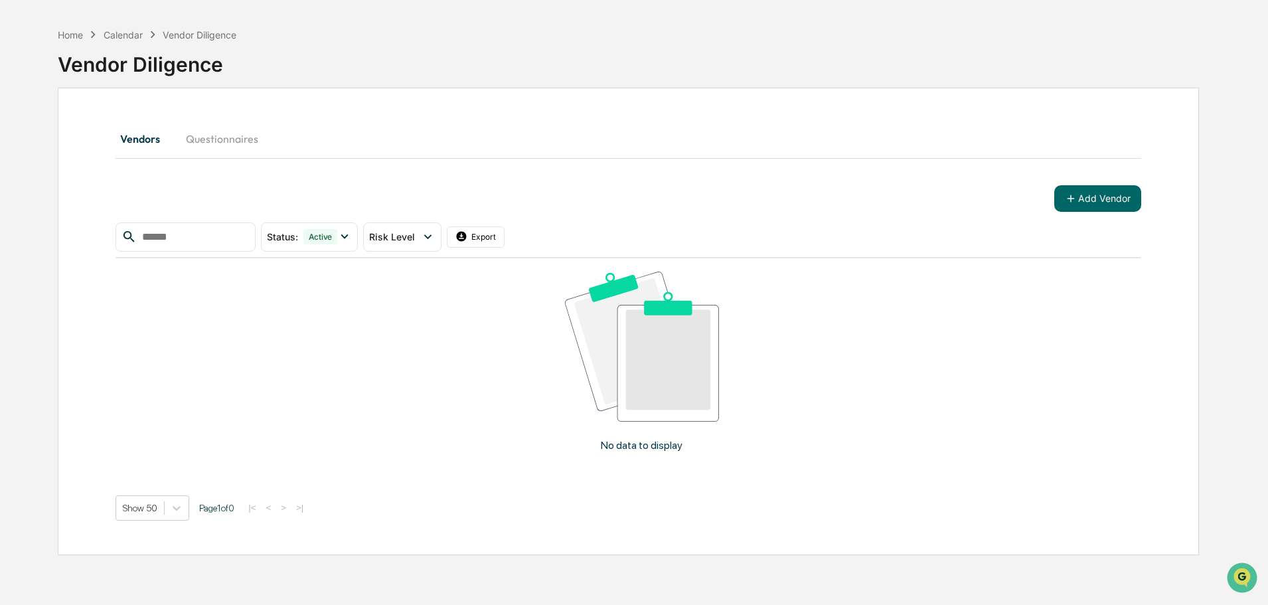
scroll to position [63, 0]
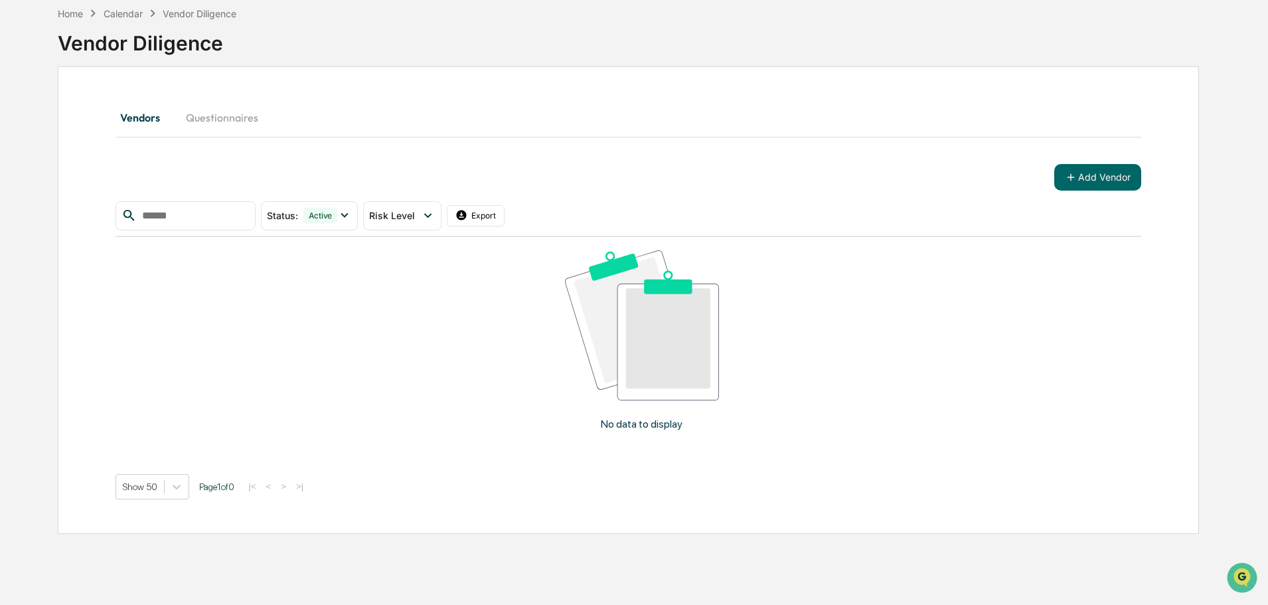
click at [200, 207] on input "text" at bounding box center [193, 215] width 113 height 17
drag, startPoint x: 207, startPoint y: 214, endPoint x: 107, endPoint y: 216, distance: 100.2
click at [107, 216] on div "Vendors Questionnaires Add Vendor ******* Status : Active Select/Deselect All A…" at bounding box center [628, 299] width 1141 height 467
type input "*"
click at [1089, 173] on button "Add Vendor" at bounding box center [1097, 177] width 87 height 27
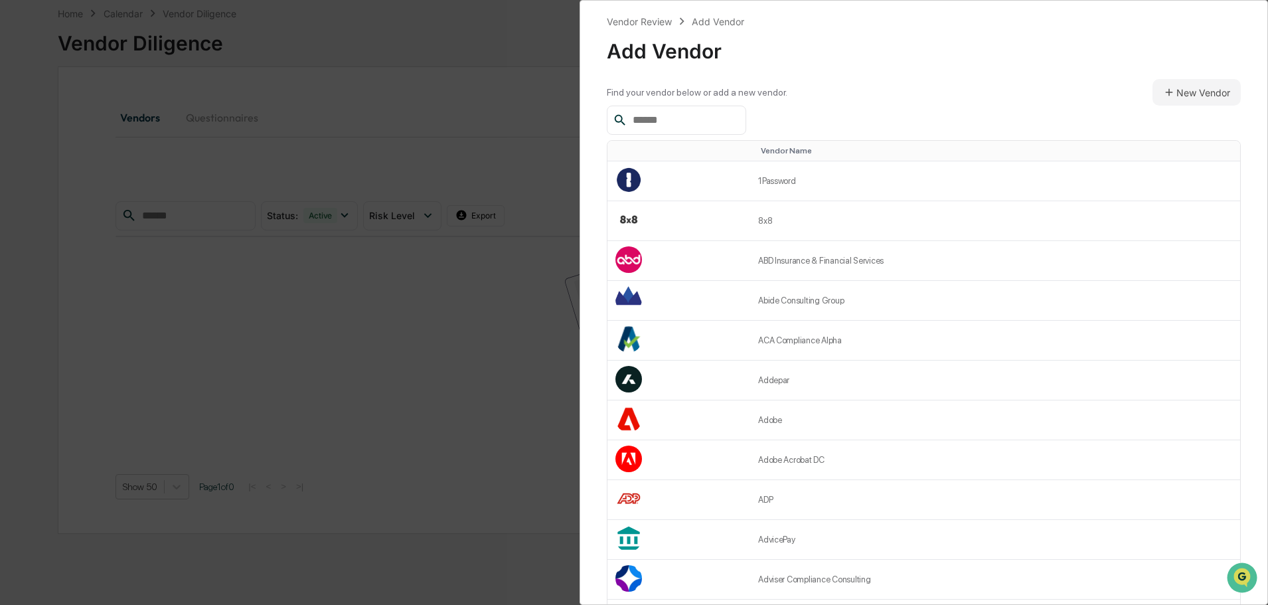
click at [650, 109] on div at bounding box center [676, 120] width 139 height 29
click at [648, 118] on input "text" at bounding box center [683, 120] width 113 height 17
type input "*"
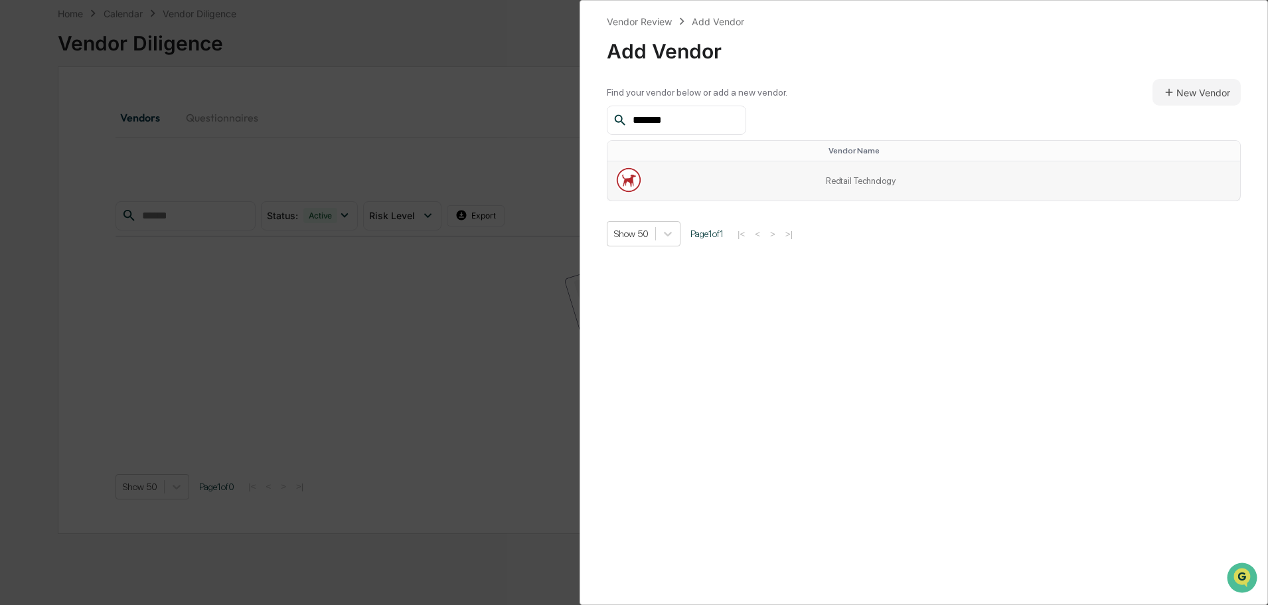
type input "*******"
click at [829, 178] on td "Redtail Technology" at bounding box center [1029, 180] width 422 height 39
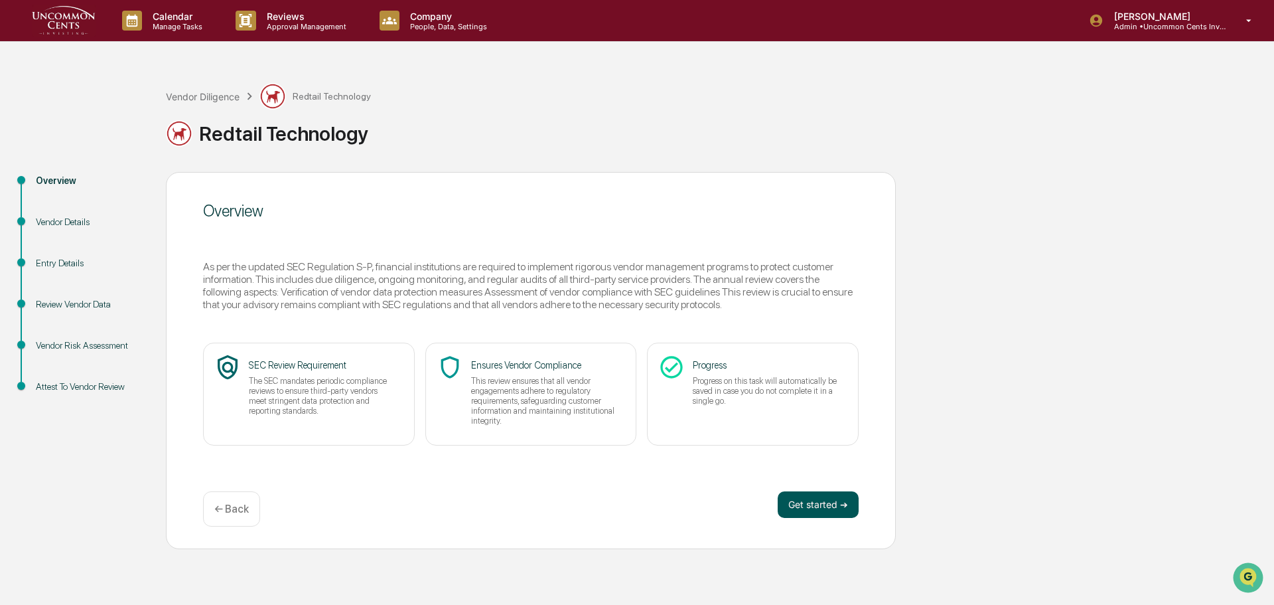
click at [830, 501] on button "Get started ➔" at bounding box center [818, 504] width 81 height 27
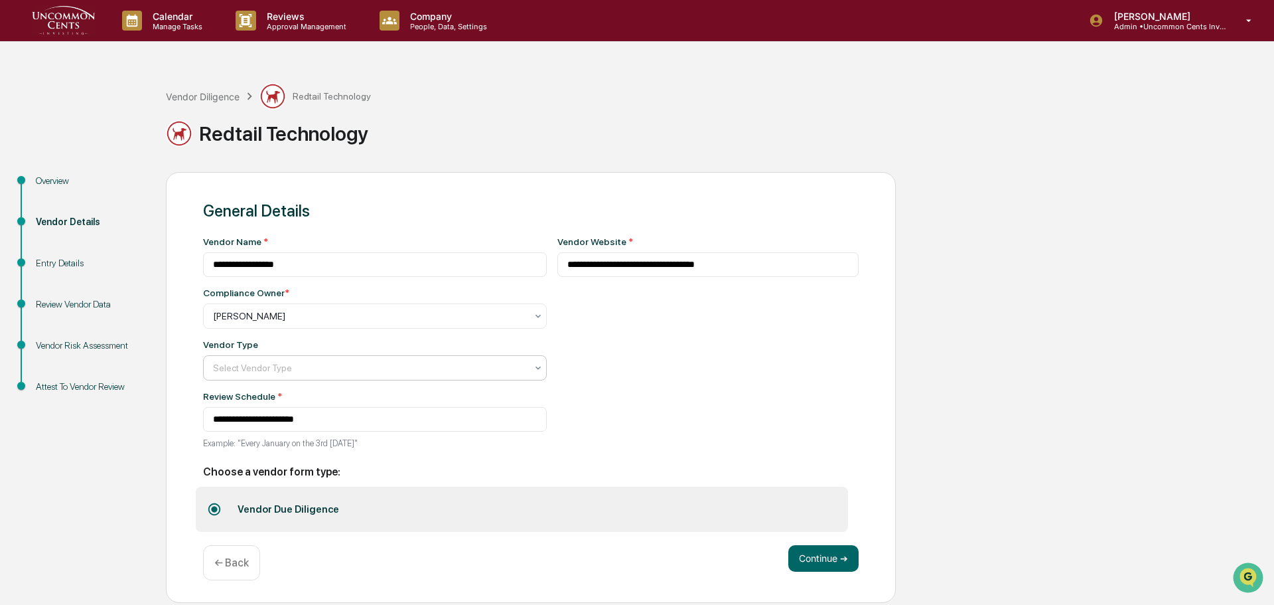
click at [494, 361] on div "Select Vendor Type" at bounding box center [369, 367] width 327 height 19
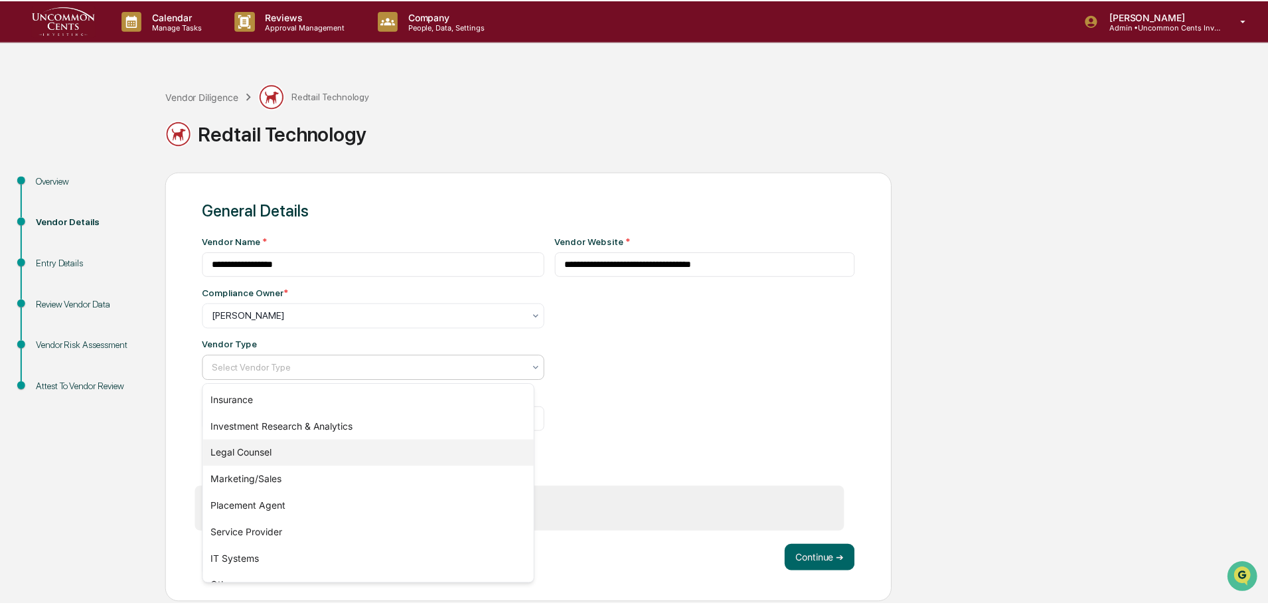
scroll to position [151, 0]
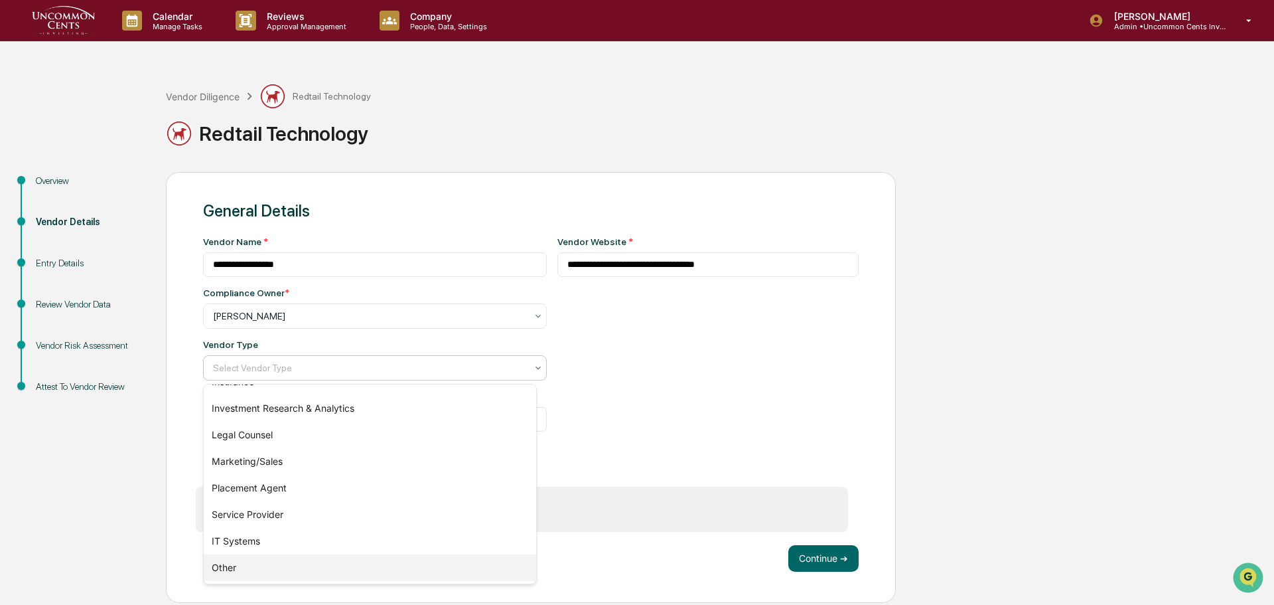
click at [334, 569] on div "Other" at bounding box center [370, 567] width 333 height 27
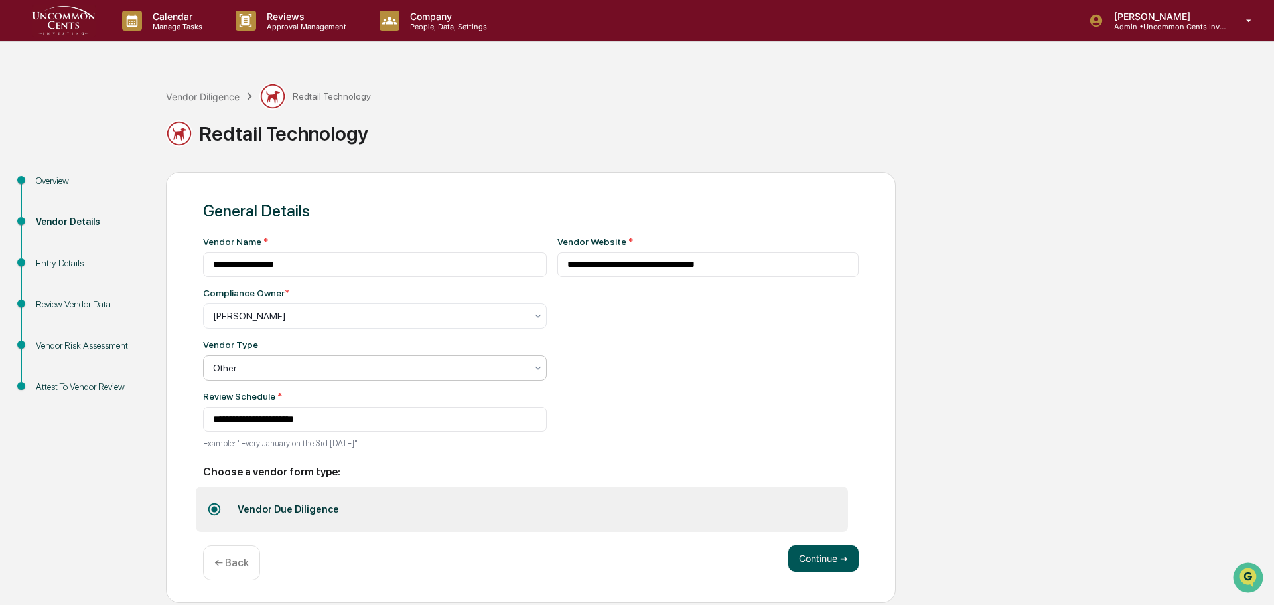
click at [841, 556] on button "Continue ➔" at bounding box center [824, 558] width 70 height 27
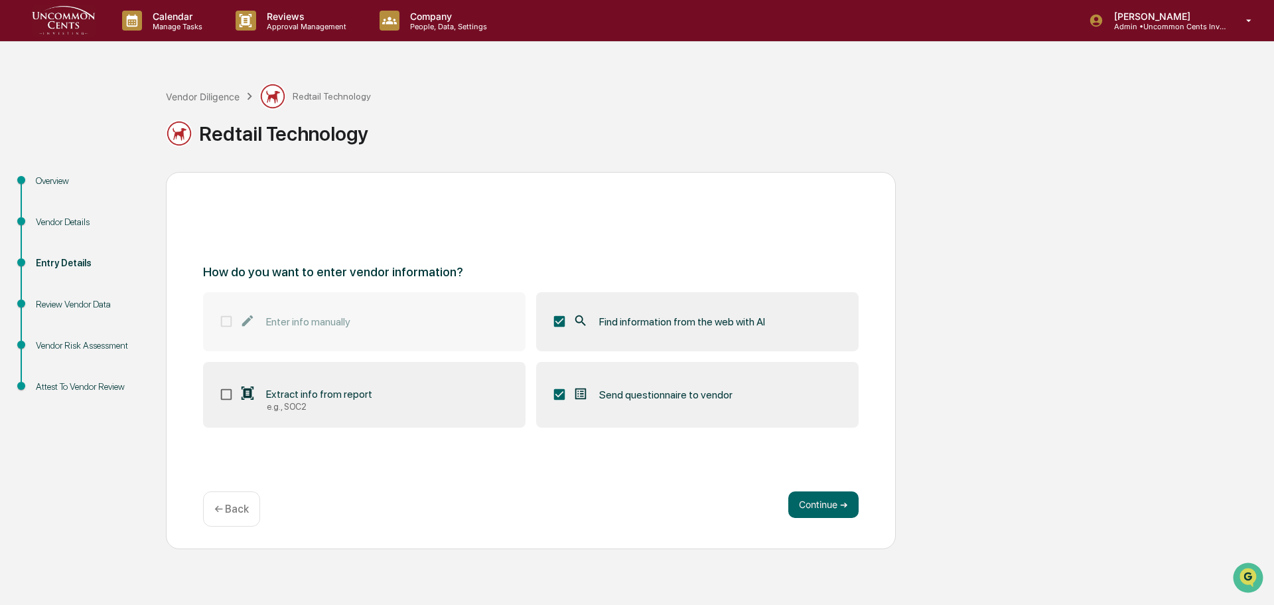
click at [323, 392] on span "Extract info from report" at bounding box center [319, 394] width 106 height 13
click at [828, 501] on button "Continue ➔" at bounding box center [824, 504] width 70 height 27
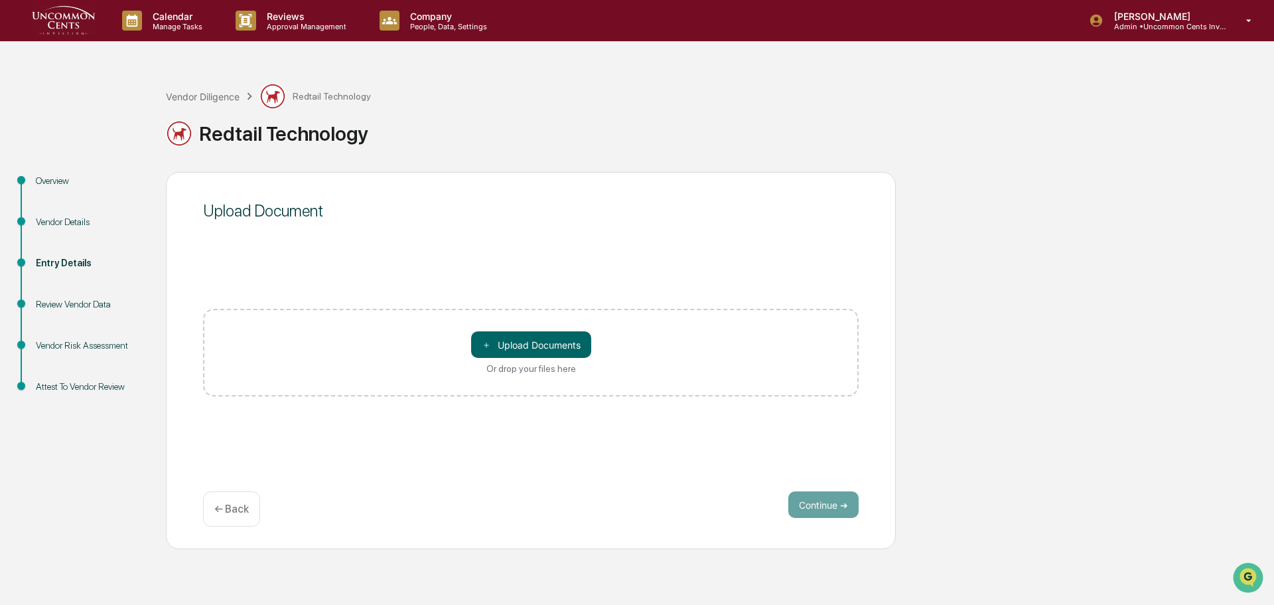
click at [51, 227] on div "Vendor Details" at bounding box center [90, 222] width 109 height 14
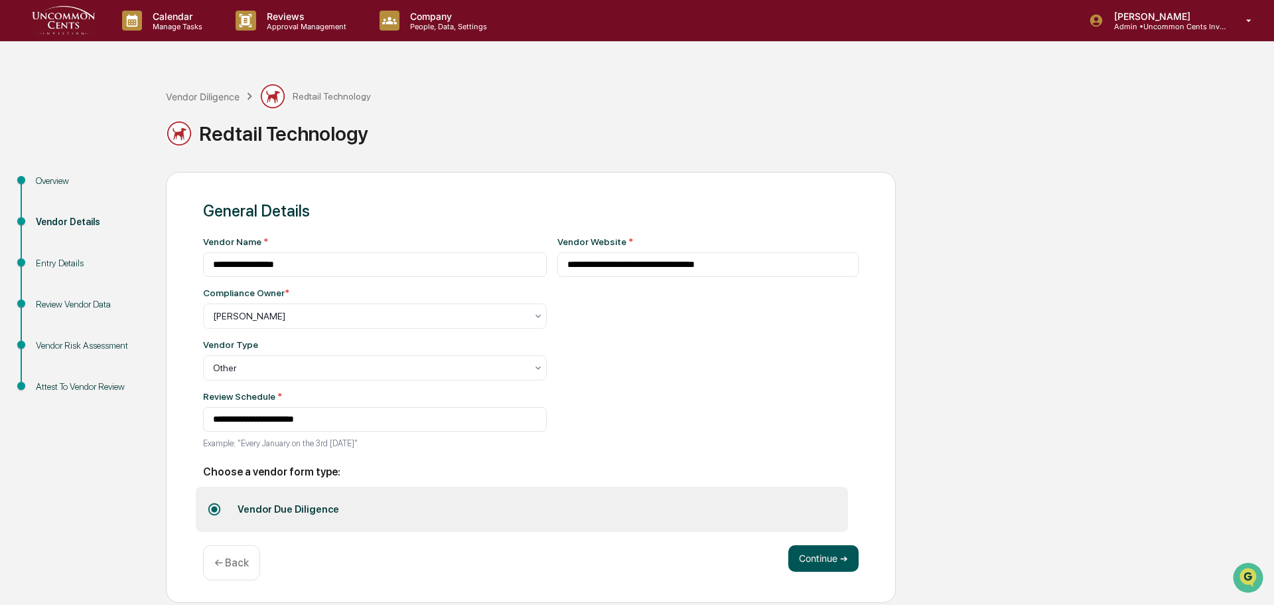
click at [834, 558] on button "Continue ➔" at bounding box center [824, 558] width 70 height 27
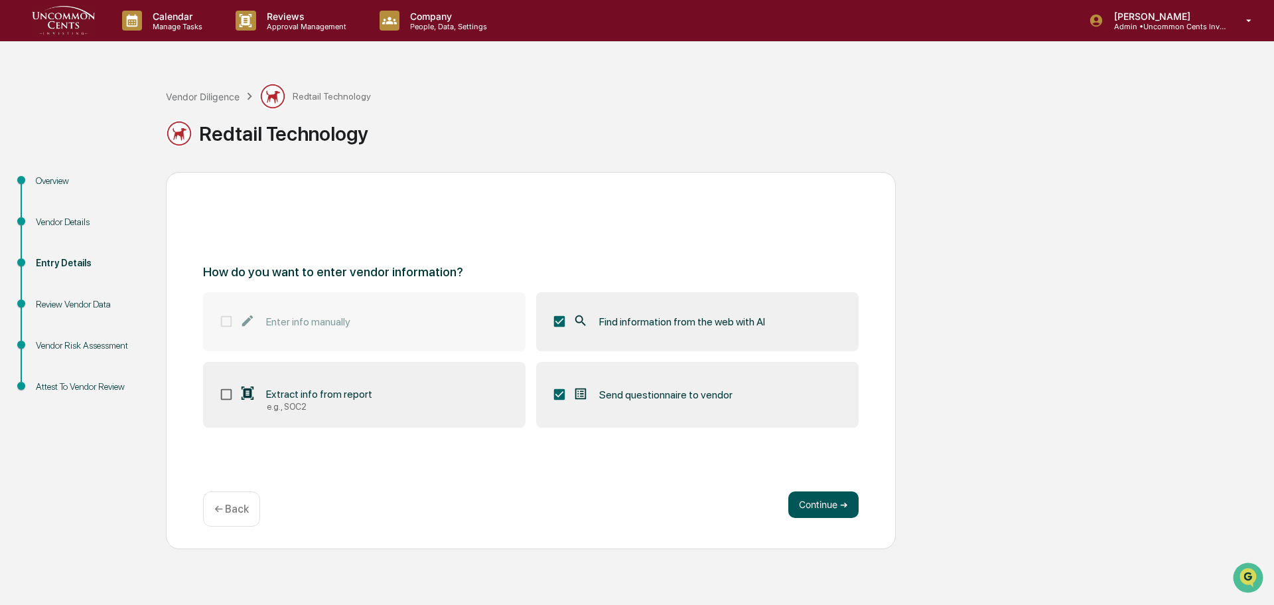
click at [843, 509] on button "Continue ➔" at bounding box center [824, 504] width 70 height 27
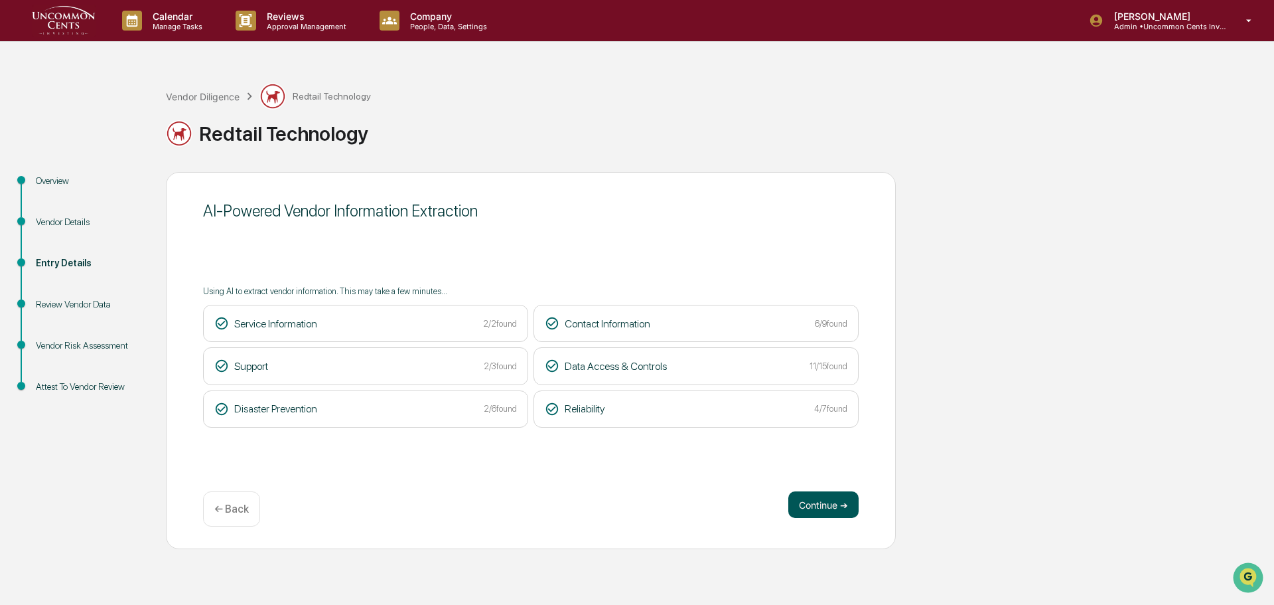
click at [830, 502] on button "Continue ➔" at bounding box center [824, 504] width 70 height 27
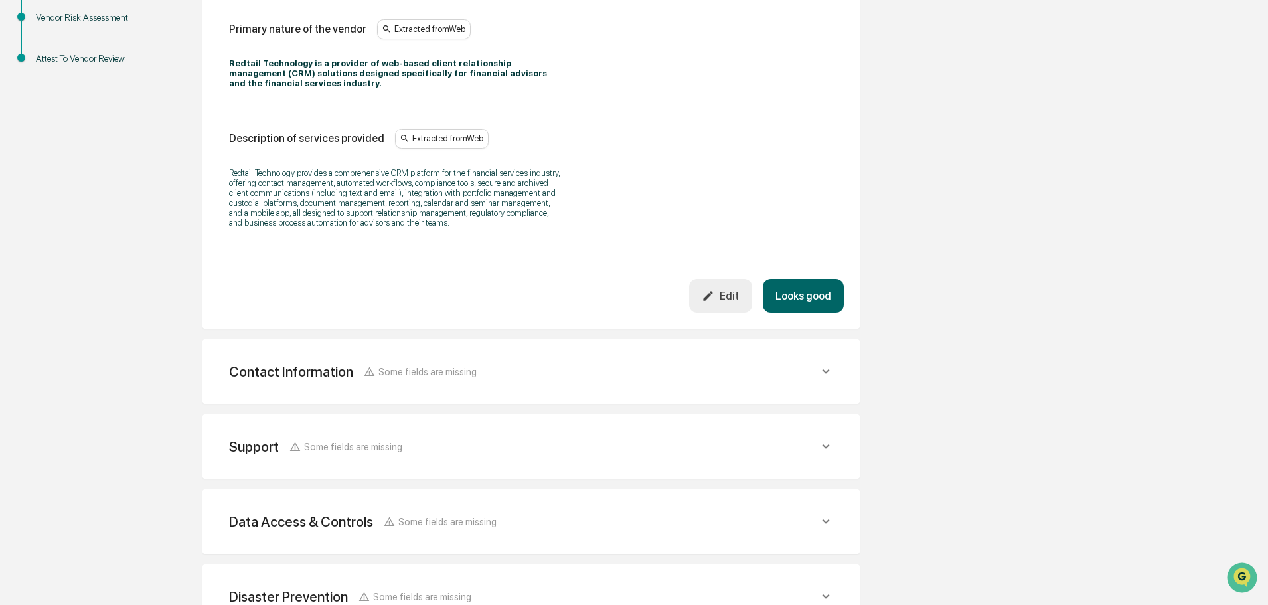
scroll to position [332, 0]
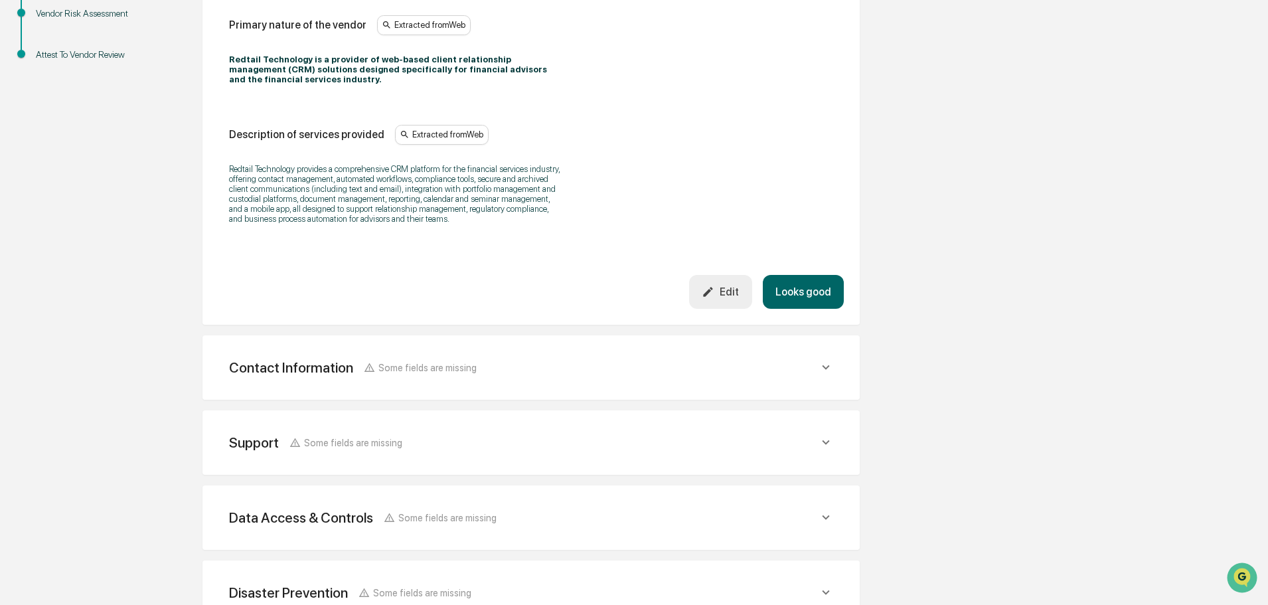
click at [822, 366] on div "Contact Information Some fields are missing" at bounding box center [530, 367] width 625 height 33
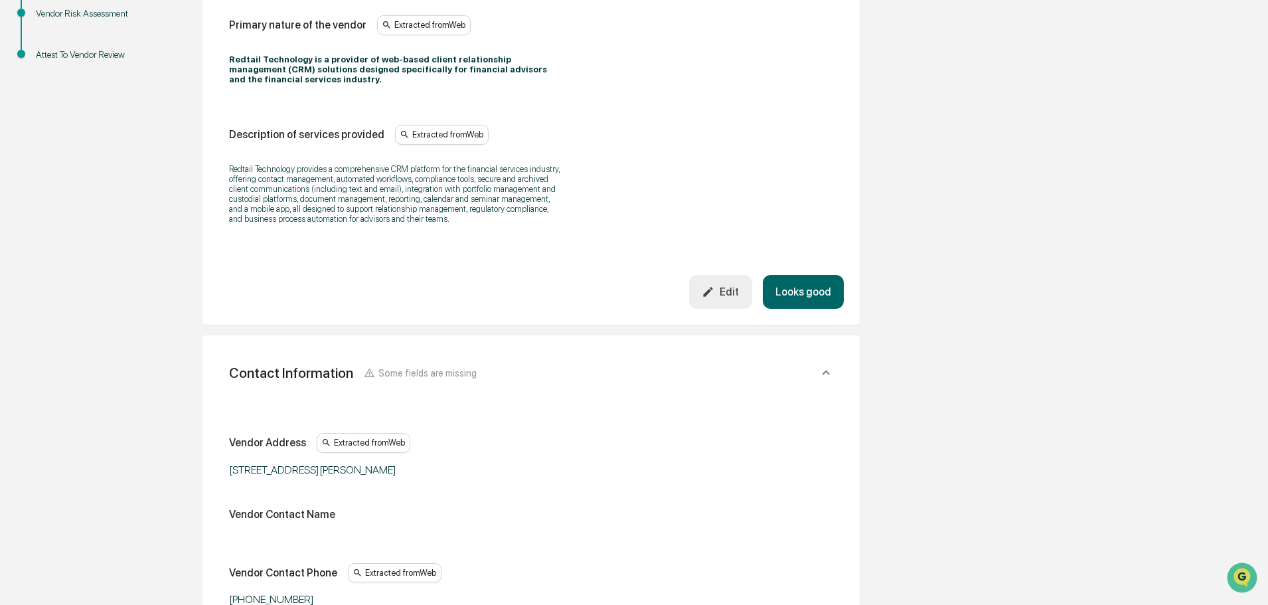
click at [815, 279] on button "Looks good" at bounding box center [803, 292] width 81 height 34
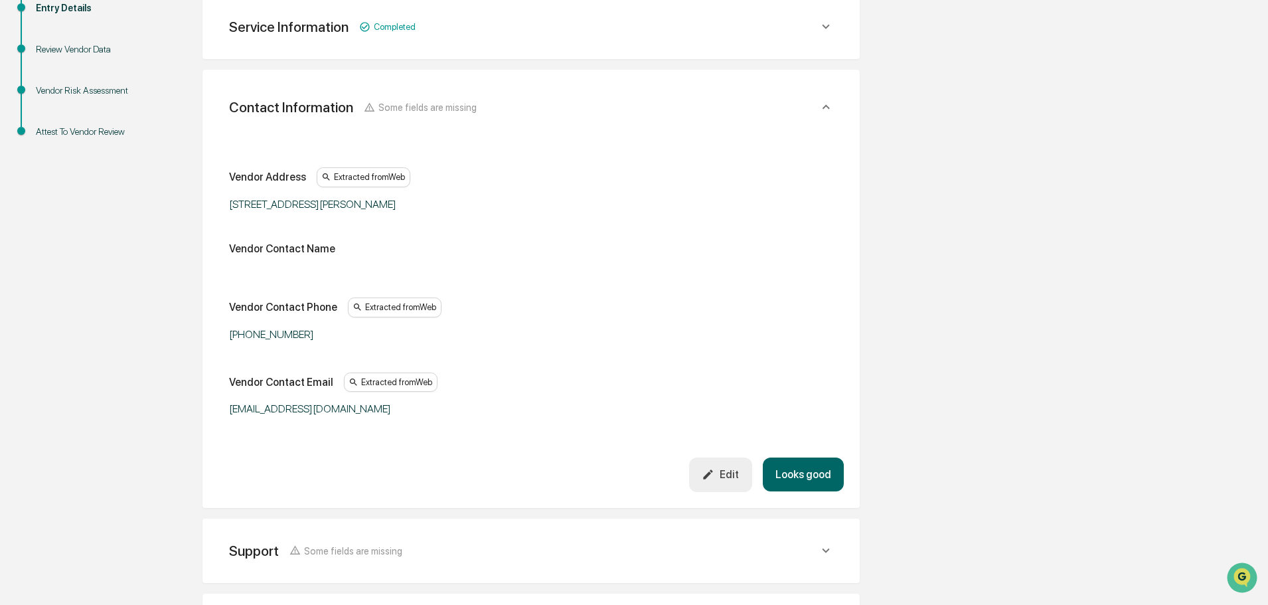
scroll to position [250, 0]
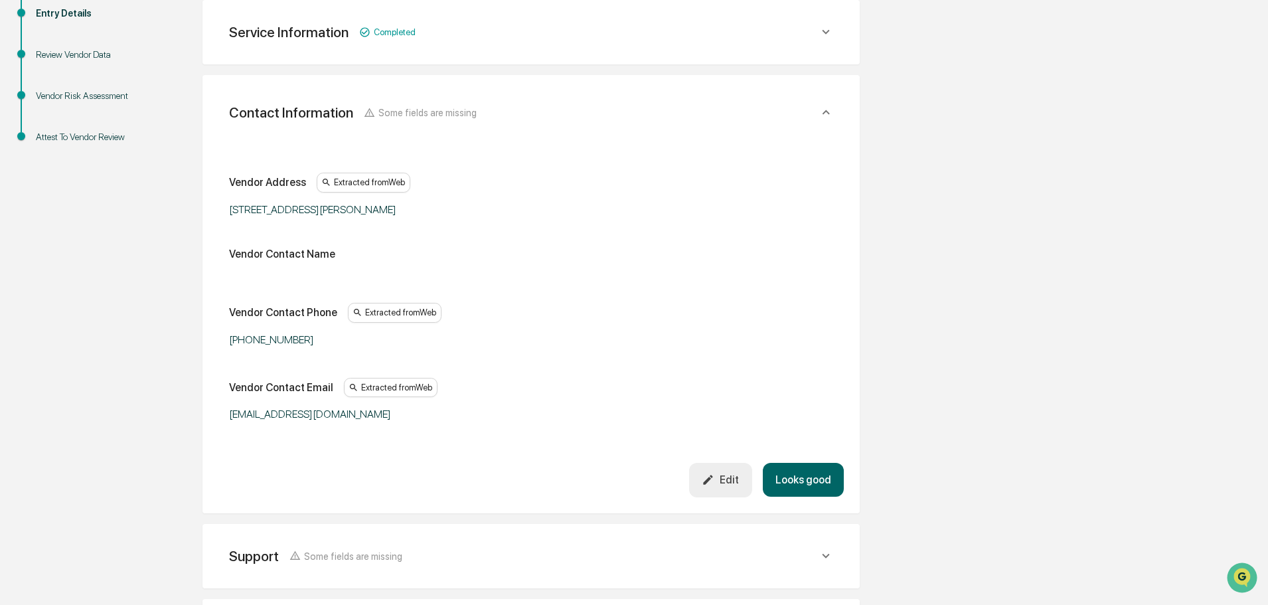
click at [796, 477] on button "Looks good" at bounding box center [803, 480] width 81 height 34
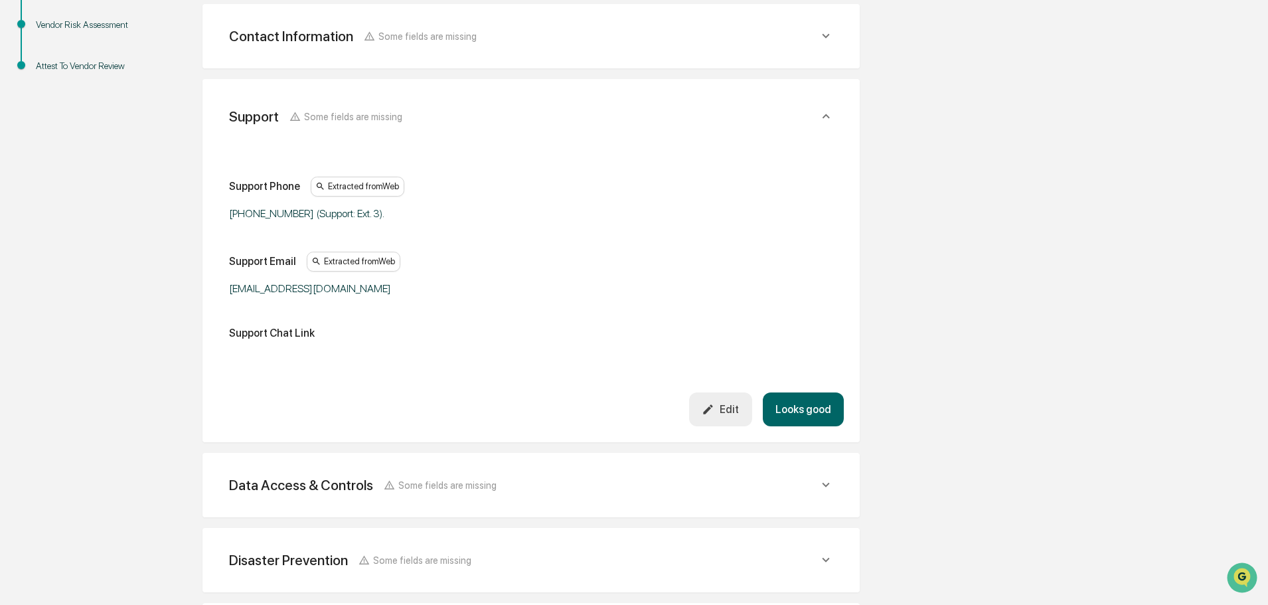
scroll to position [325, 0]
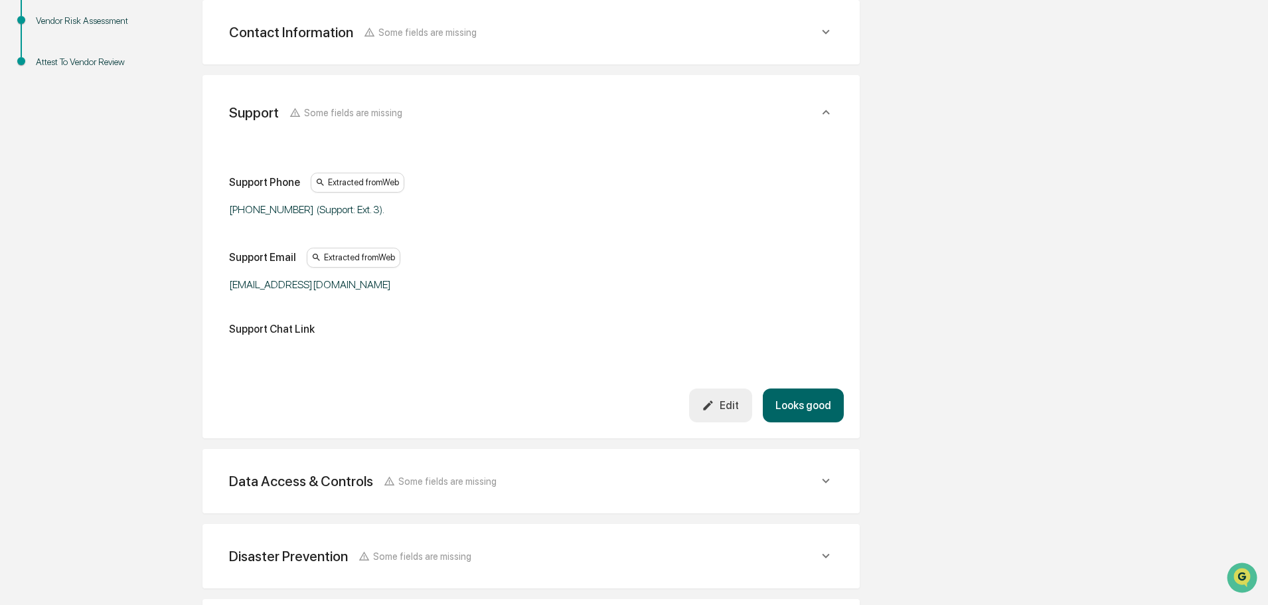
click at [804, 402] on button "Looks good" at bounding box center [803, 405] width 81 height 34
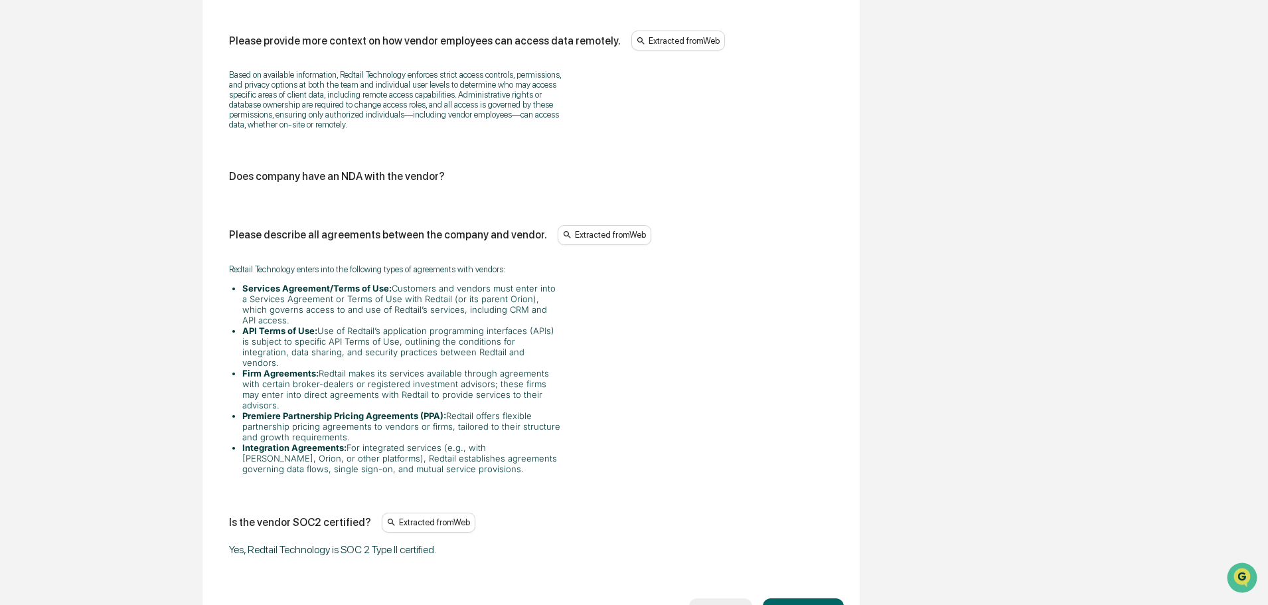
scroll to position [1594, 0]
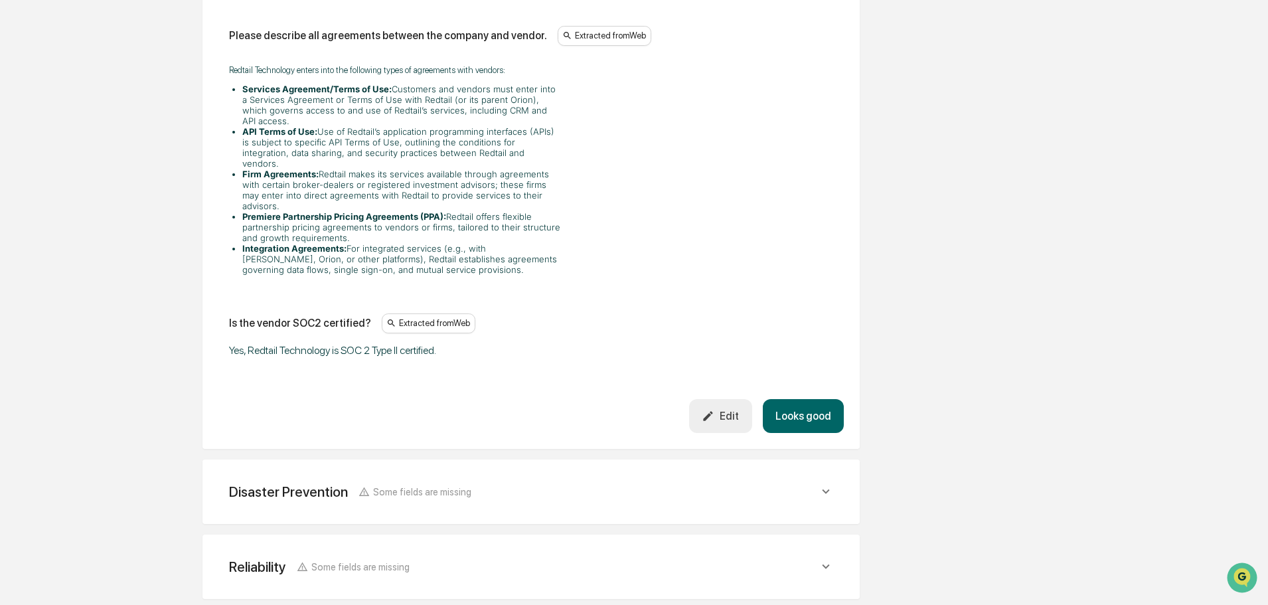
click at [804, 399] on button "Looks good" at bounding box center [803, 416] width 81 height 34
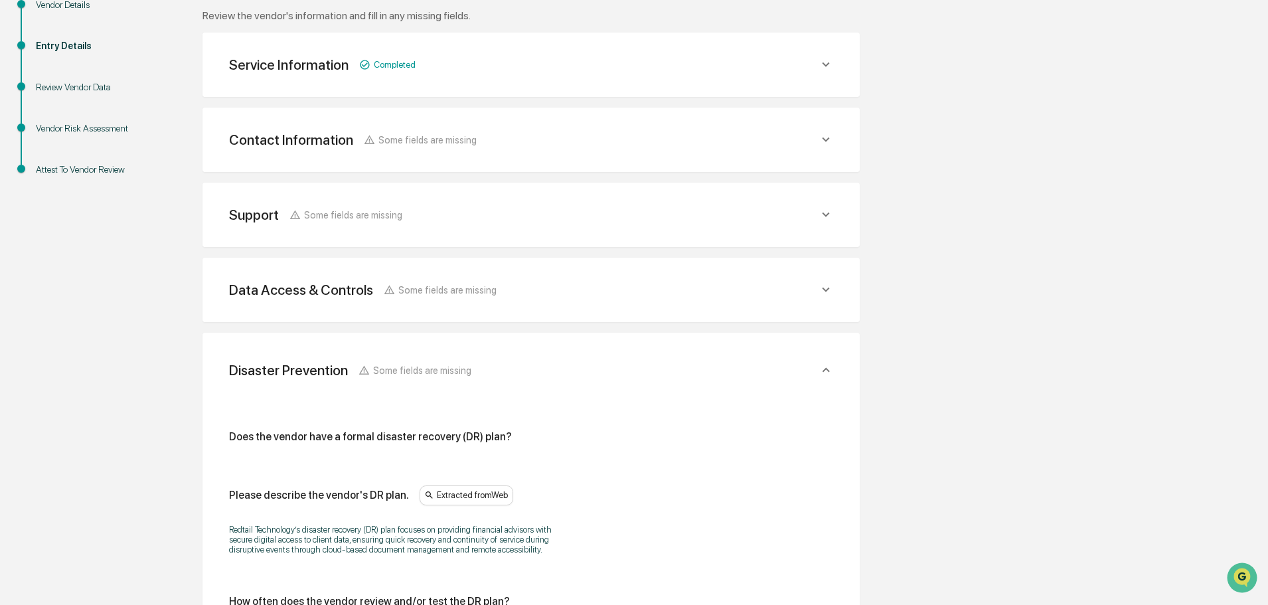
scroll to position [0, 0]
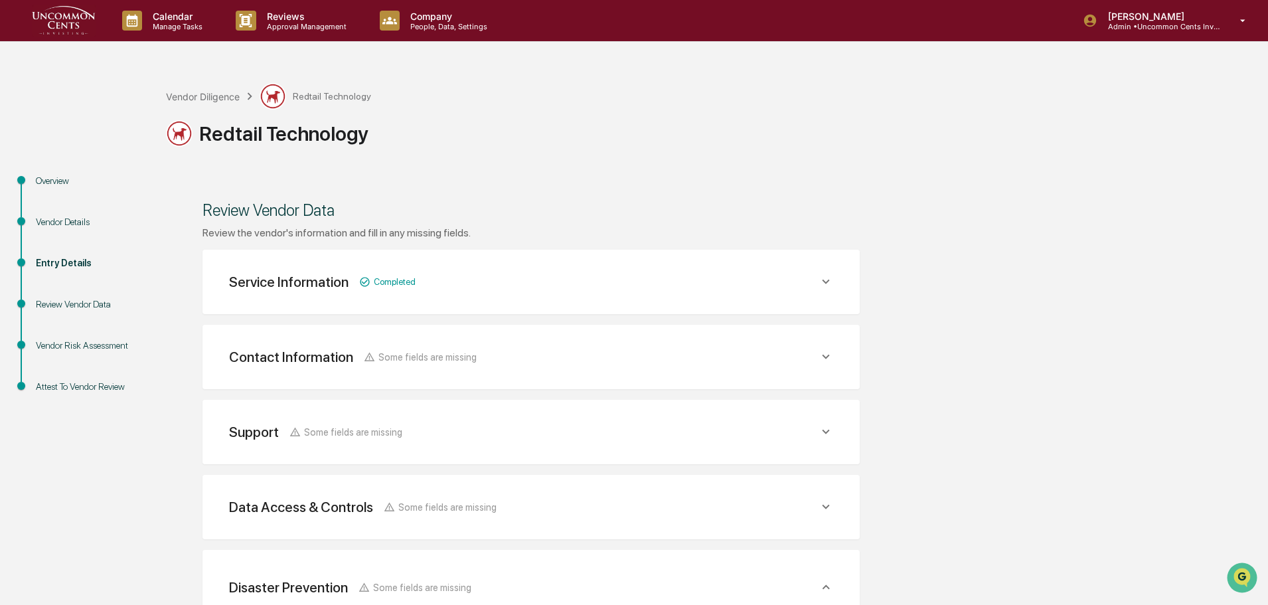
click at [71, 226] on div "Vendor Details" at bounding box center [90, 222] width 109 height 14
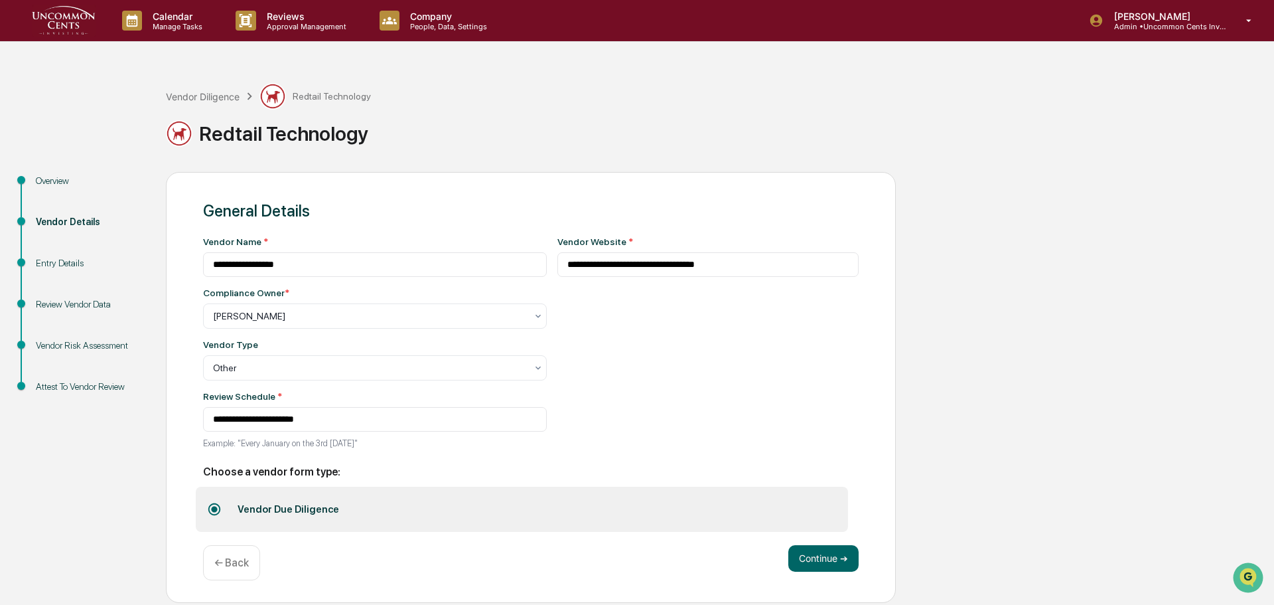
click at [70, 262] on div "Entry Details" at bounding box center [90, 263] width 109 height 14
click at [54, 267] on div "Entry Details" at bounding box center [90, 263] width 109 height 14
click at [51, 262] on div "Entry Details" at bounding box center [90, 263] width 109 height 14
click at [820, 559] on button "Continue ➔" at bounding box center [824, 558] width 70 height 27
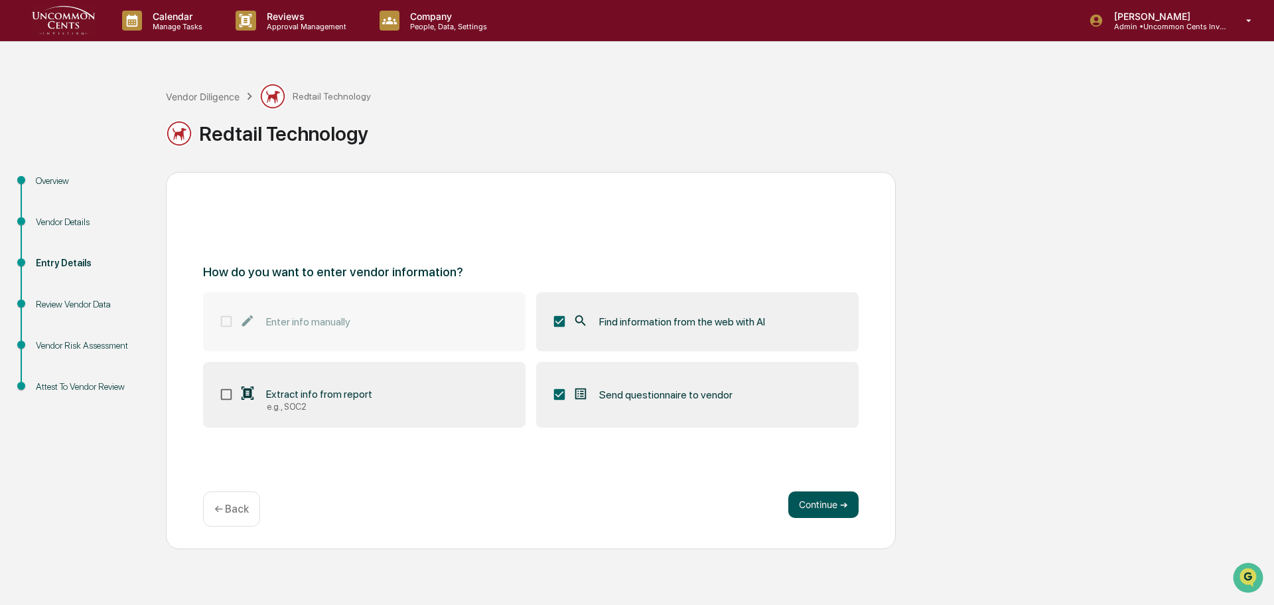
click at [847, 505] on button "Continue ➔" at bounding box center [824, 504] width 70 height 27
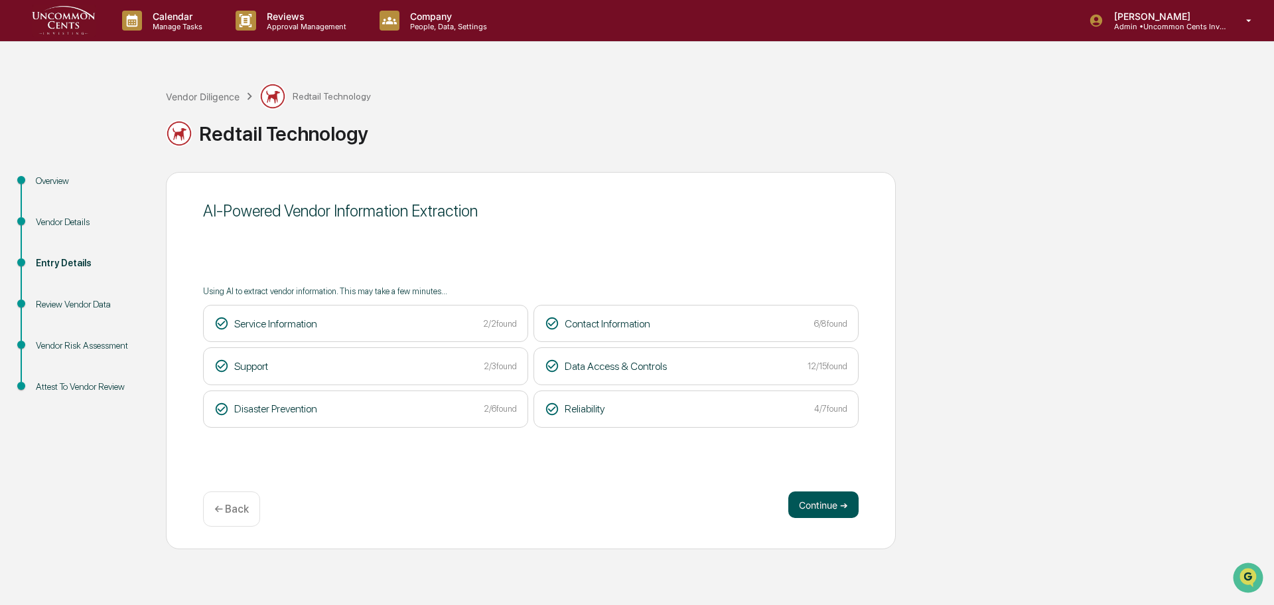
click at [798, 508] on button "Continue ➔" at bounding box center [824, 504] width 70 height 27
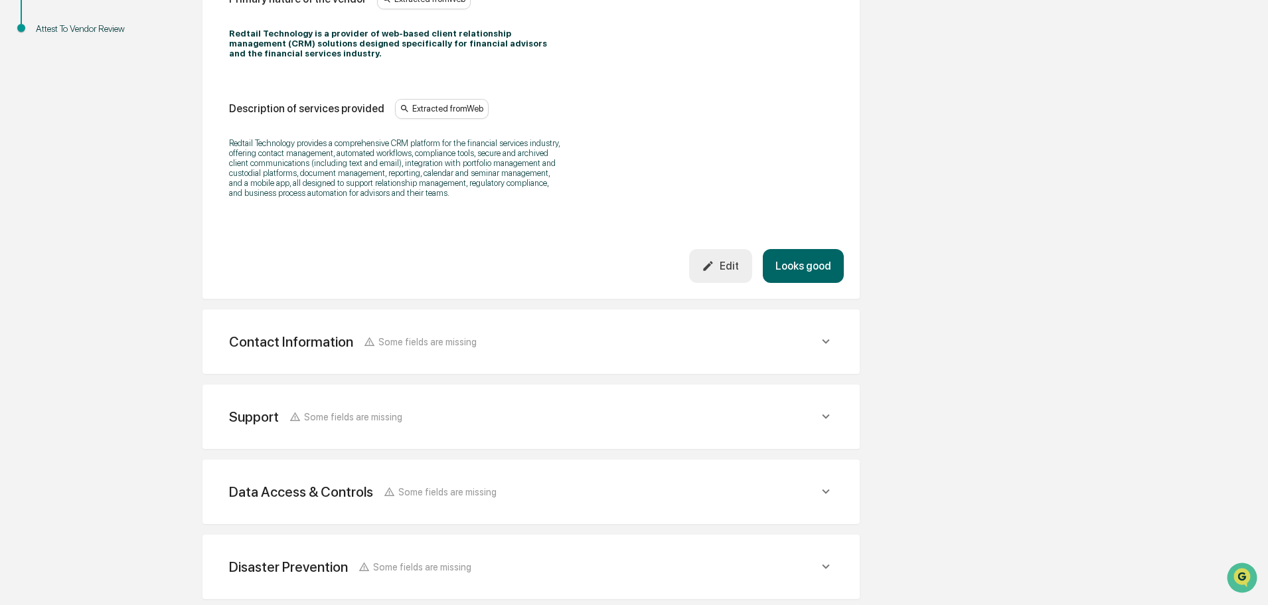
scroll to position [487, 0]
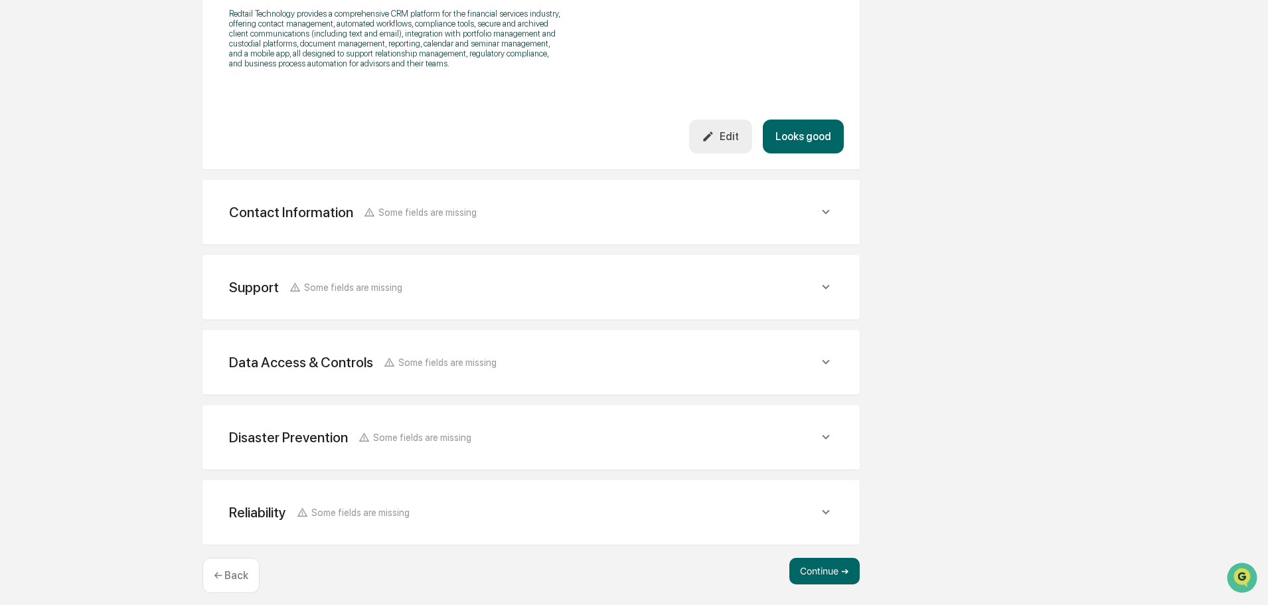
click at [805, 119] on button "Looks good" at bounding box center [803, 136] width 81 height 34
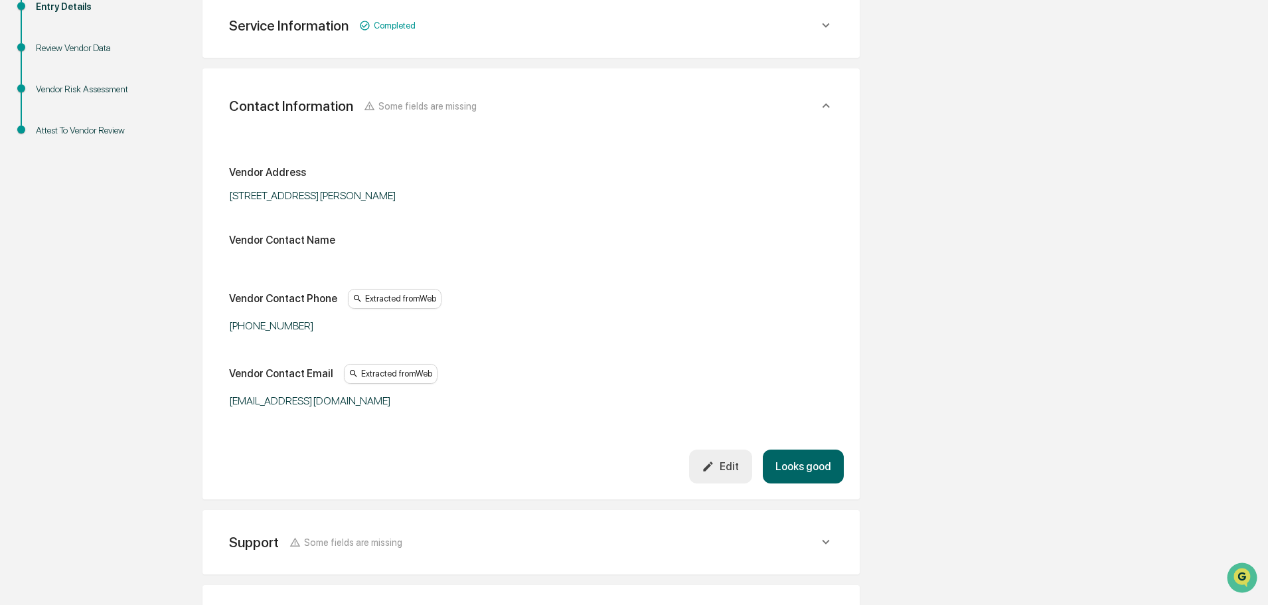
scroll to position [250, 0]
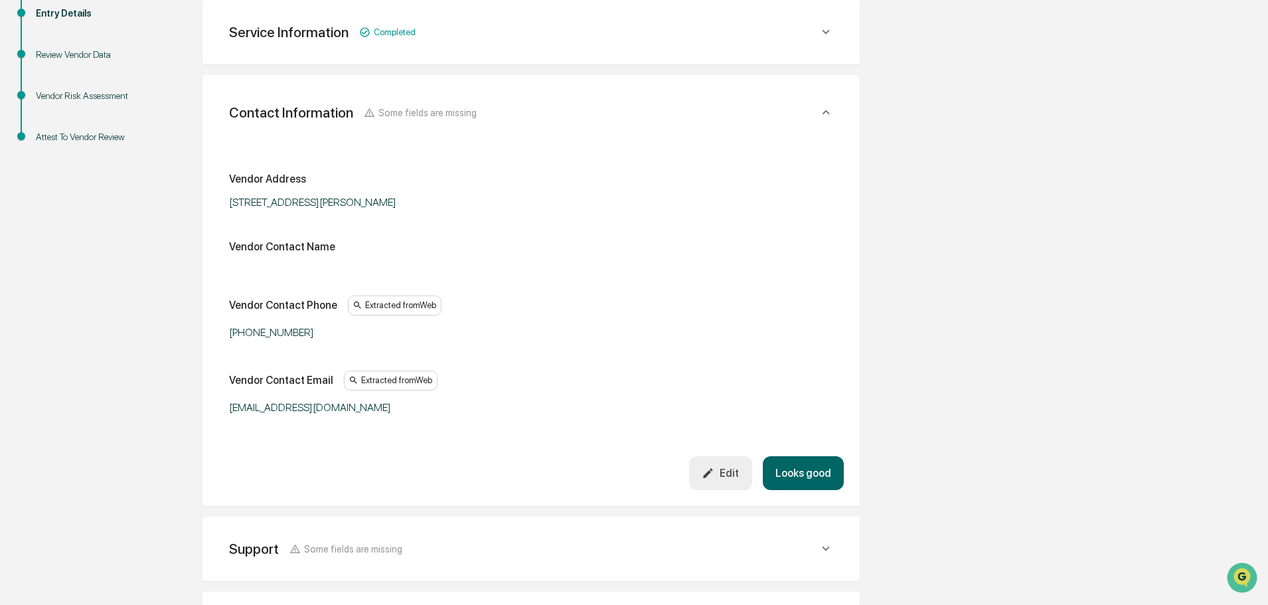
click at [816, 467] on button "Looks good" at bounding box center [803, 473] width 81 height 34
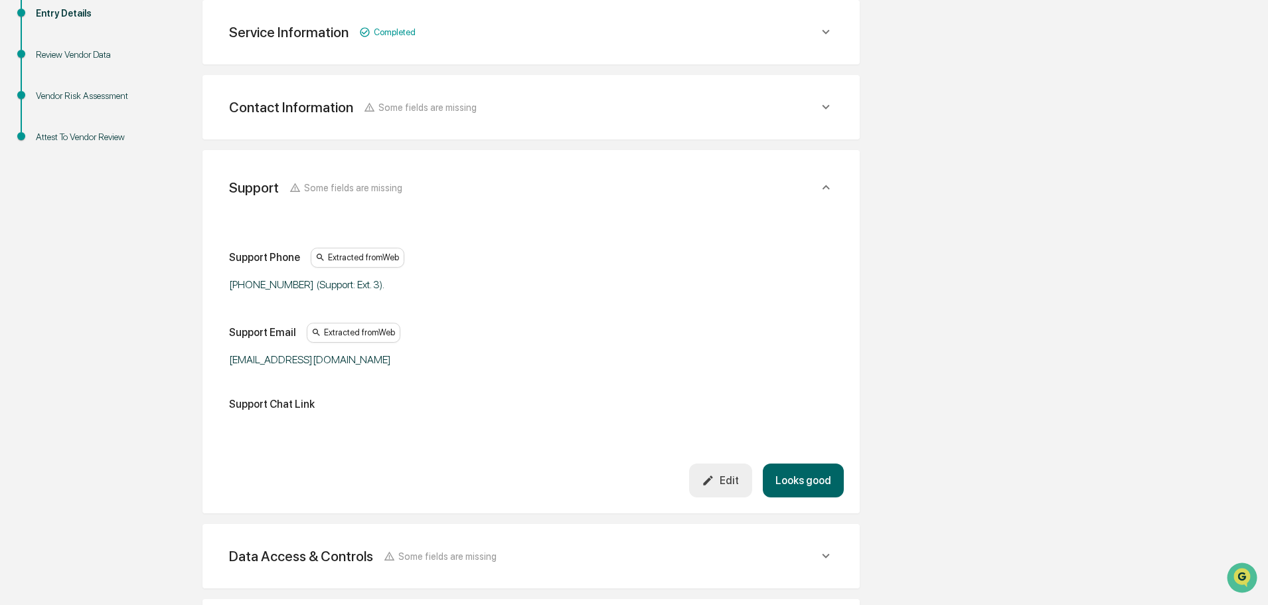
scroll to position [325, 0]
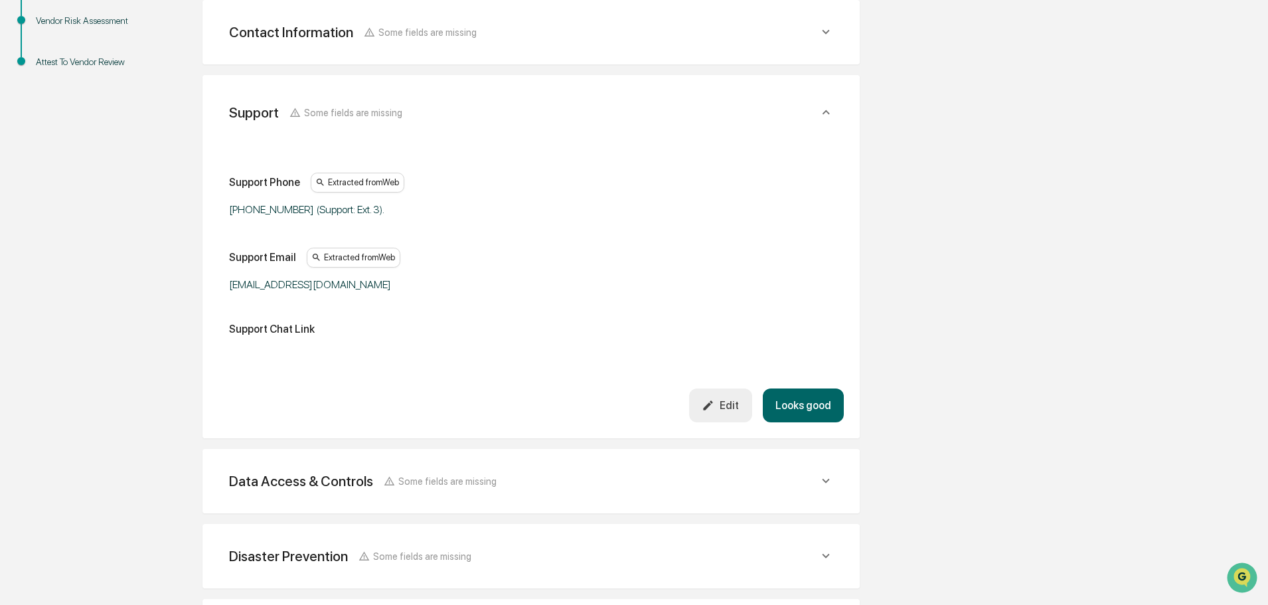
click at [796, 398] on button "Looks good" at bounding box center [803, 405] width 81 height 34
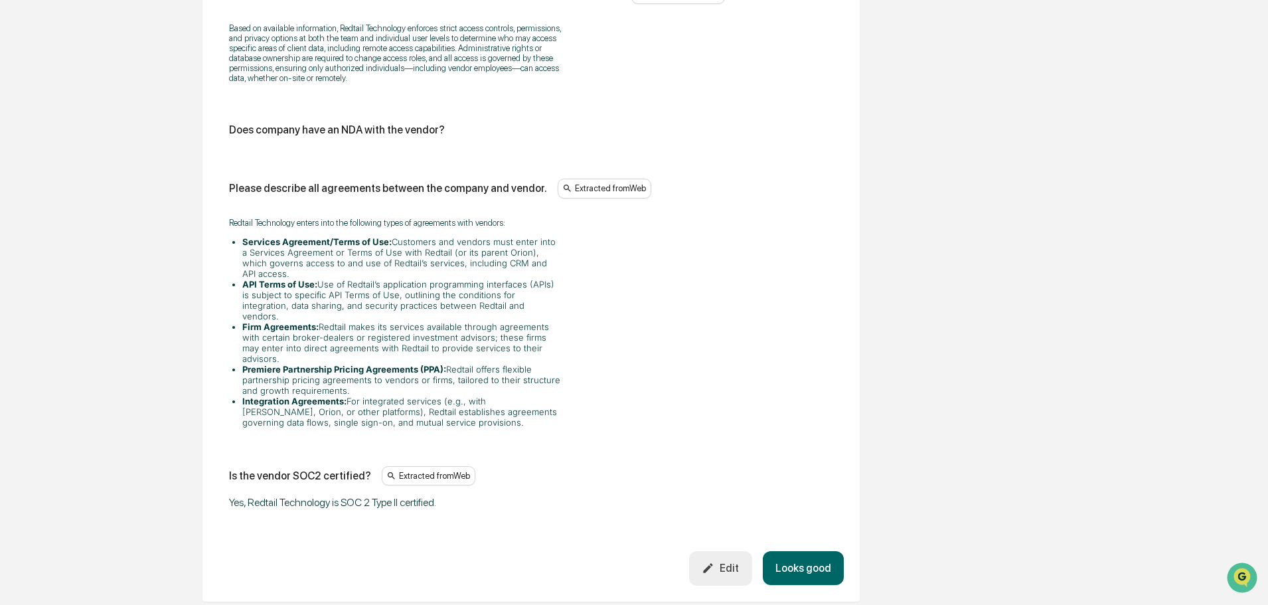
click at [820, 551] on button "Looks good" at bounding box center [803, 568] width 81 height 34
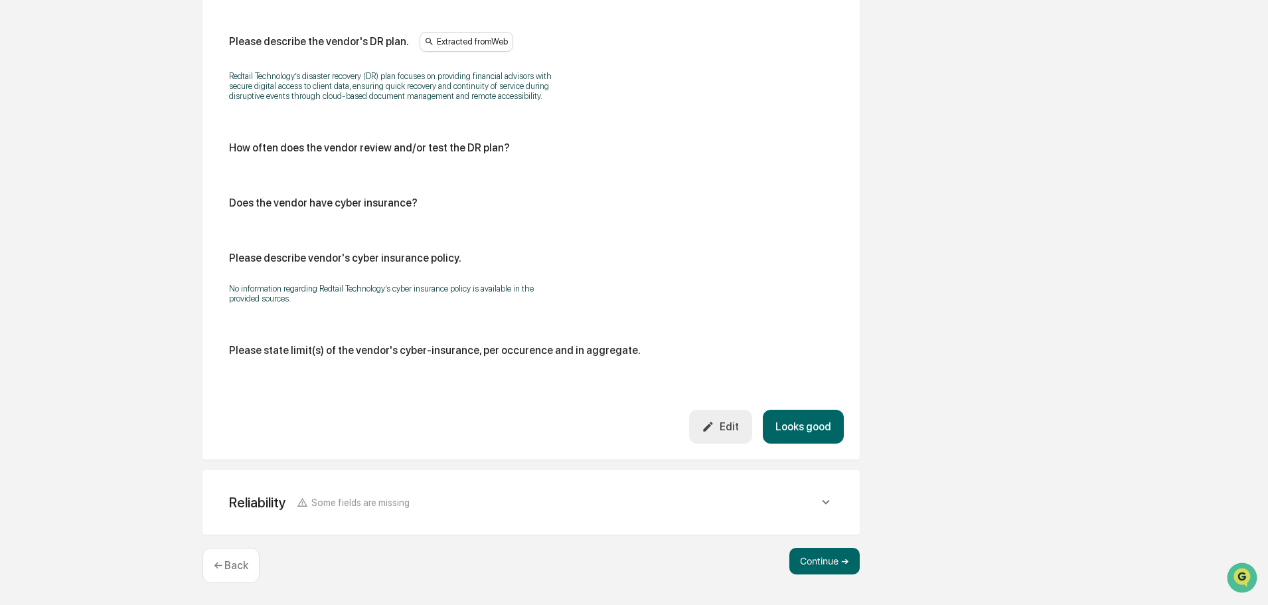
click at [812, 422] on button "Looks good" at bounding box center [803, 427] width 81 height 34
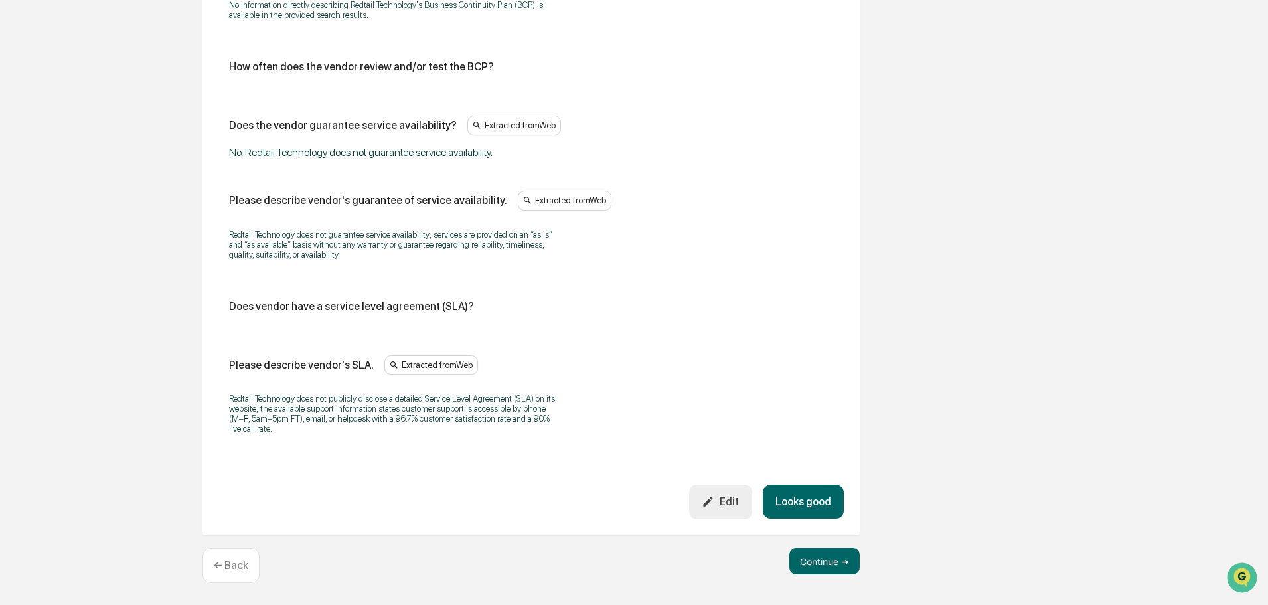
click at [810, 515] on button "Looks good" at bounding box center [803, 502] width 81 height 34
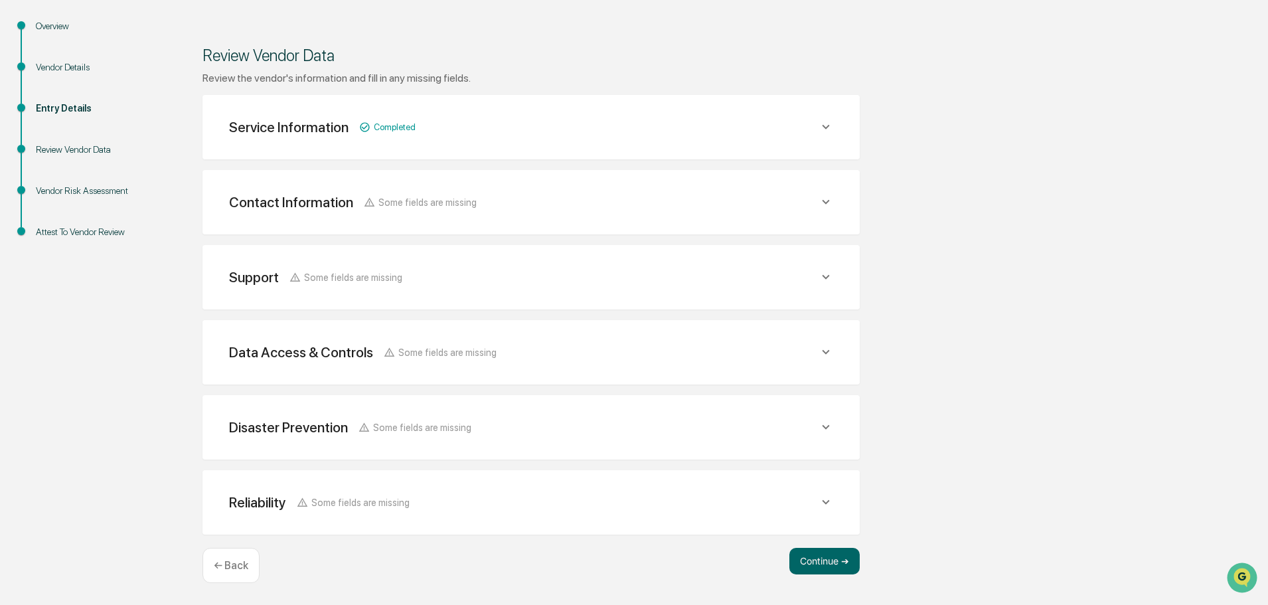
scroll to position [155, 0]
click at [809, 570] on button "Continue ➔" at bounding box center [824, 561] width 70 height 27
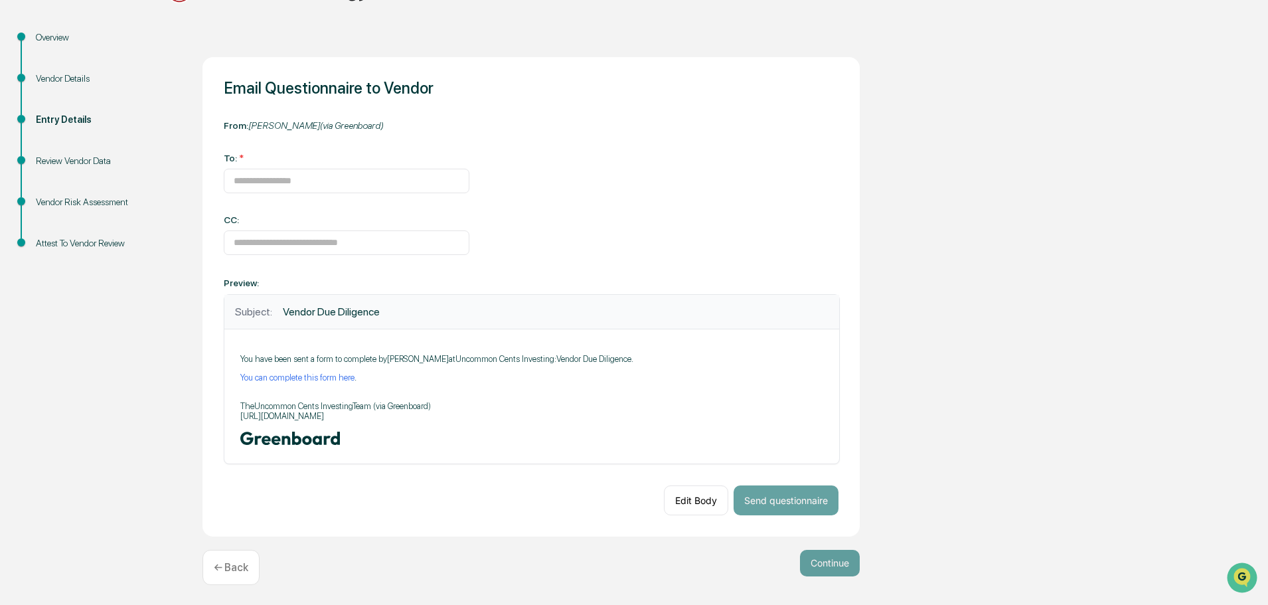
scroll to position [147, 0]
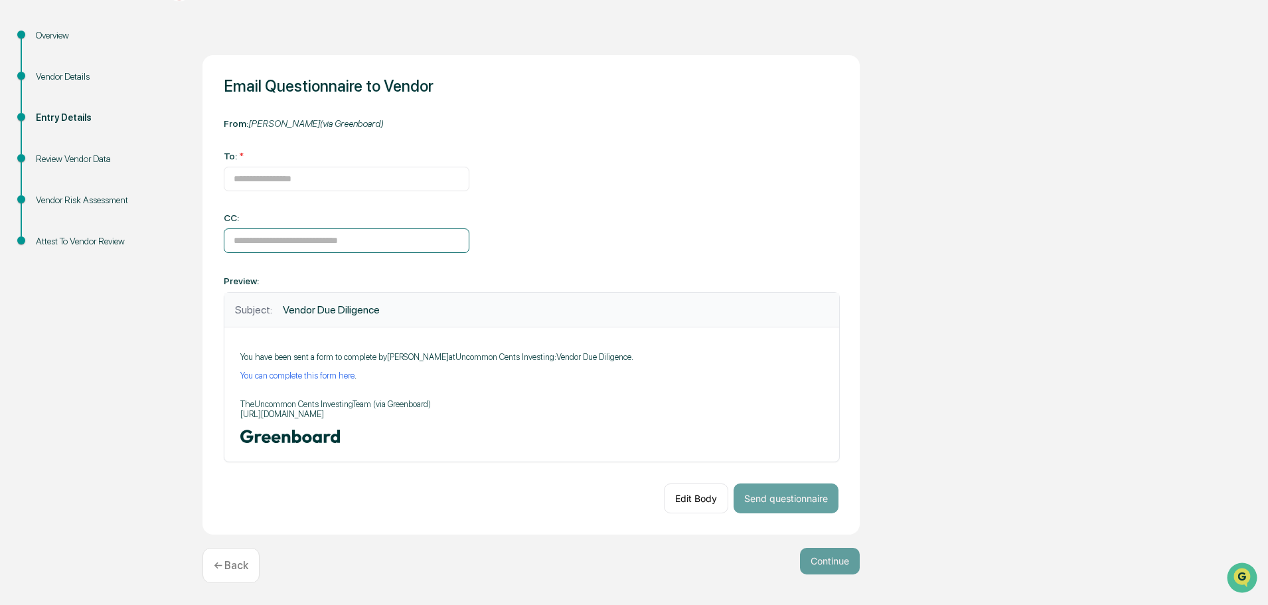
click at [394, 241] on input at bounding box center [347, 240] width 246 height 25
click at [620, 228] on div "Email Questionnaire to Vendor From: Sheena Hanson (via Greenboard) To: * CC: Pr…" at bounding box center [530, 294] width 657 height 479
drag, startPoint x: 321, startPoint y: 375, endPoint x: 358, endPoint y: 368, distance: 37.2
click at [321, 375] on link "You can complete this form here" at bounding box center [297, 375] width 114 height 10
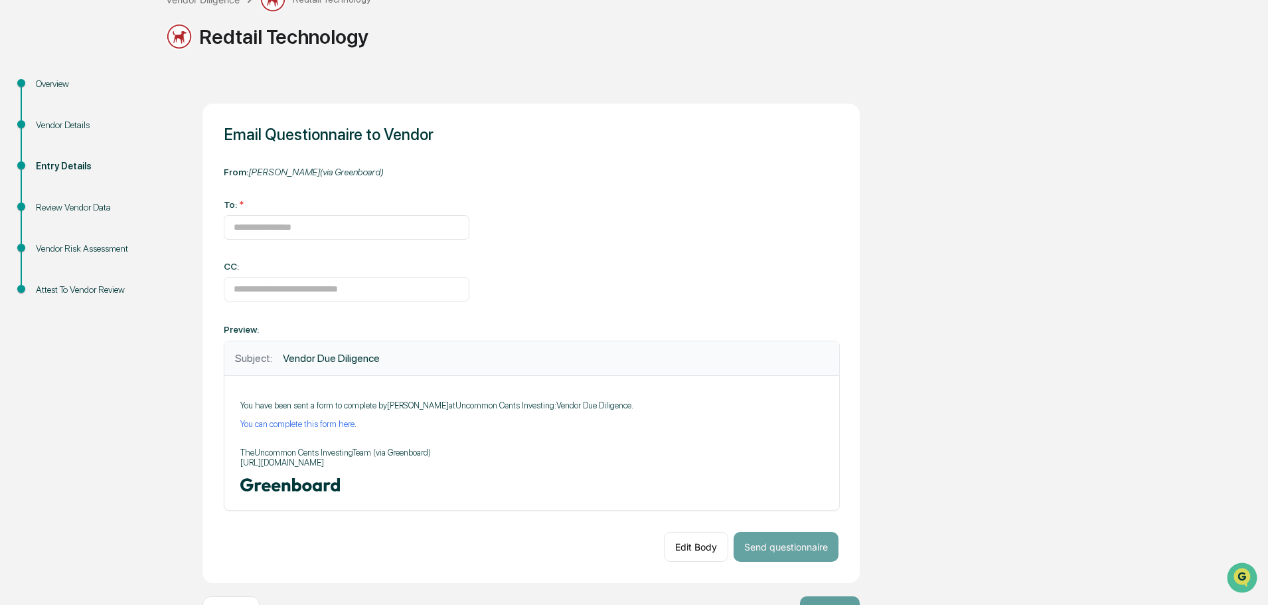
scroll to position [147, 0]
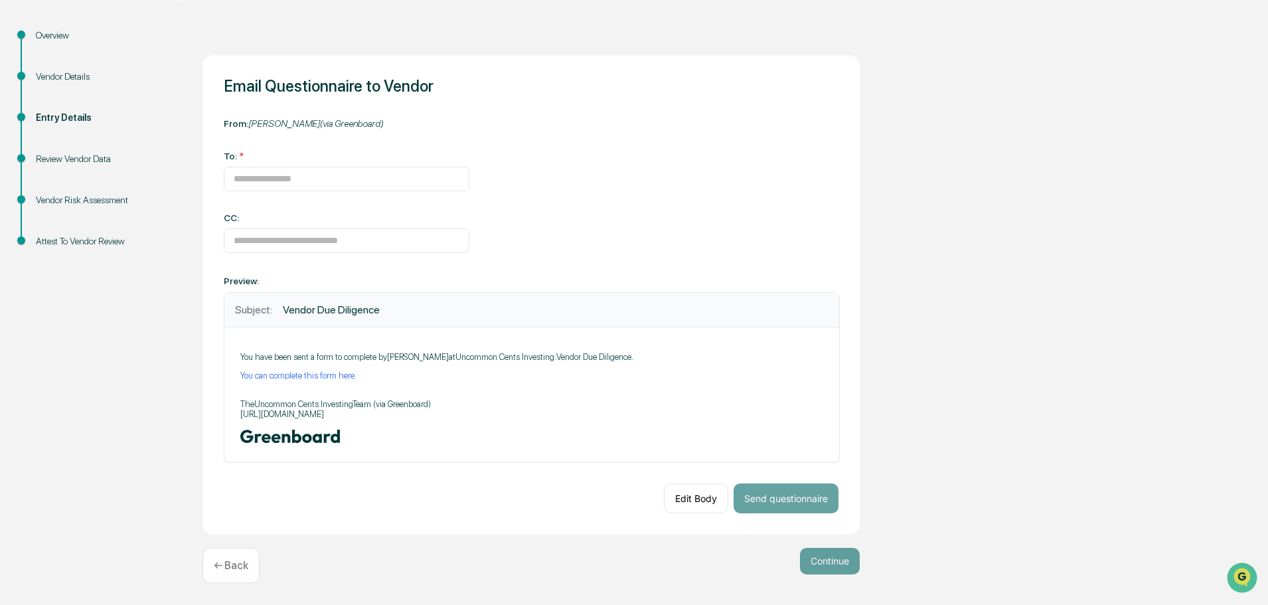
drag, startPoint x: 303, startPoint y: 374, endPoint x: 352, endPoint y: 372, distance: 49.2
click at [303, 374] on link "You can complete this form here" at bounding box center [297, 375] width 114 height 10
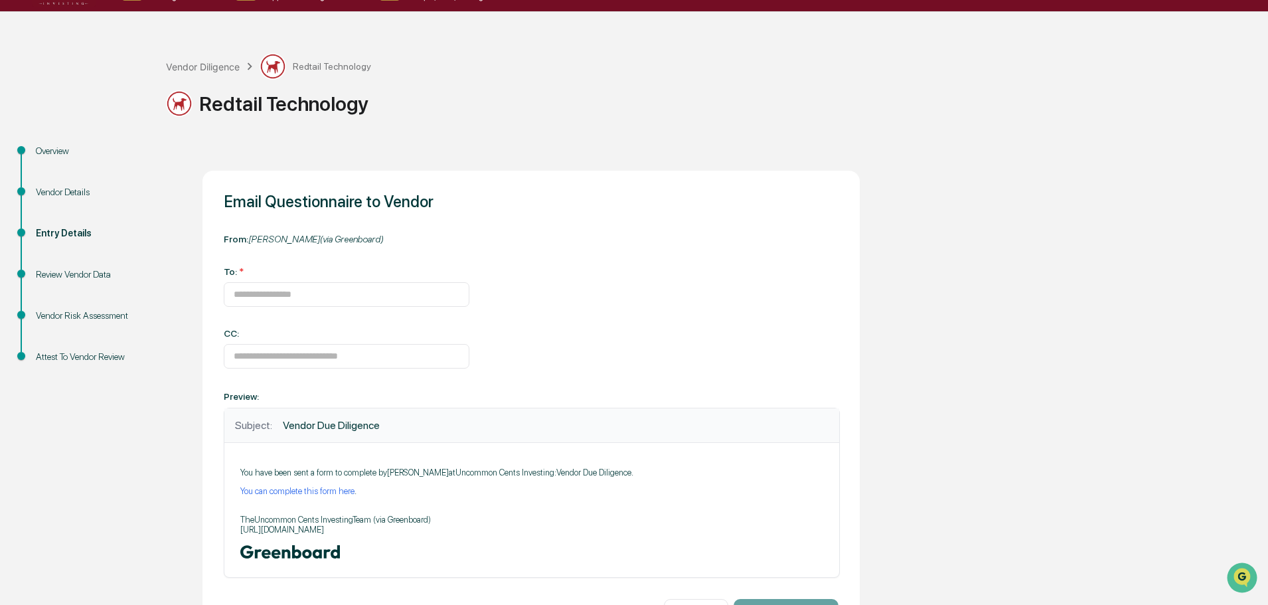
scroll to position [0, 0]
